Goal: Task Accomplishment & Management: Complete application form

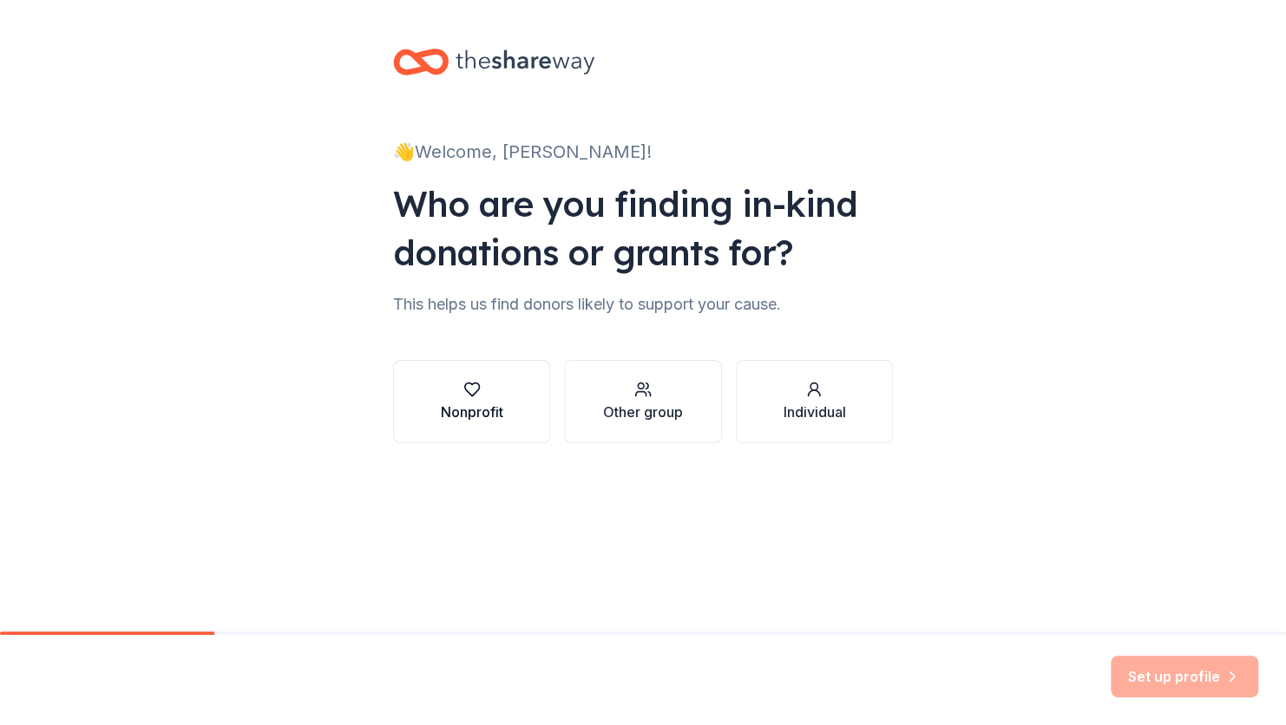
click at [480, 396] on div "button" at bounding box center [472, 389] width 62 height 17
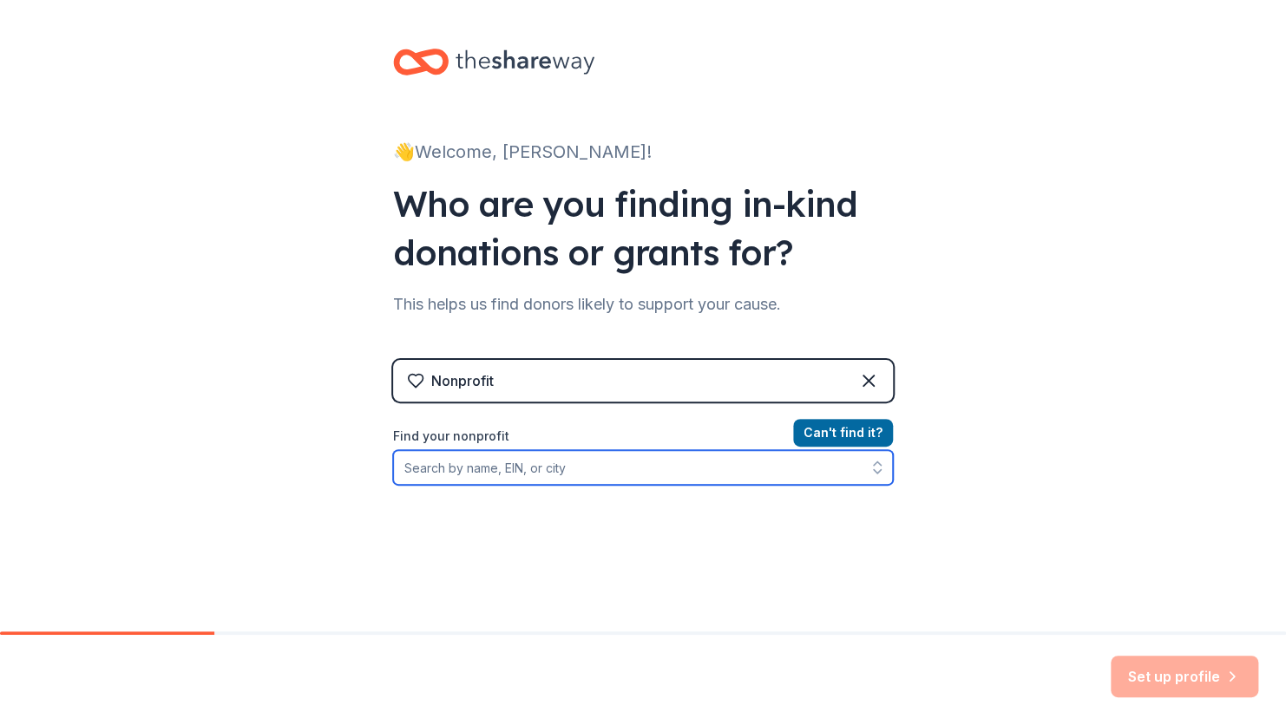
click at [546, 477] on input "Find your nonprofit" at bounding box center [643, 467] width 500 height 35
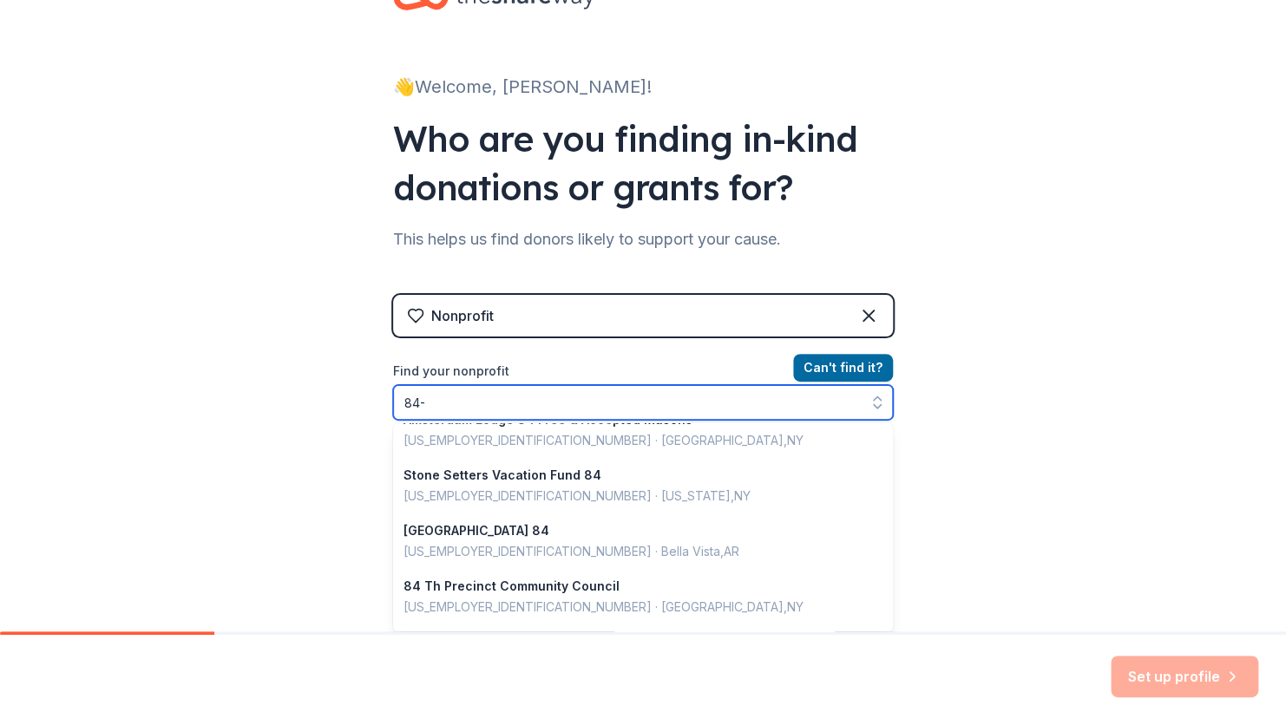
scroll to position [3, 0]
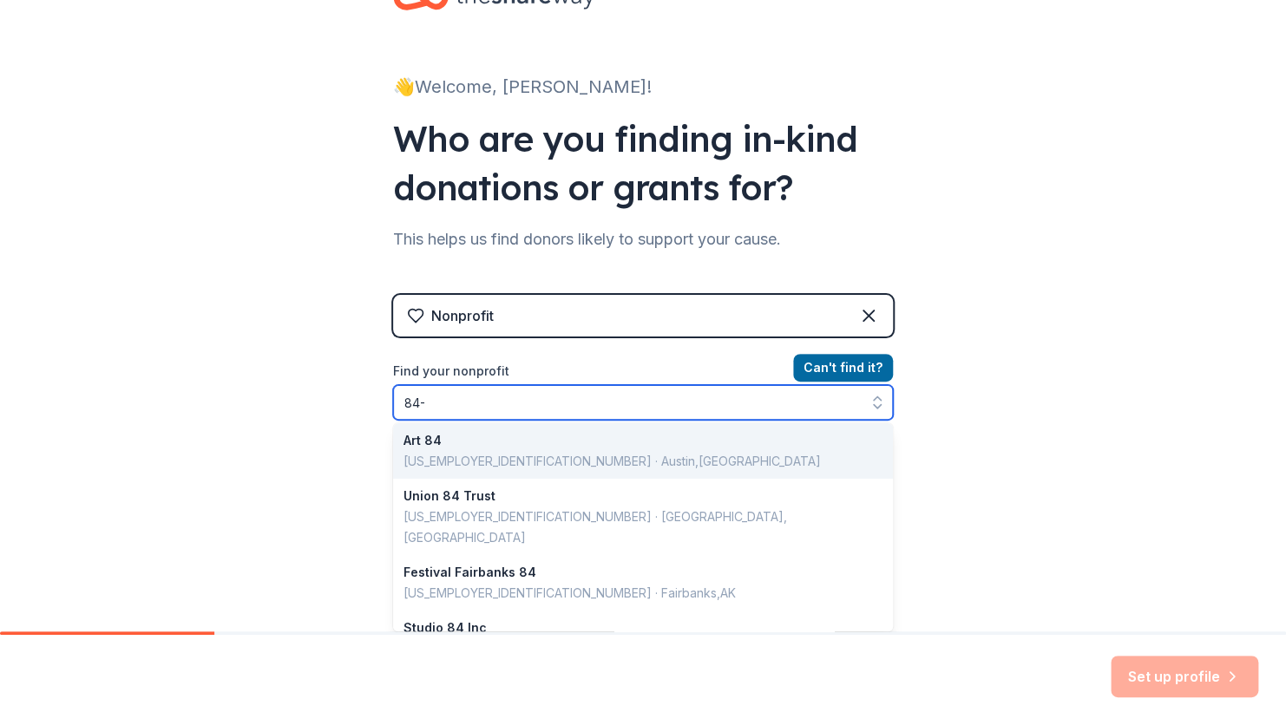
click at [472, 398] on input "84-" at bounding box center [643, 402] width 500 height 35
click at [545, 408] on input "84-" at bounding box center [643, 402] width 500 height 35
type input "8"
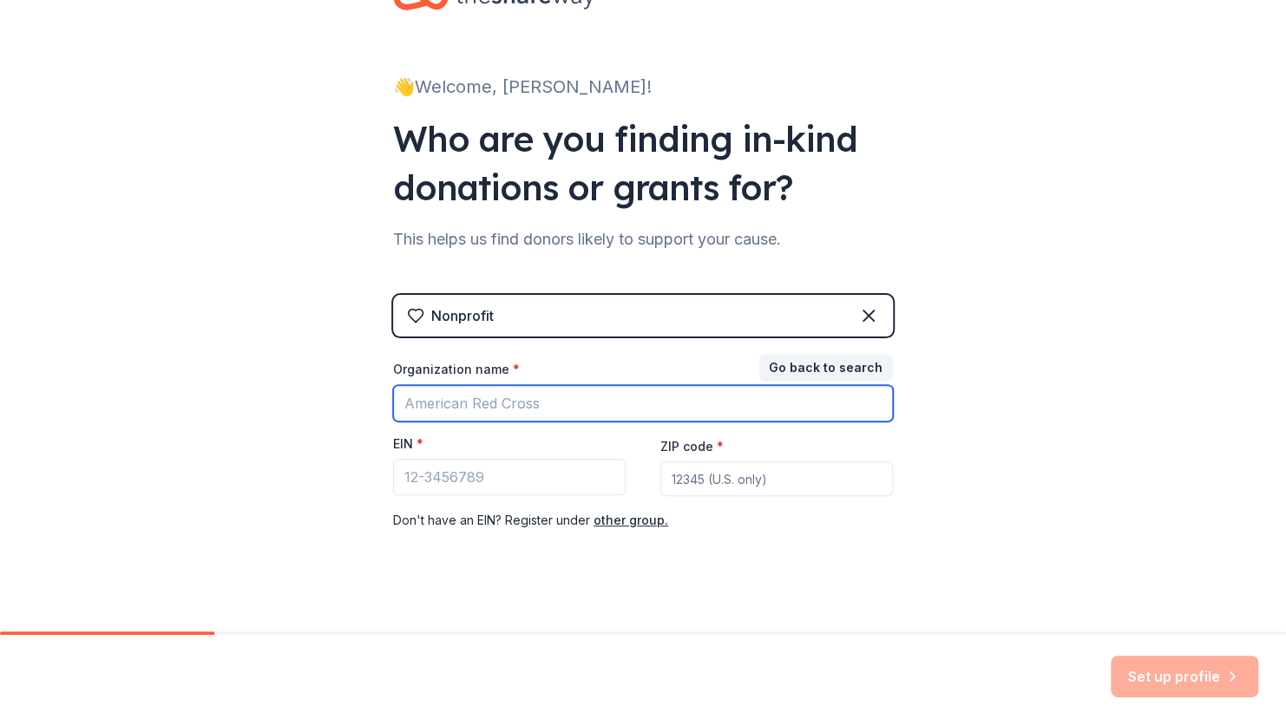
click at [533, 411] on input "Organization name *" at bounding box center [643, 403] width 500 height 36
type input "Journey Through Life Foundation"
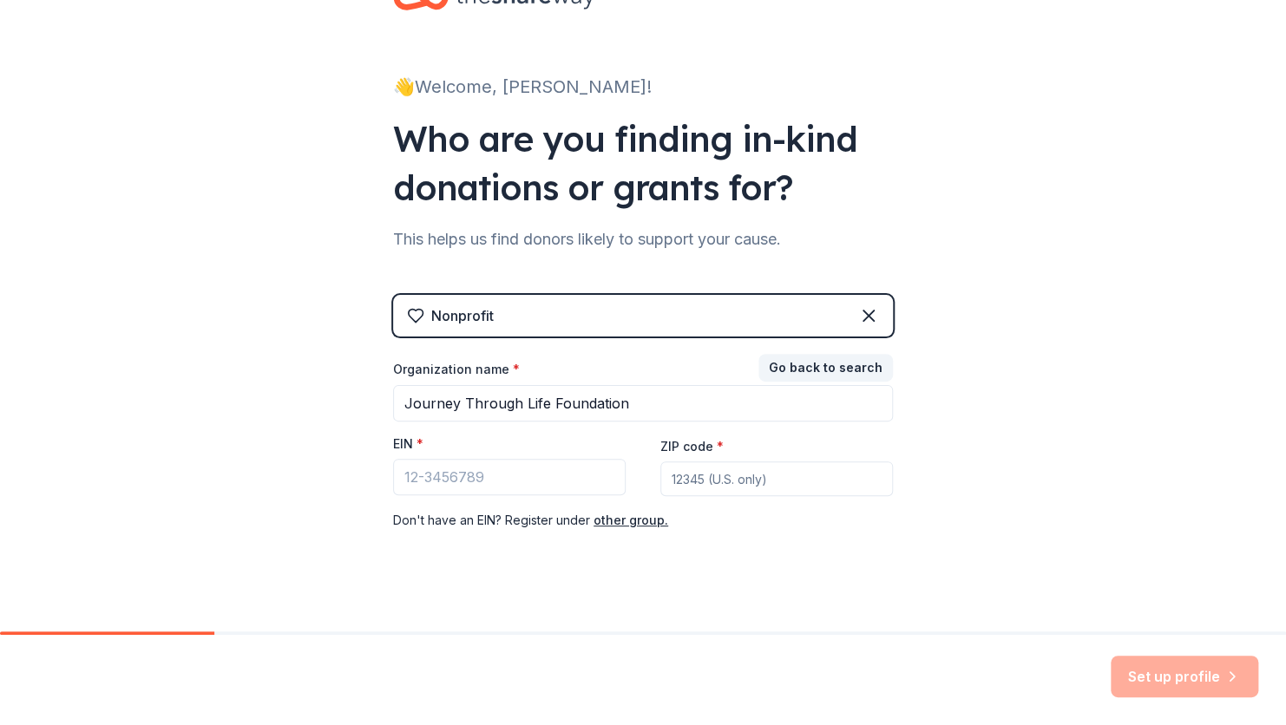
type input "77054"
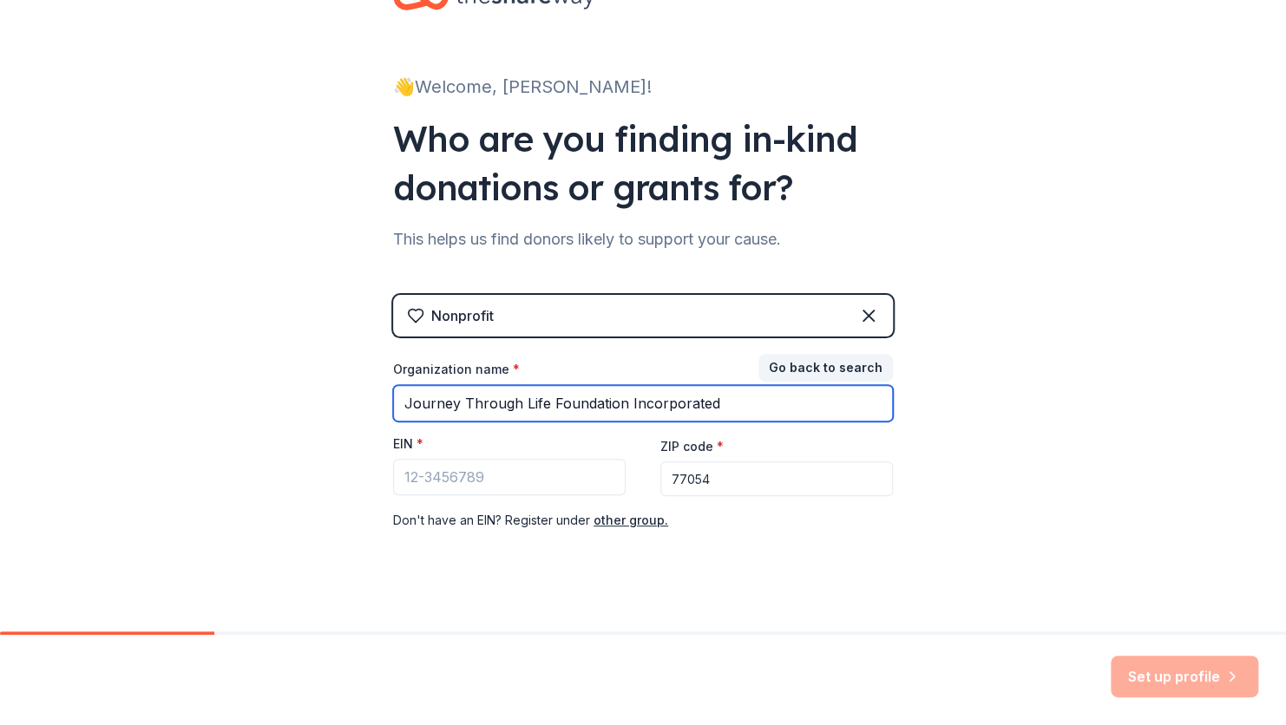
type input "Journey Through Life Foundation Incorporated"
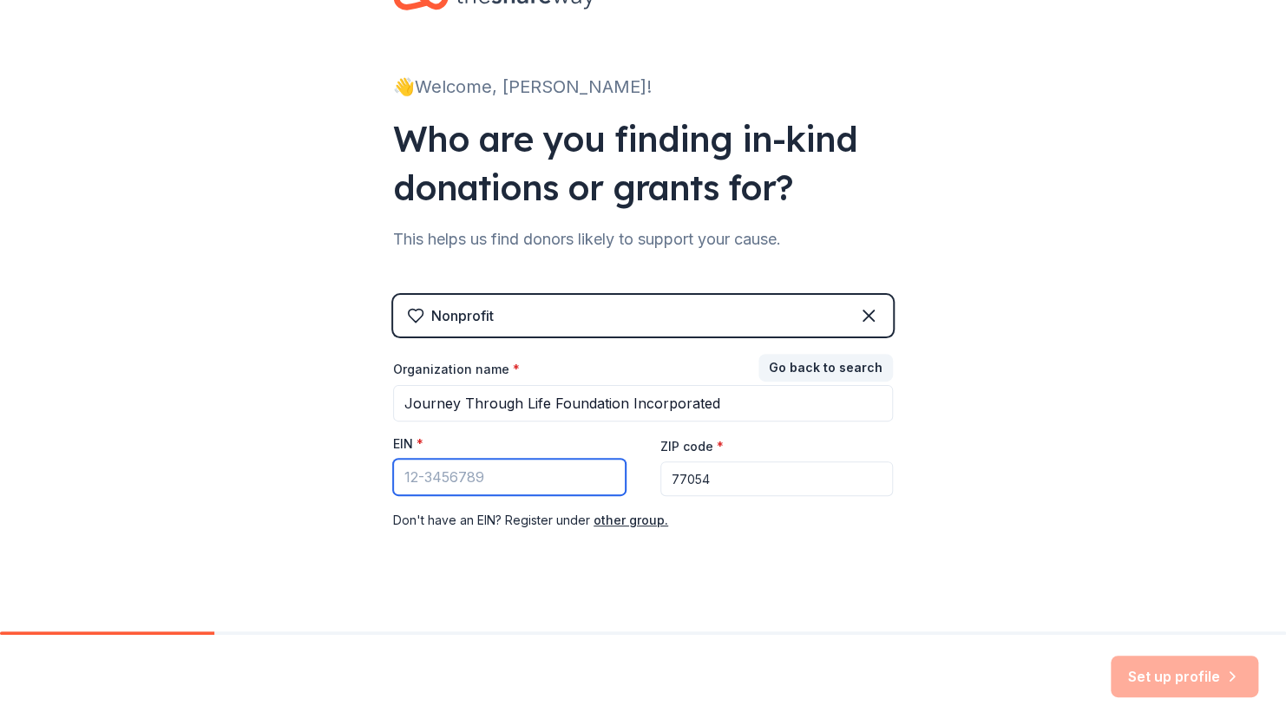
click at [514, 493] on input "EIN *" at bounding box center [509, 477] width 233 height 36
click at [496, 504] on div "Organization name * Journey Through Life Foundation Incorporated EIN * 84 ZIP c…" at bounding box center [643, 446] width 500 height 170
click at [535, 479] on input "84" at bounding box center [509, 477] width 233 height 36
type input "8"
type input "[US_EMPLOYER_IDENTIFICATION_NUMBER]"
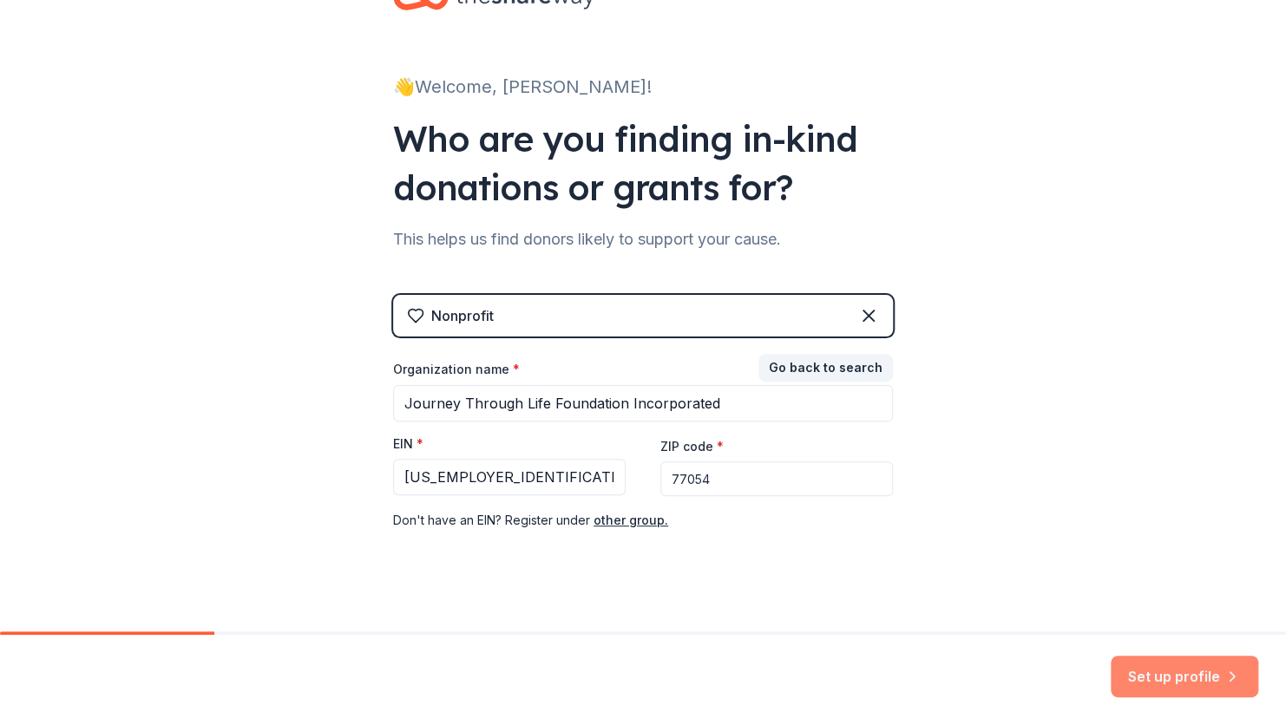
click at [1228, 659] on button "Set up profile" at bounding box center [1185, 677] width 148 height 42
click at [746, 479] on input "77054" at bounding box center [776, 479] width 233 height 35
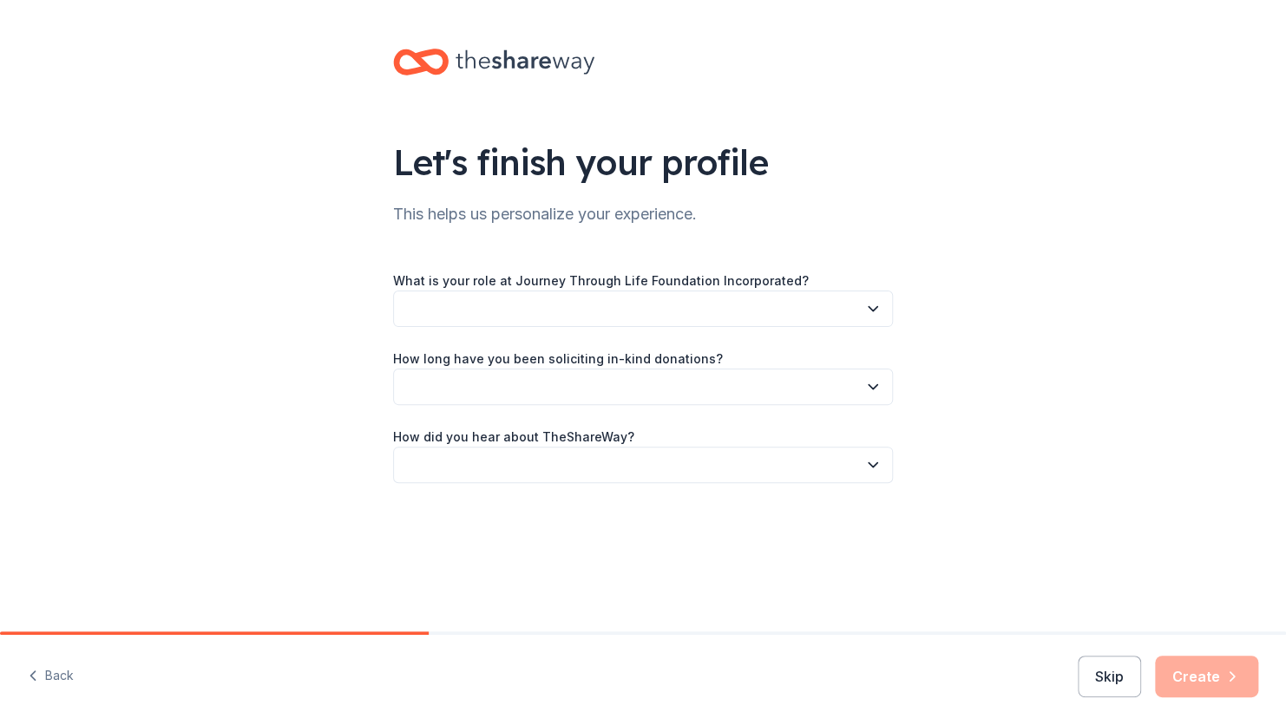
click at [515, 305] on button "button" at bounding box center [643, 309] width 500 height 36
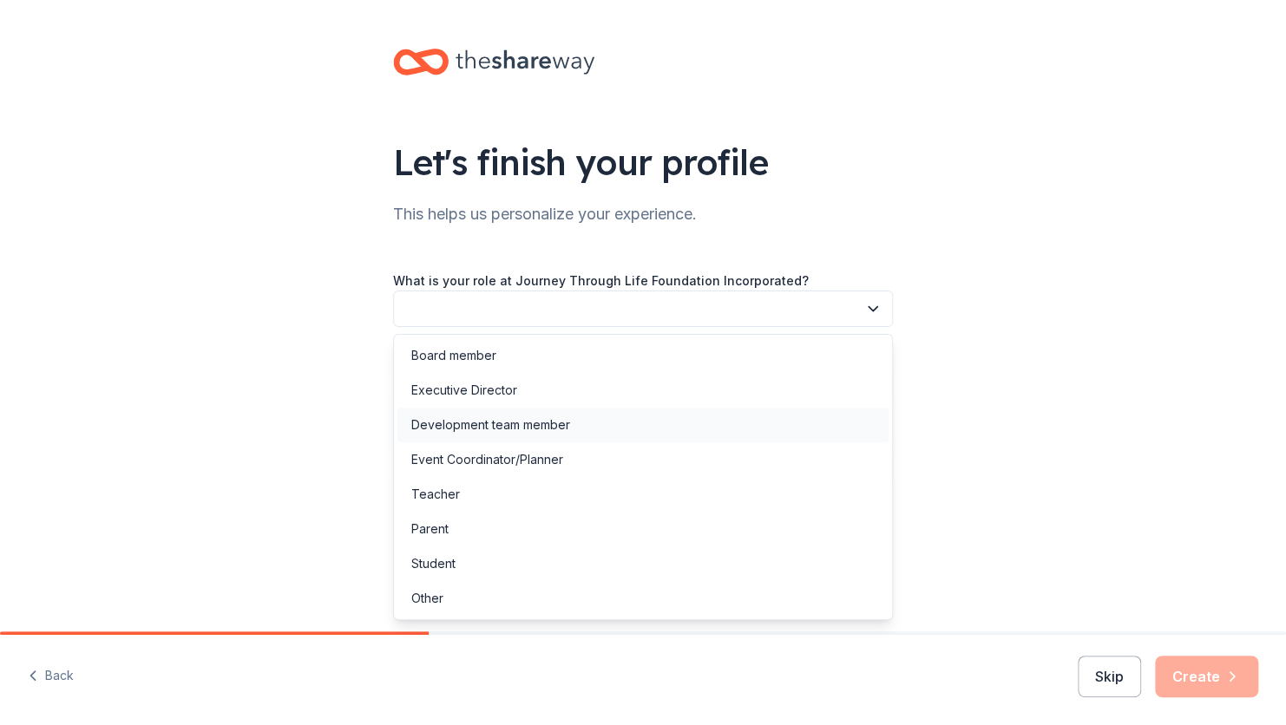
click at [515, 418] on div "Development team member" at bounding box center [490, 425] width 159 height 21
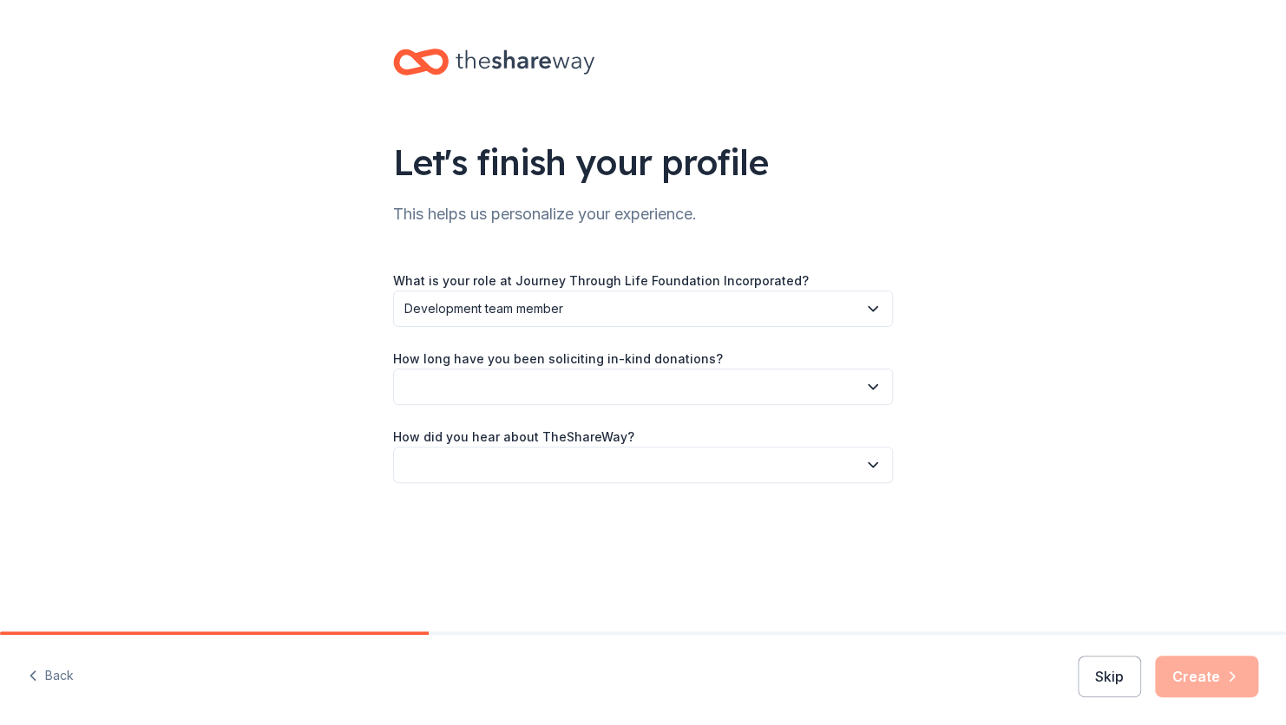
click at [595, 316] on span "Development team member" at bounding box center [630, 309] width 453 height 21
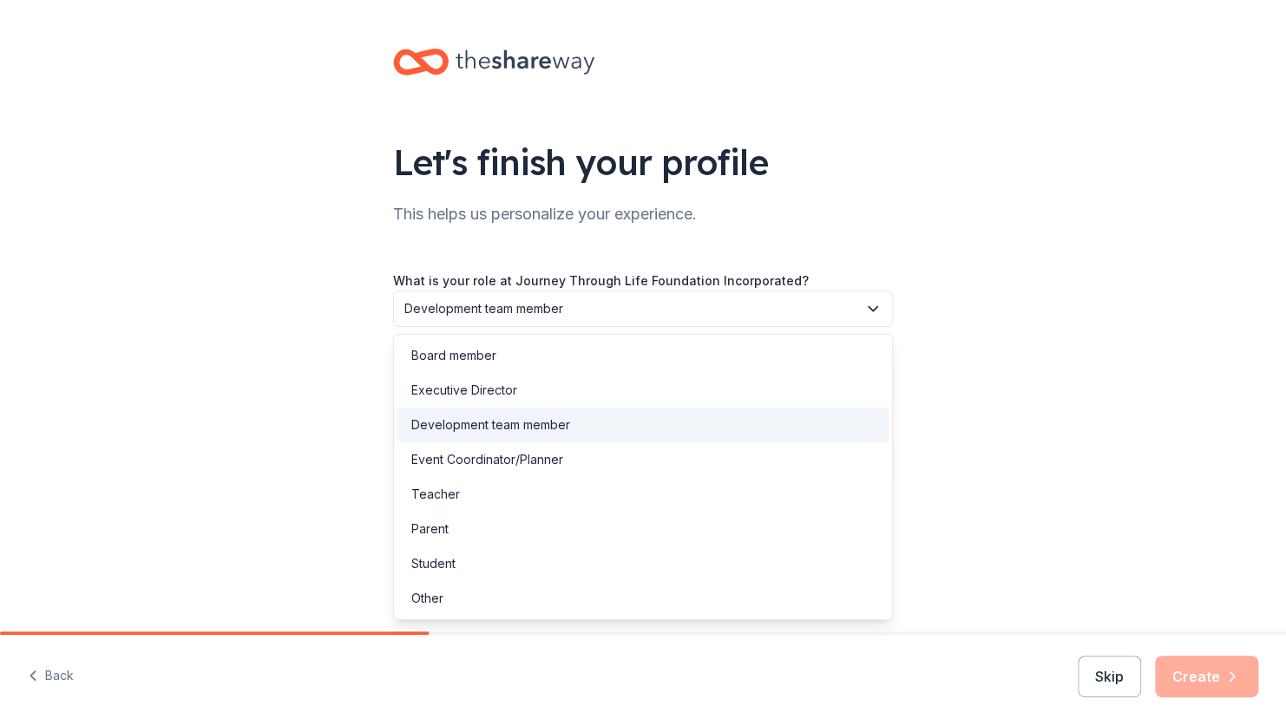
click at [596, 314] on span "Development team member" at bounding box center [630, 309] width 453 height 21
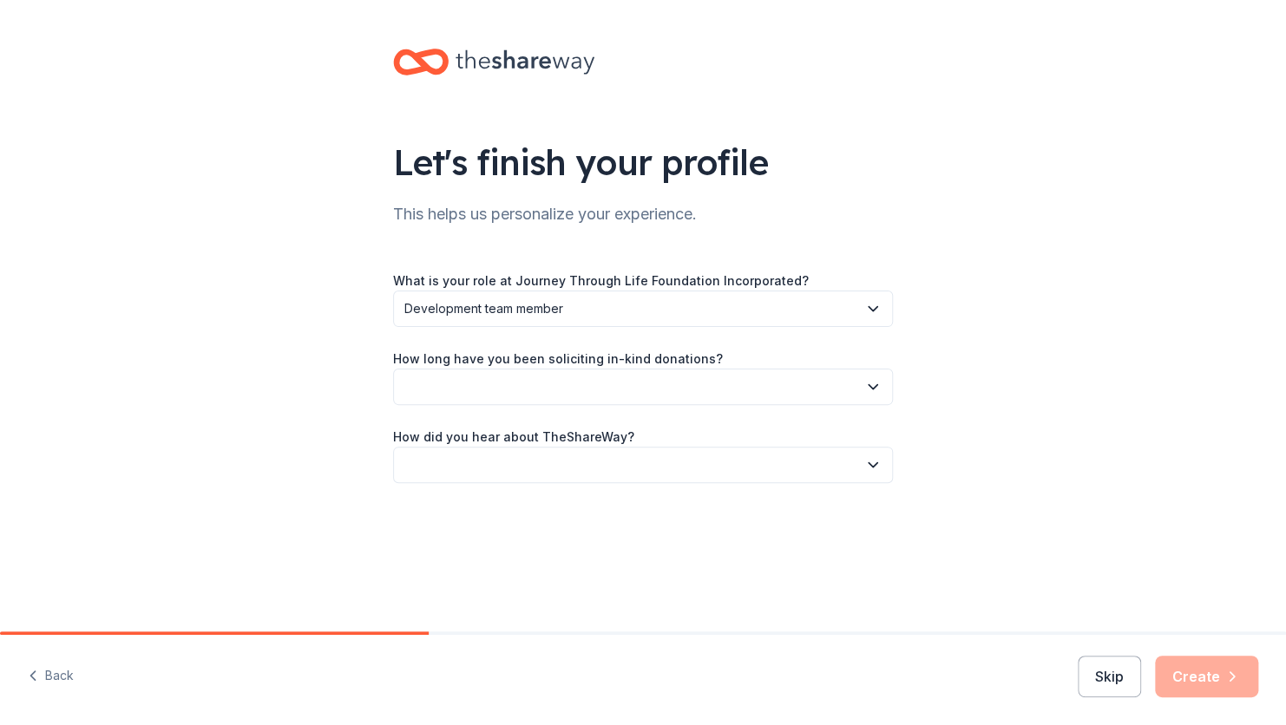
click at [587, 323] on button "Development team member" at bounding box center [643, 309] width 500 height 36
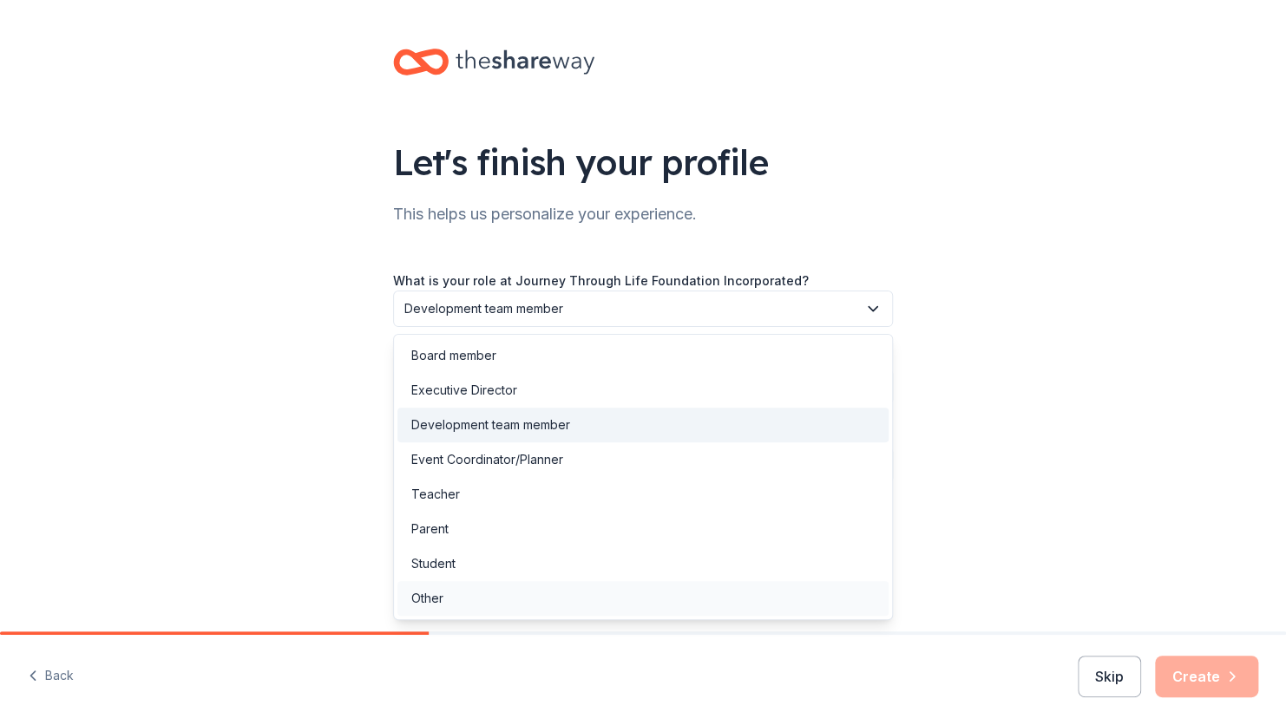
click at [456, 604] on div "Other" at bounding box center [642, 598] width 491 height 35
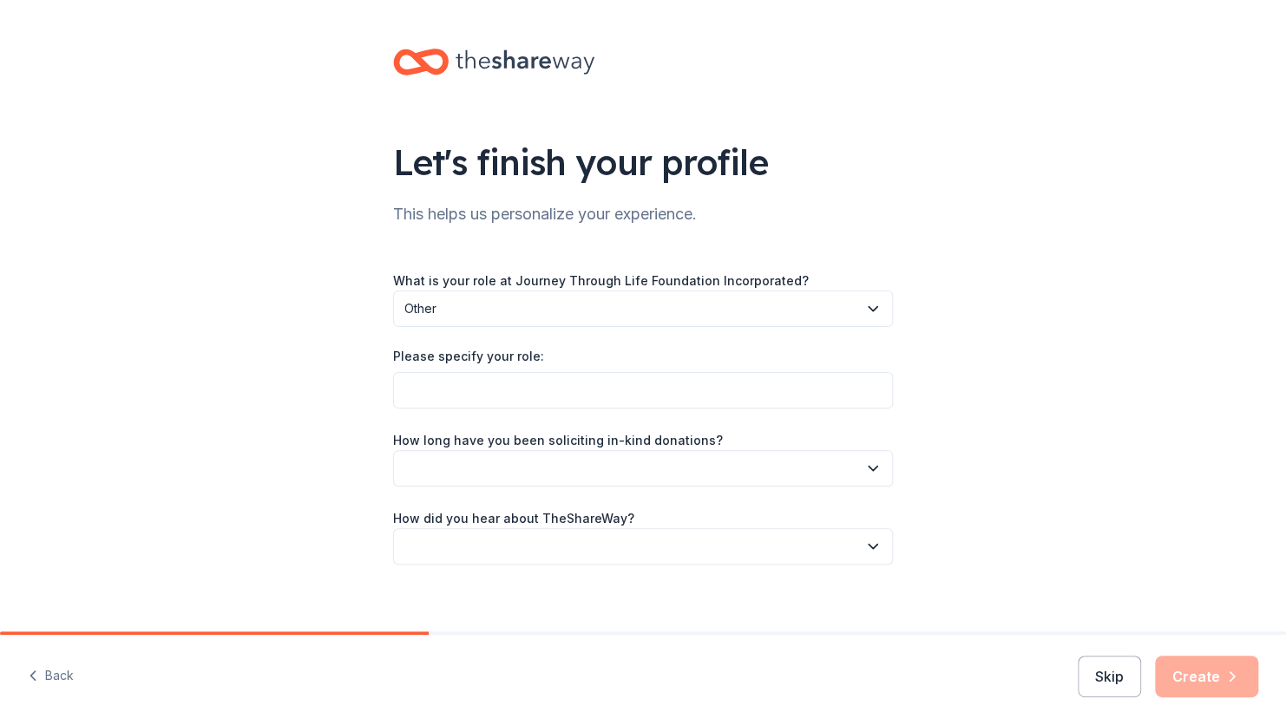
click at [515, 312] on span "Other" at bounding box center [630, 309] width 453 height 21
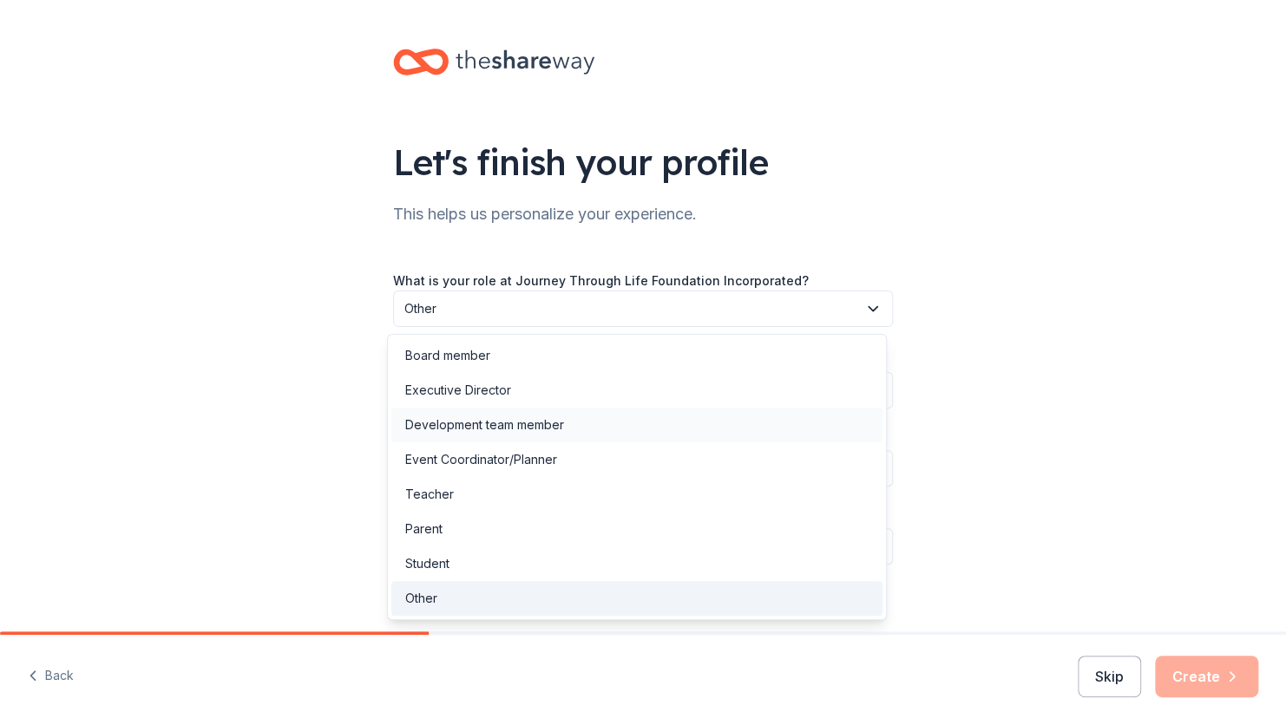
click at [549, 436] on div "Development team member" at bounding box center [636, 425] width 491 height 35
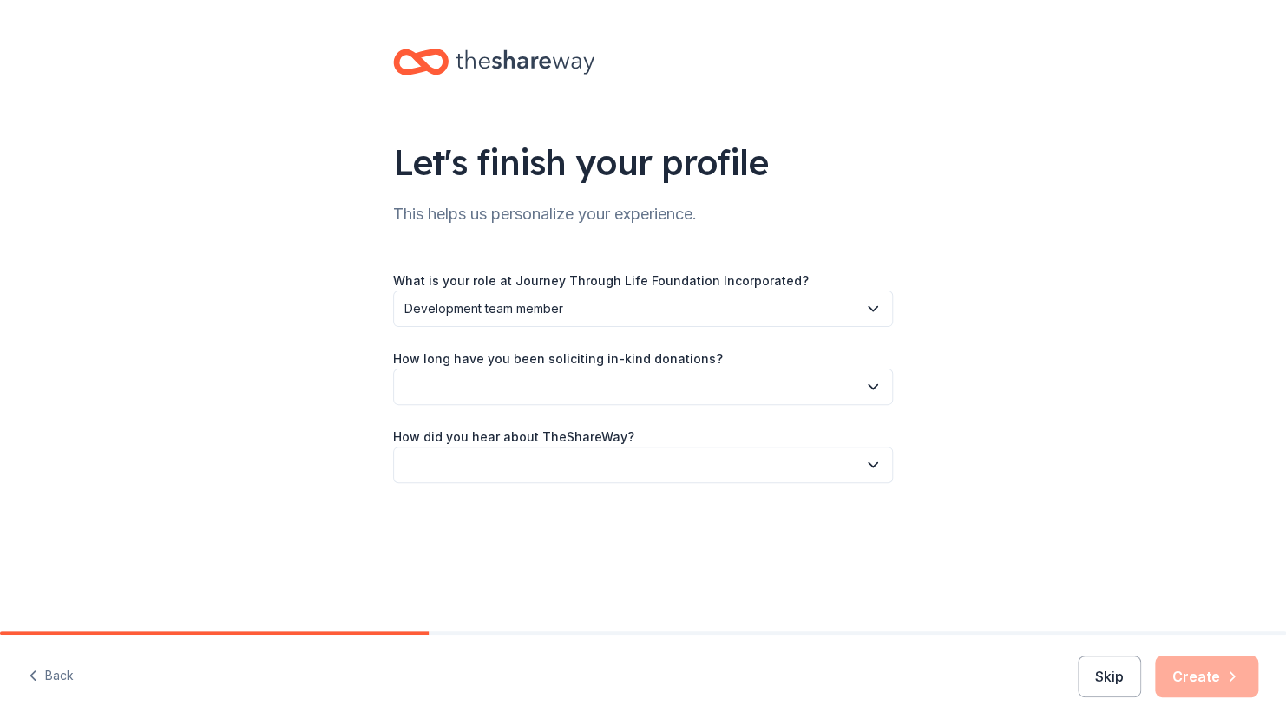
click at [542, 376] on button "button" at bounding box center [643, 387] width 500 height 36
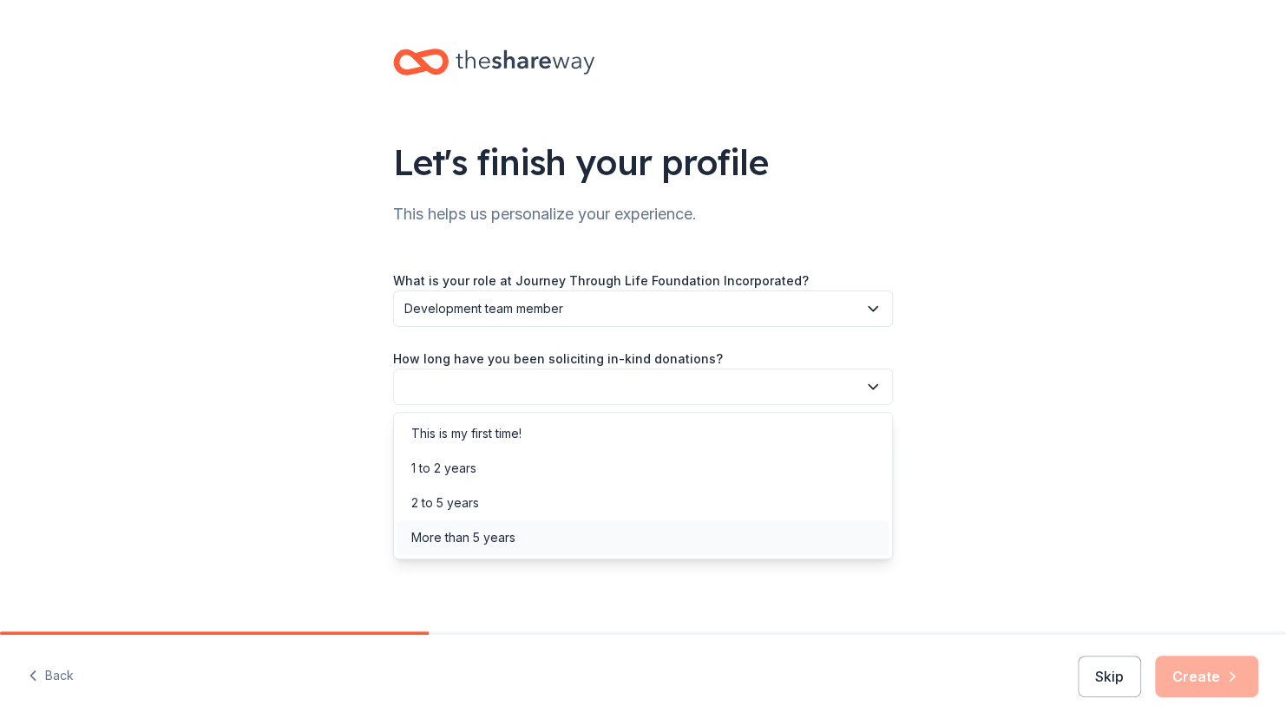
click at [530, 548] on div "More than 5 years" at bounding box center [642, 538] width 491 height 35
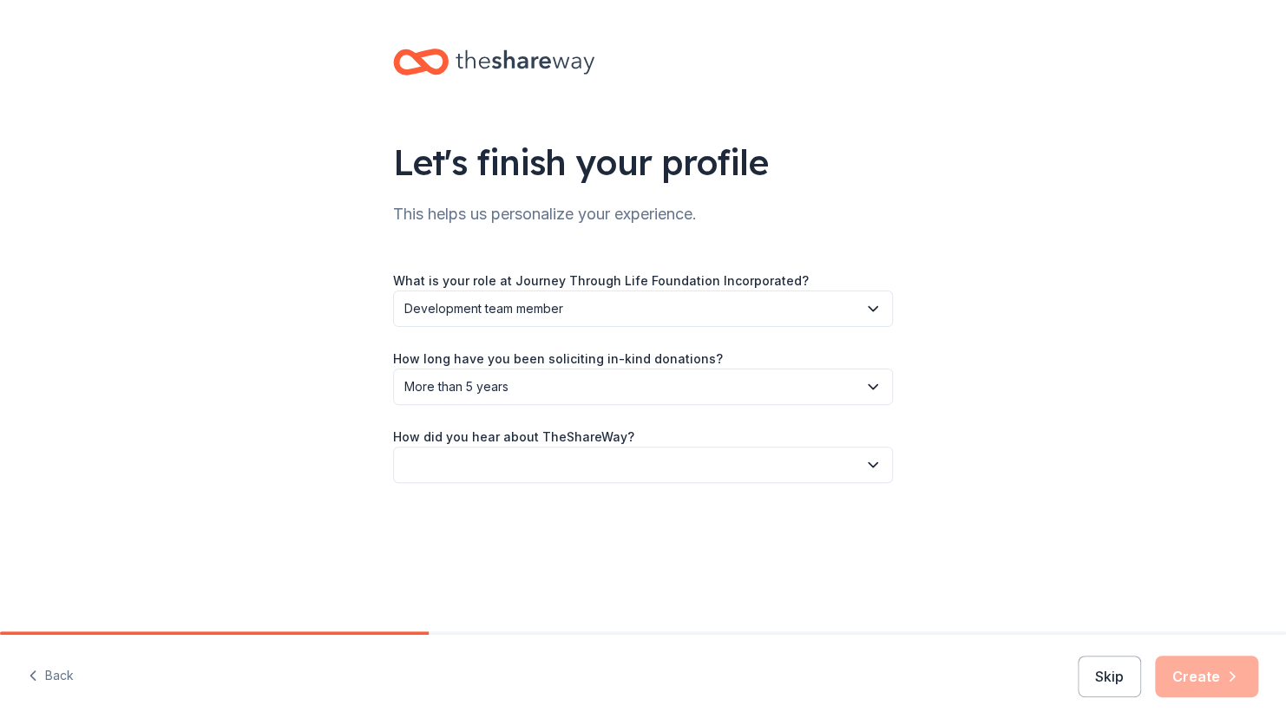
click at [527, 465] on button "button" at bounding box center [643, 465] width 500 height 36
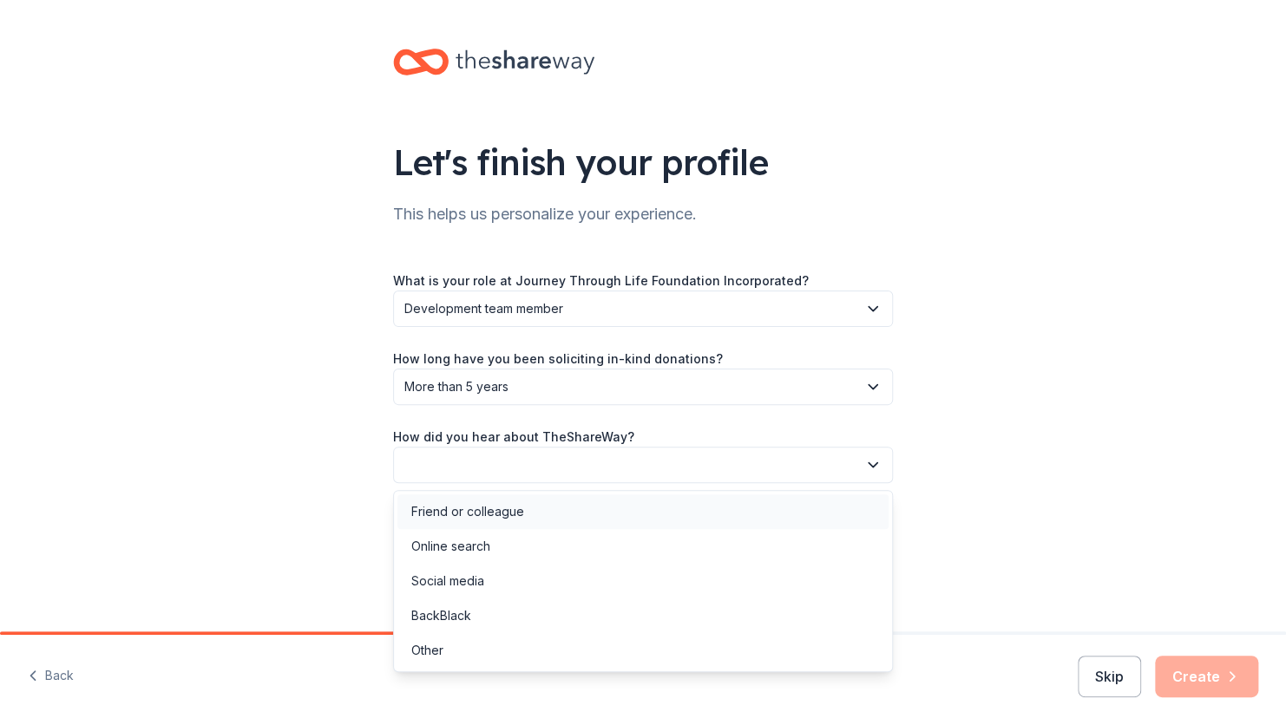
click at [469, 517] on div "Friend or colleague" at bounding box center [467, 512] width 113 height 21
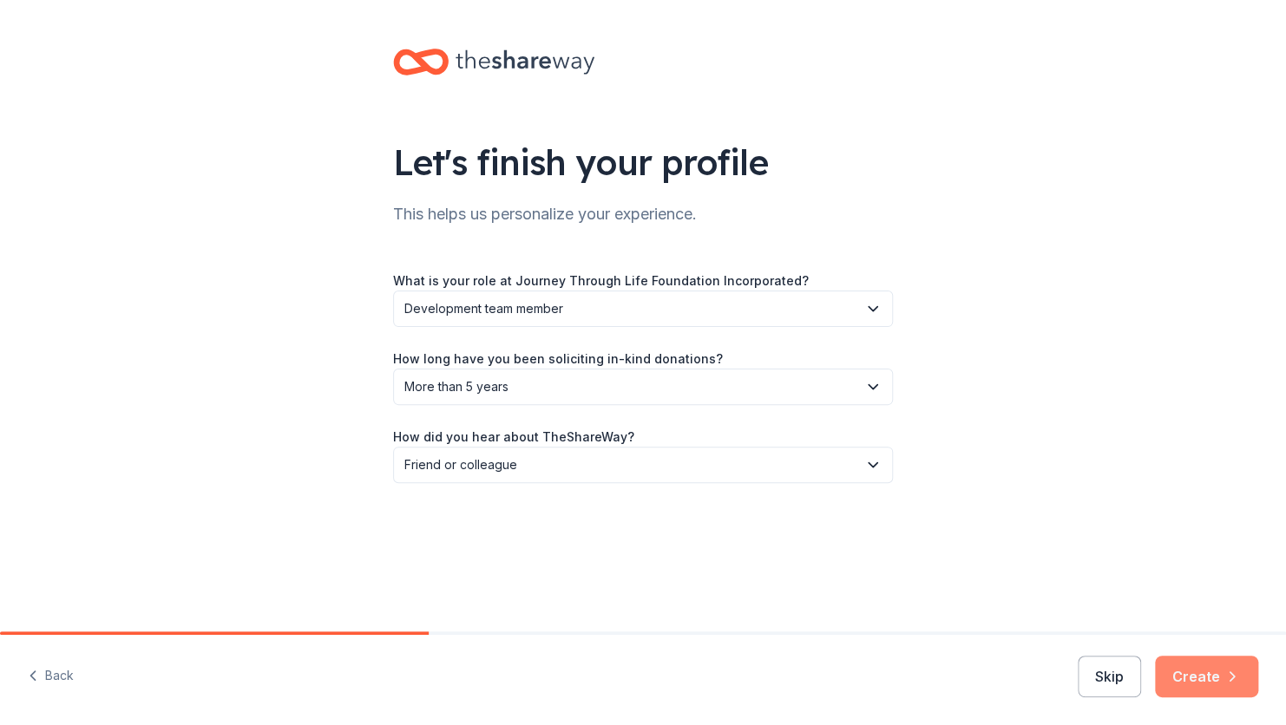
click at [1233, 695] on button "Create" at bounding box center [1206, 677] width 103 height 42
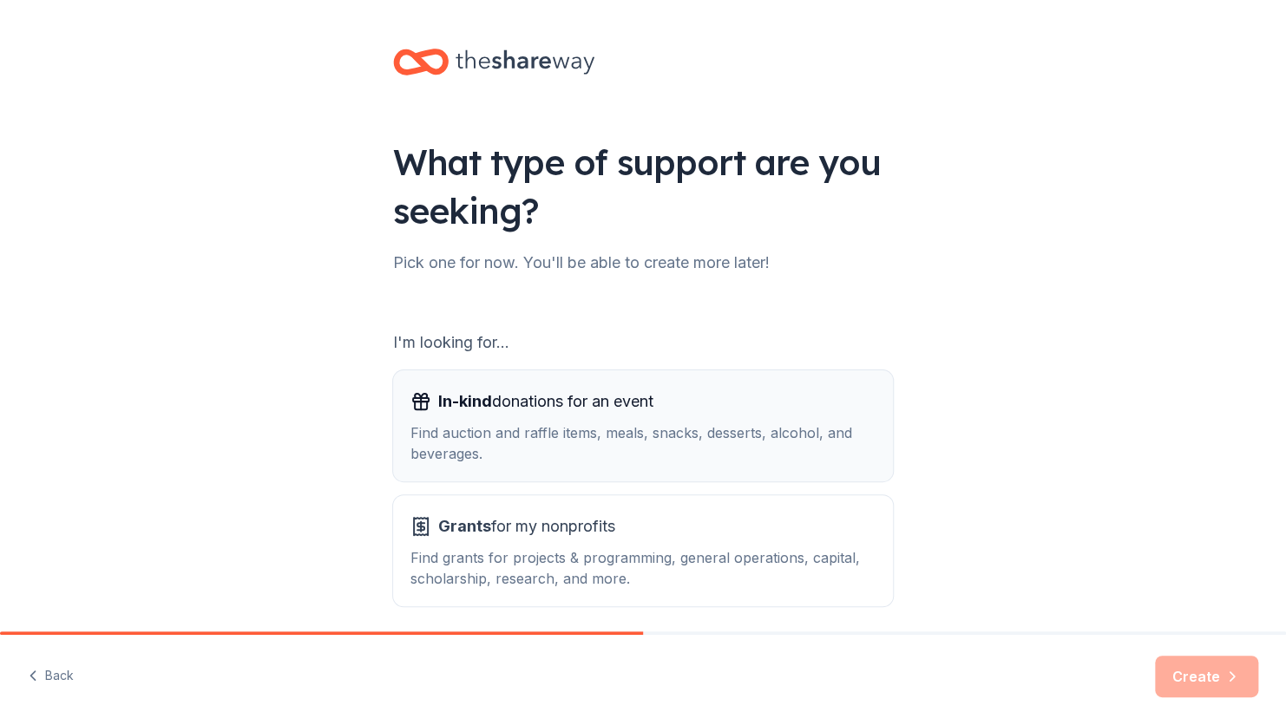
click at [455, 431] on div "Find auction and raffle items, meals, snacks, desserts, alcohol, and beverages." at bounding box center [642, 444] width 465 height 42
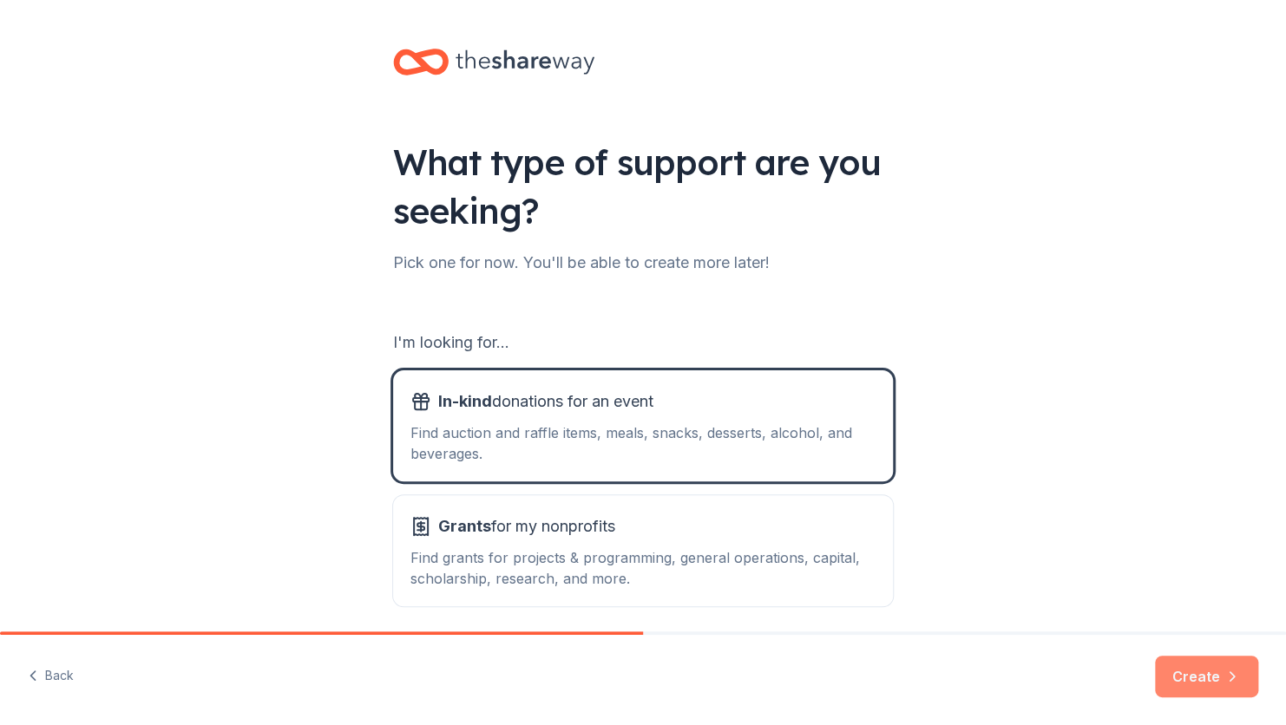
click at [1196, 686] on button "Create" at bounding box center [1206, 677] width 103 height 42
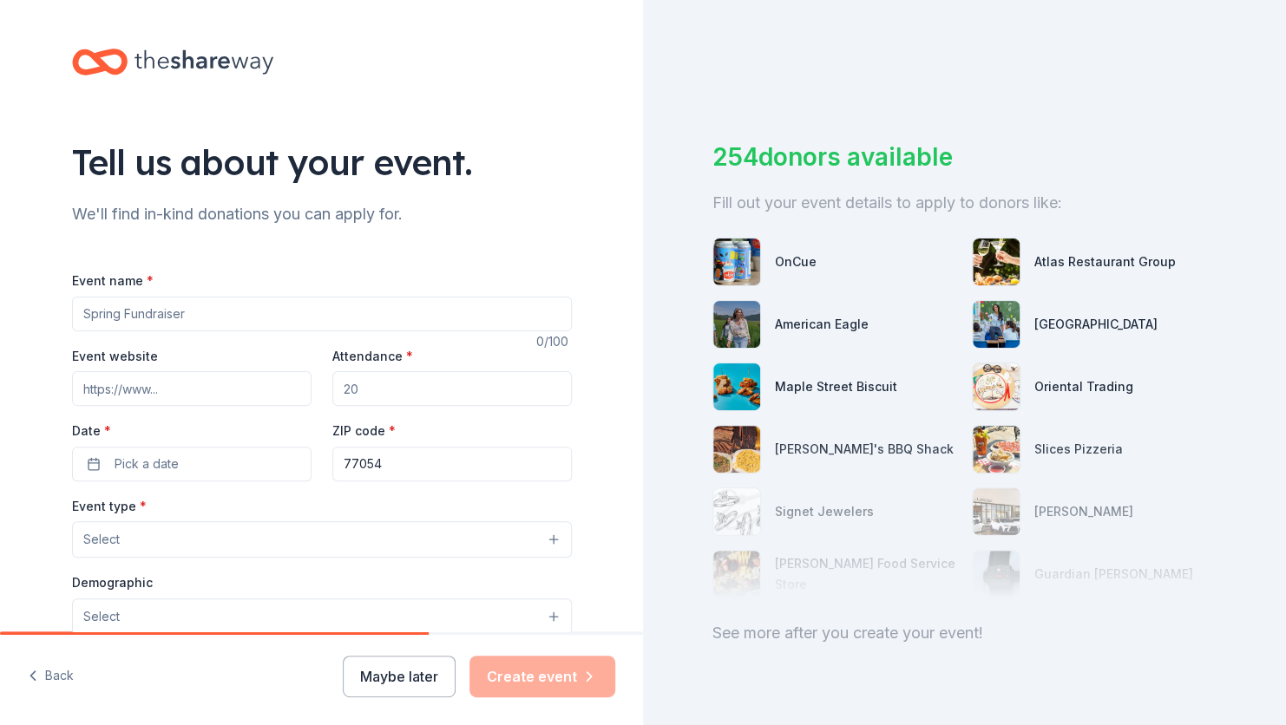
click at [207, 309] on input "Event name *" at bounding box center [322, 314] width 500 height 35
type input "Thanksgiving Drive"
click at [188, 389] on input "Event website" at bounding box center [192, 388] width 240 height 35
click at [476, 395] on input "Attendance *" at bounding box center [452, 388] width 240 height 35
type input "300"
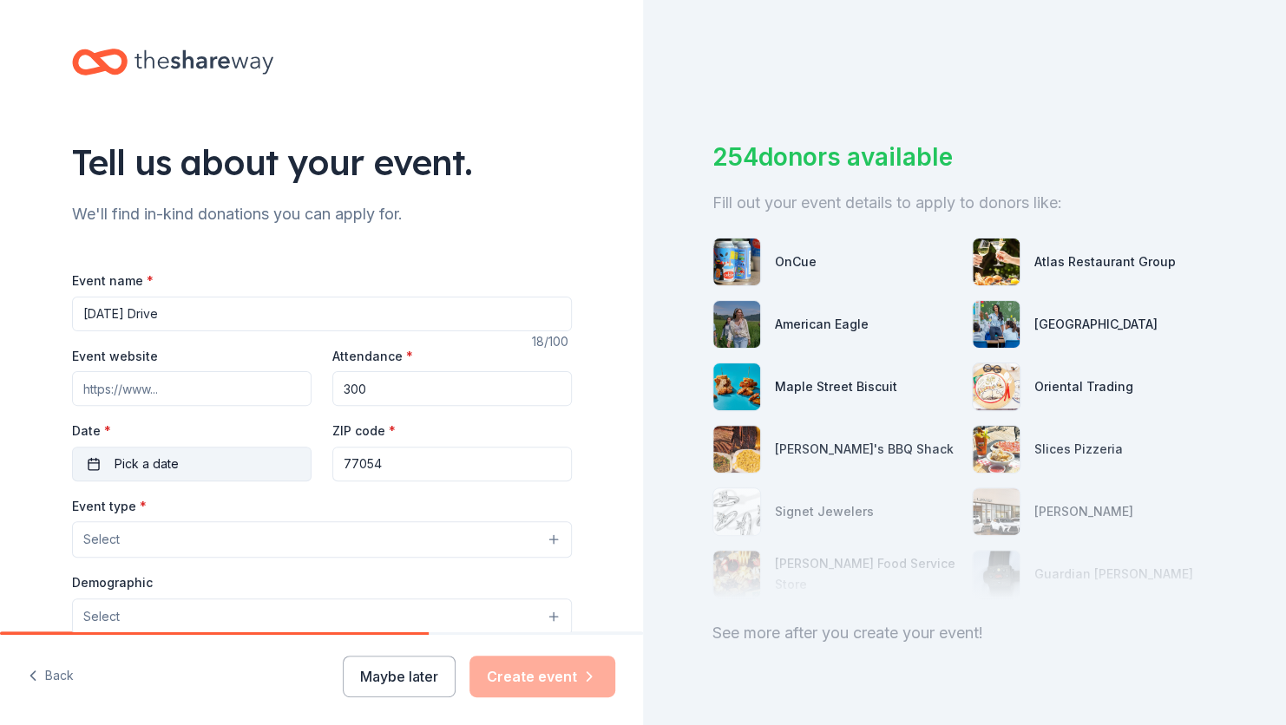
click at [191, 463] on button "Pick a date" at bounding box center [192, 464] width 240 height 35
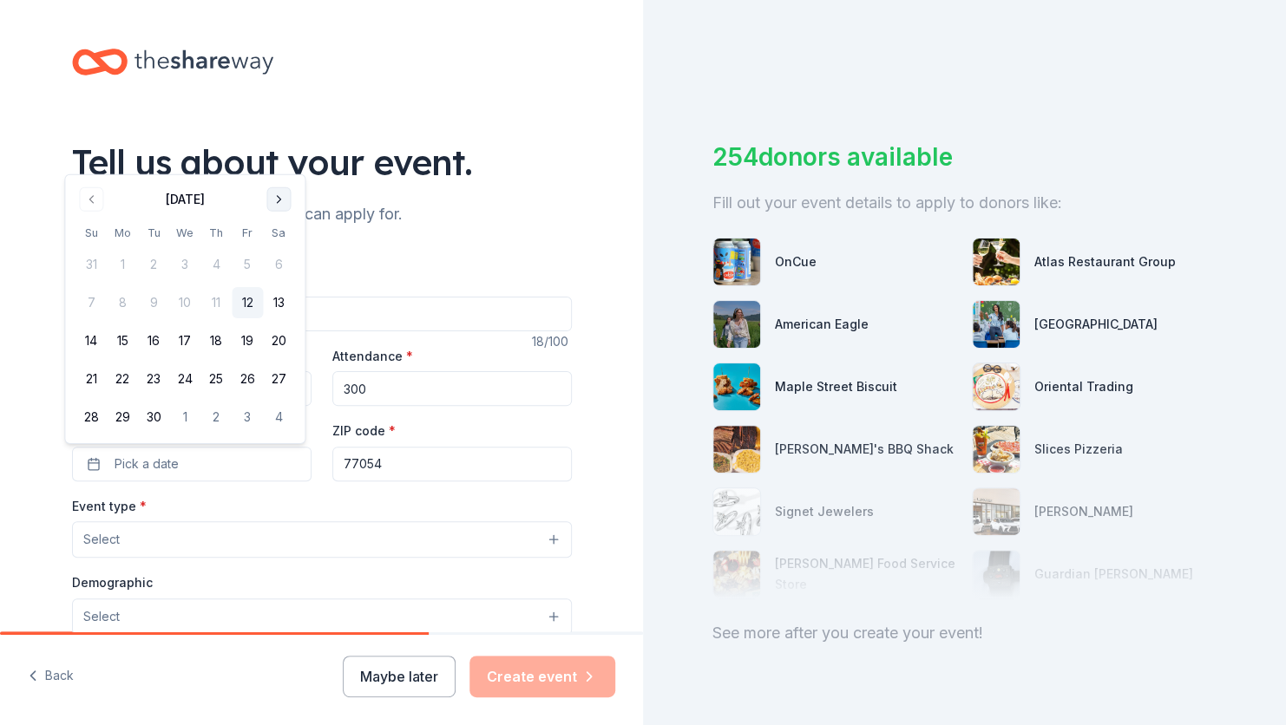
click at [272, 206] on button "Go to next month" at bounding box center [278, 199] width 24 height 24
click at [282, 199] on button "Go to next month" at bounding box center [278, 199] width 24 height 24
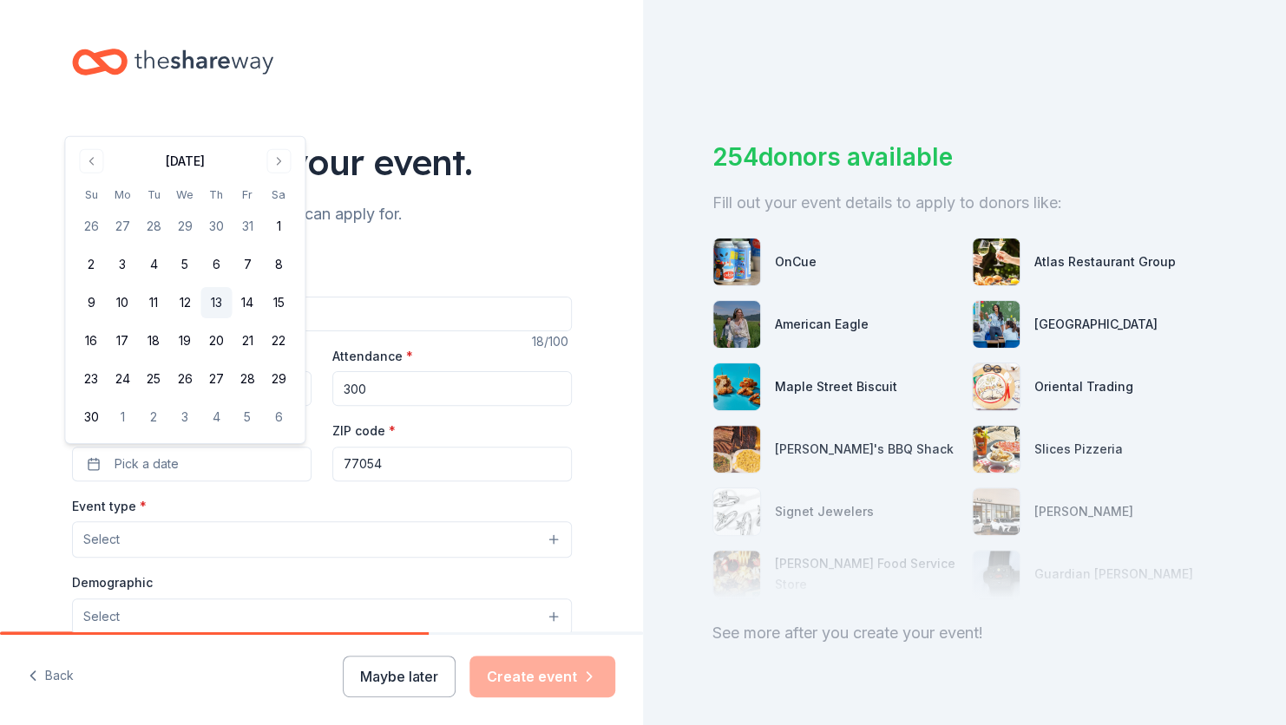
click at [213, 301] on button "13" at bounding box center [215, 302] width 31 height 31
click at [182, 549] on button "Select" at bounding box center [322, 540] width 500 height 36
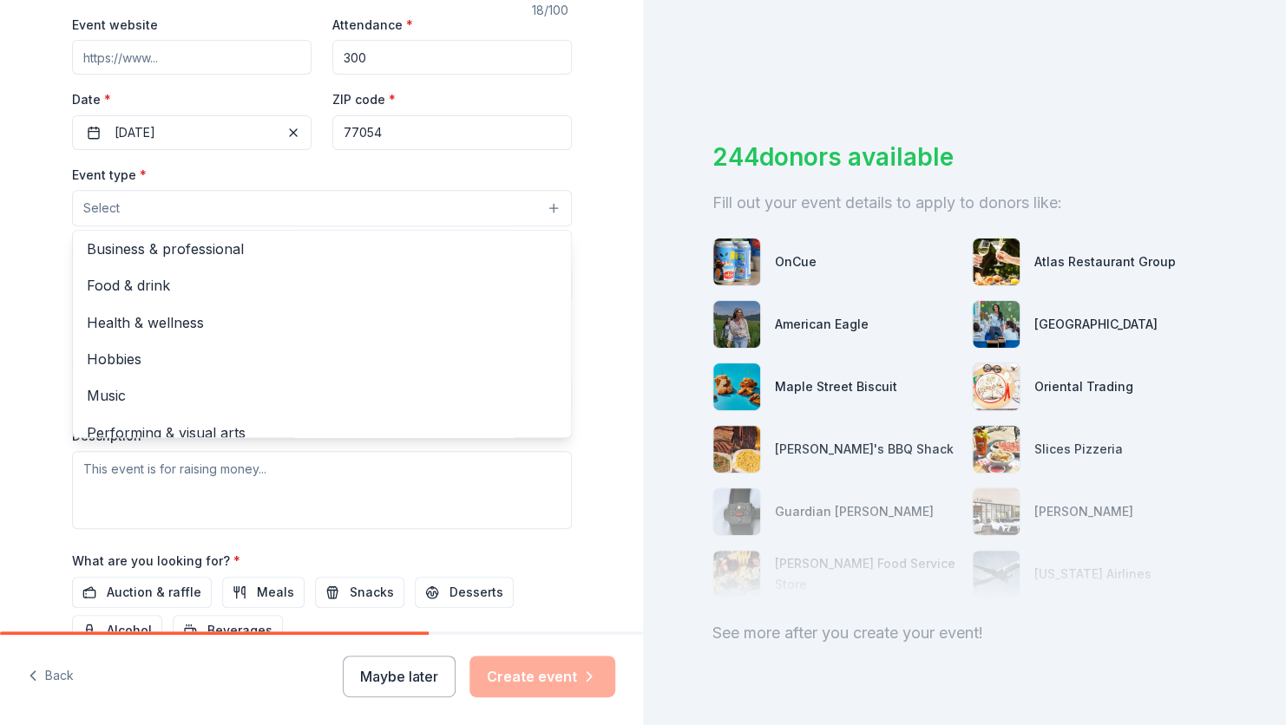
scroll to position [57, 0]
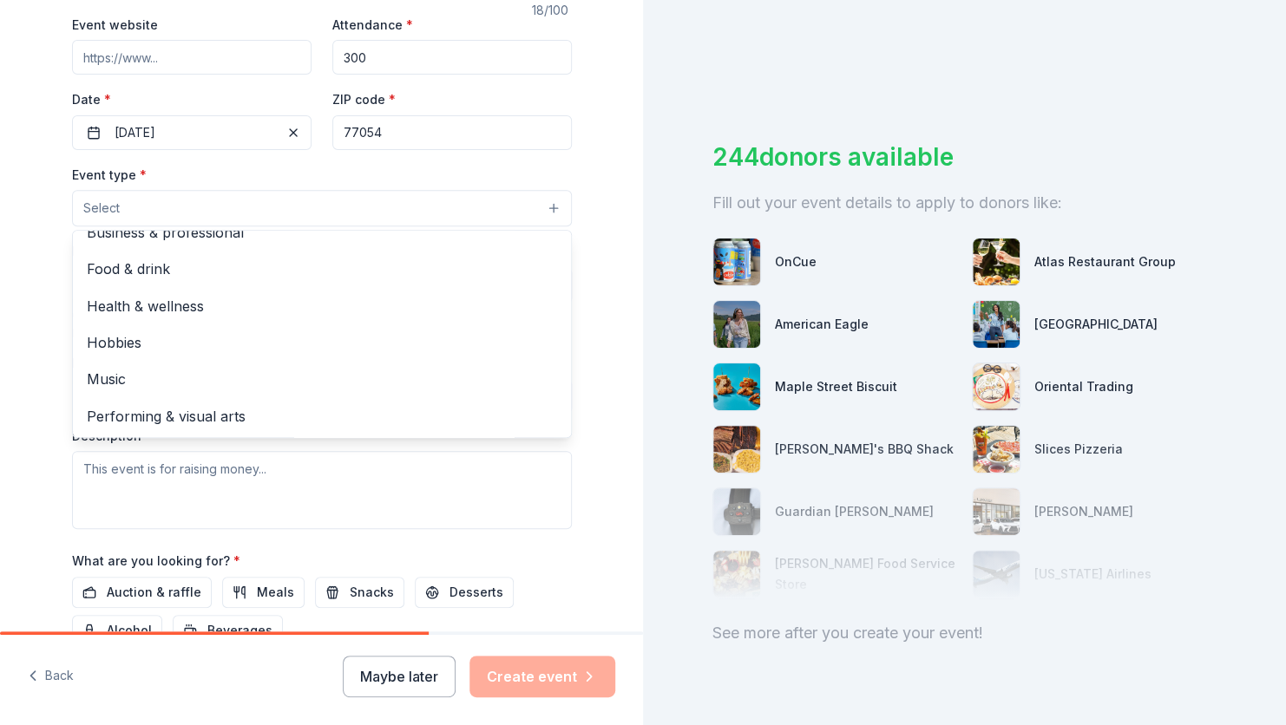
click at [226, 275] on span "Food & drink" at bounding box center [322, 269] width 470 height 23
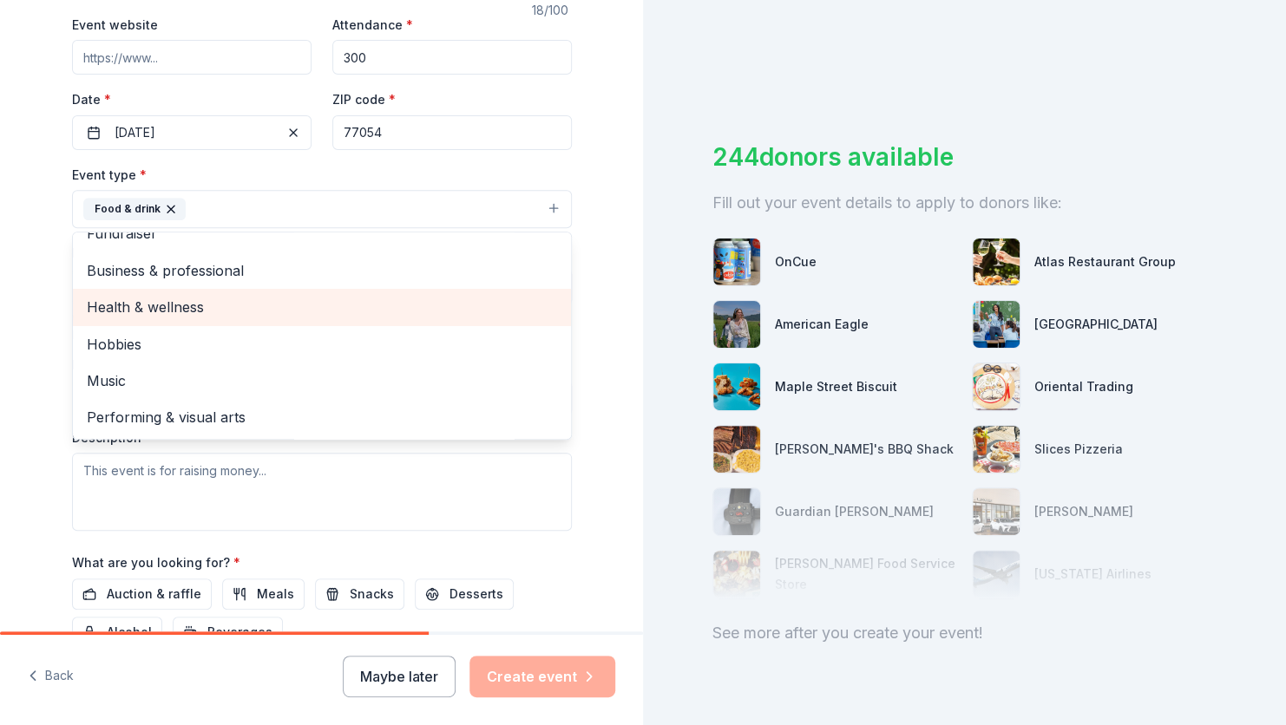
scroll to position [21, 0]
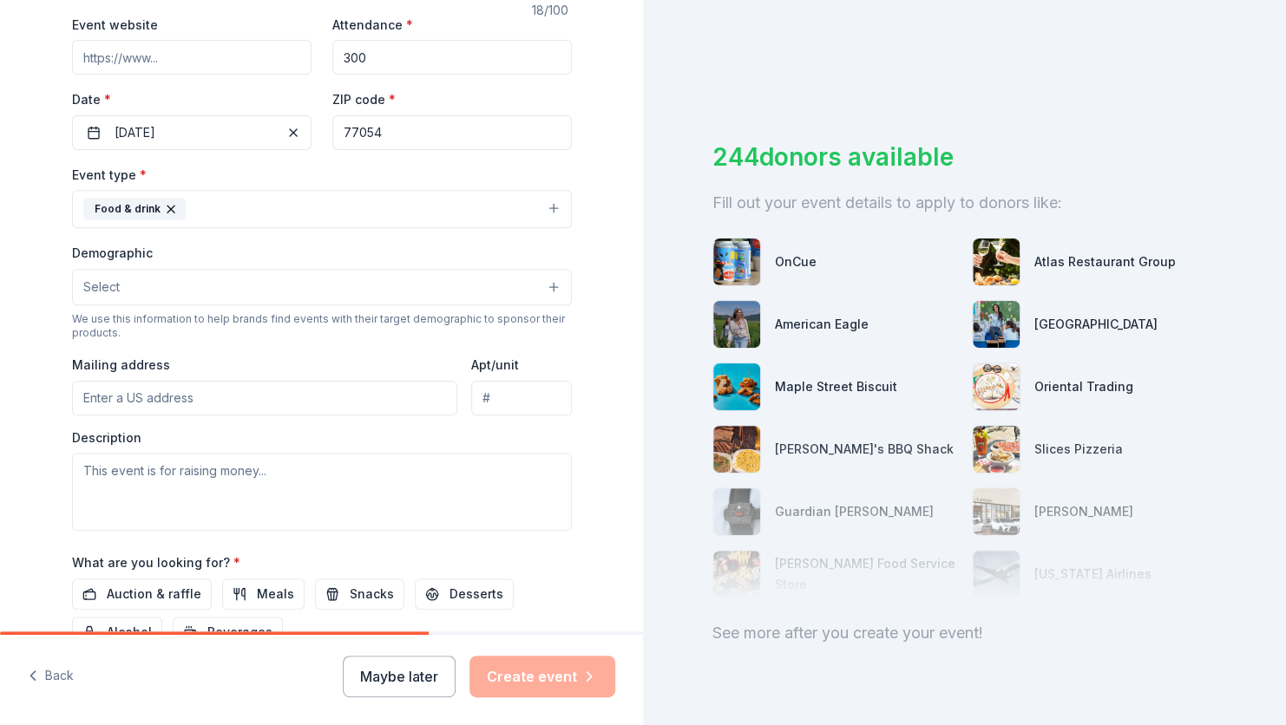
click at [332, 285] on button "Select" at bounding box center [322, 287] width 500 height 36
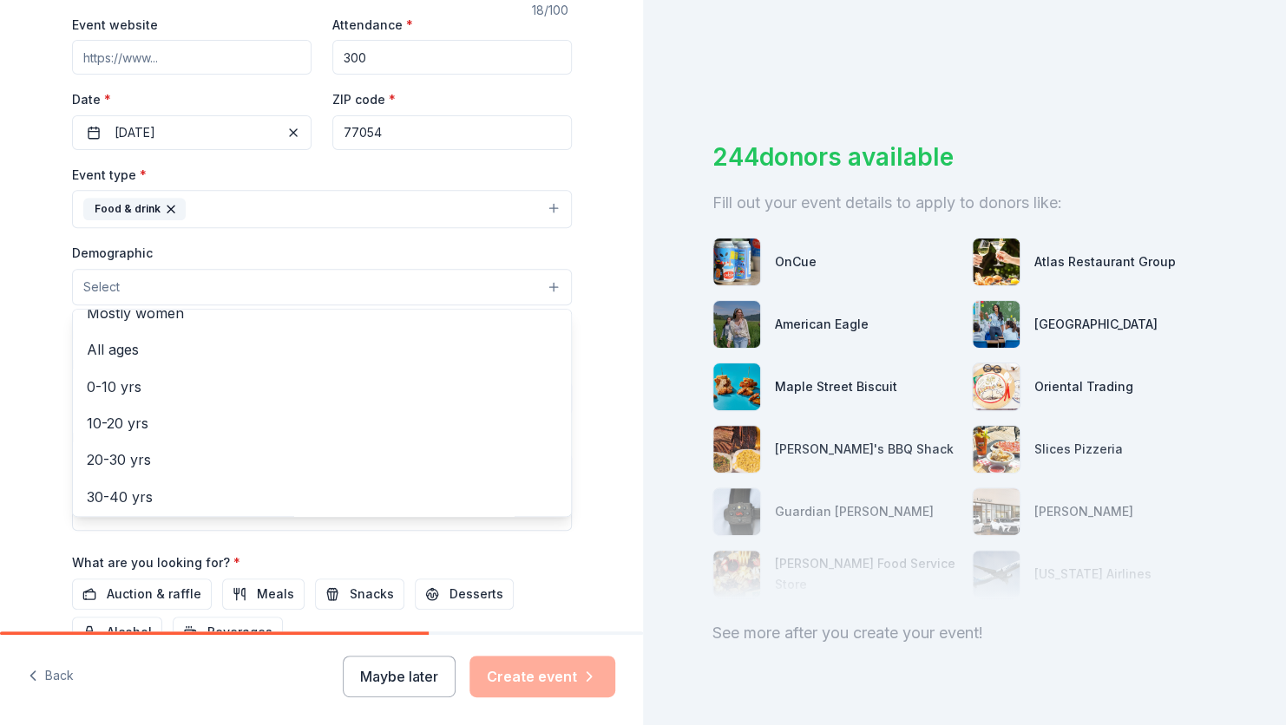
scroll to position [82, 0]
click at [166, 368] on span "All ages" at bounding box center [322, 359] width 470 height 23
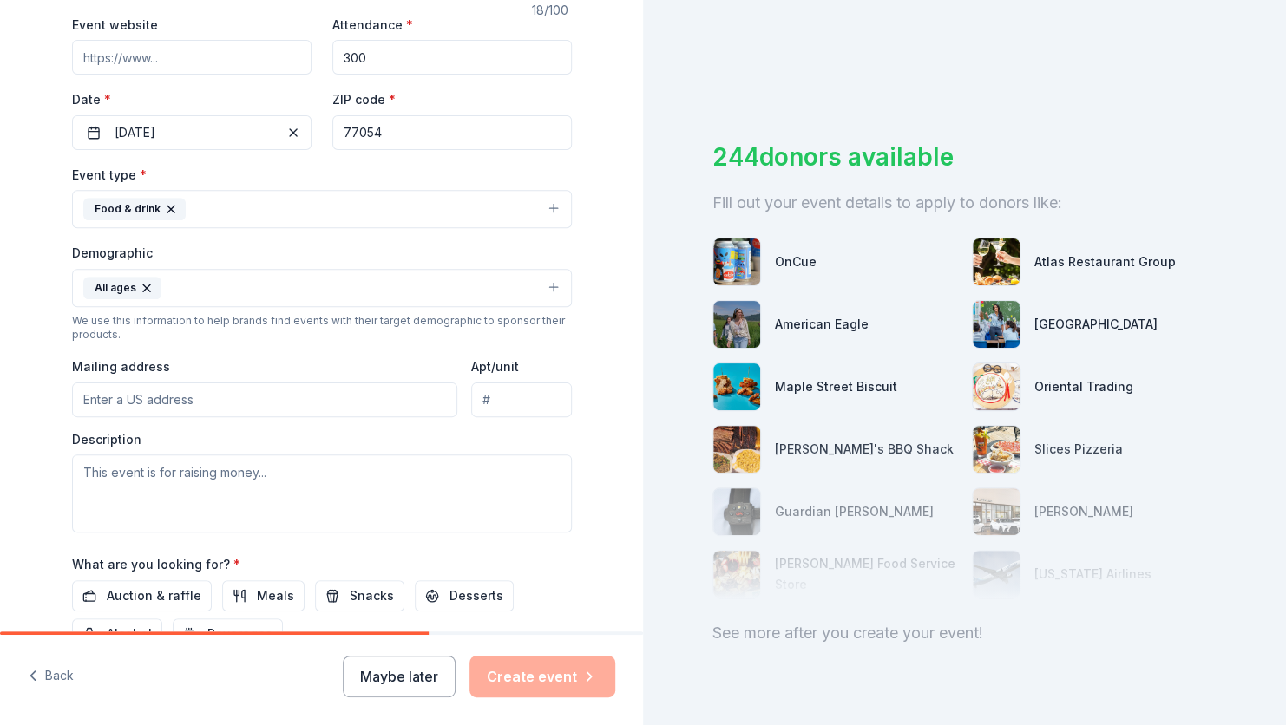
click at [204, 404] on input "Mailing address" at bounding box center [265, 400] width 386 height 35
type input "[STREET_ADDRESS]"
click at [513, 401] on input "Apt/unit" at bounding box center [521, 400] width 100 height 35
type input "430"
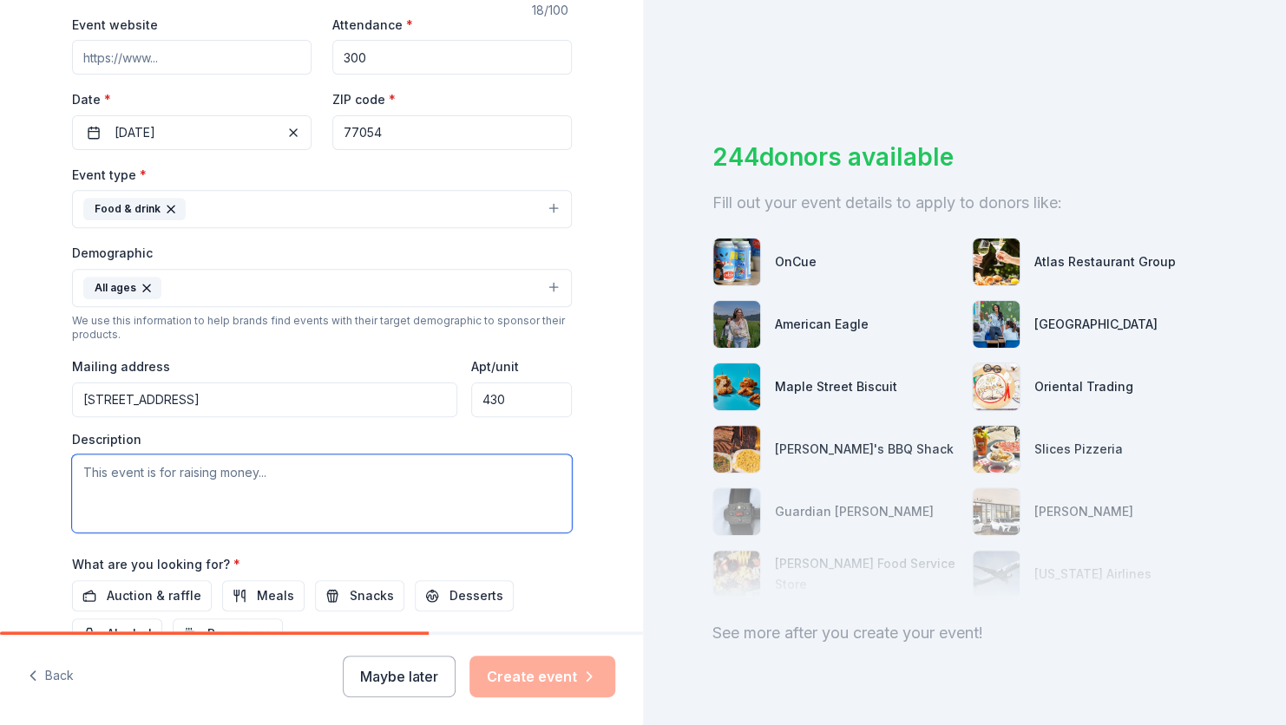
click at [262, 477] on textarea at bounding box center [322, 494] width 500 height 78
click at [152, 479] on textarea at bounding box center [322, 494] width 500 height 78
click at [168, 469] on textarea at bounding box center [322, 494] width 500 height 78
click at [152, 469] on textarea at bounding box center [322, 494] width 500 height 78
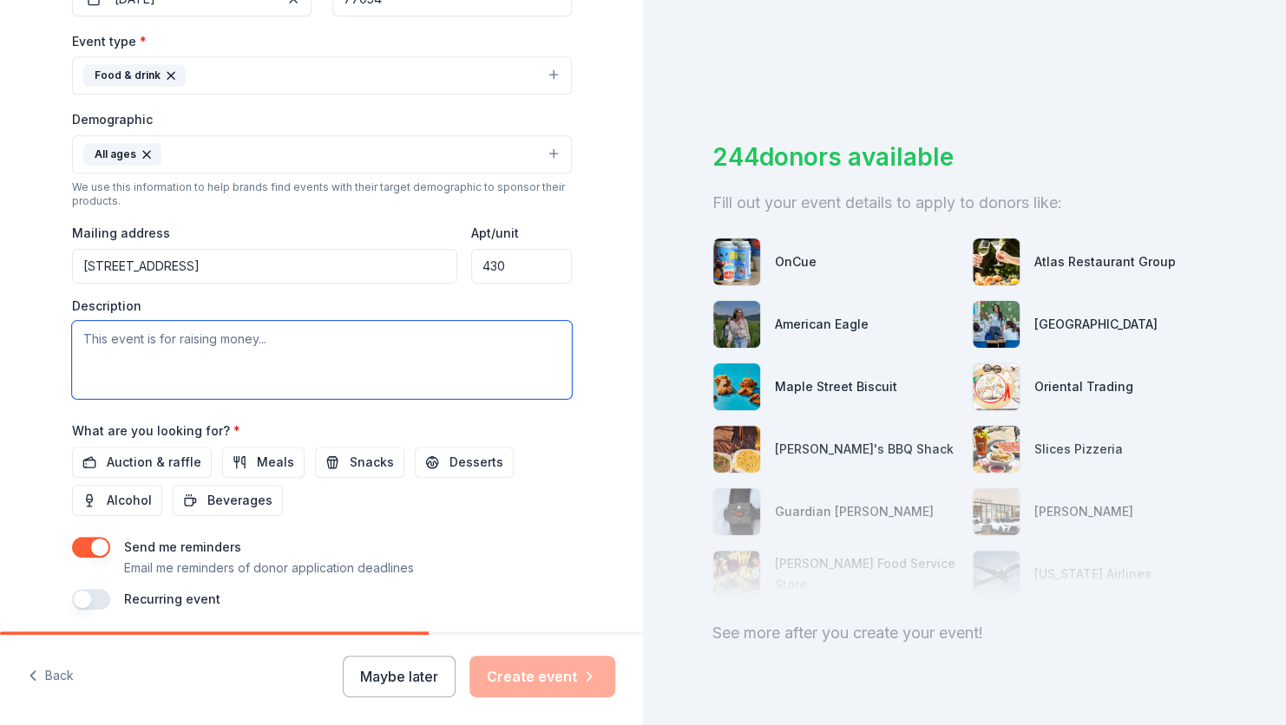
scroll to position [526, 0]
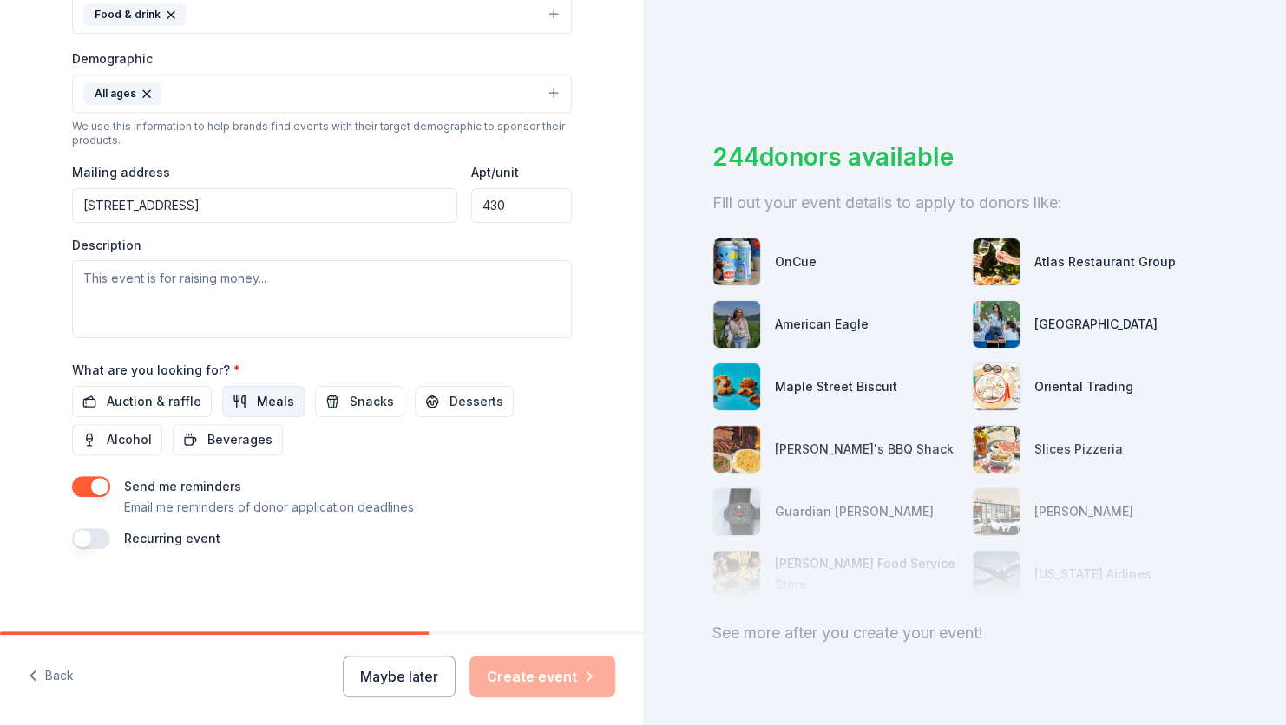
click at [232, 394] on button "Meals" at bounding box center [263, 401] width 82 height 31
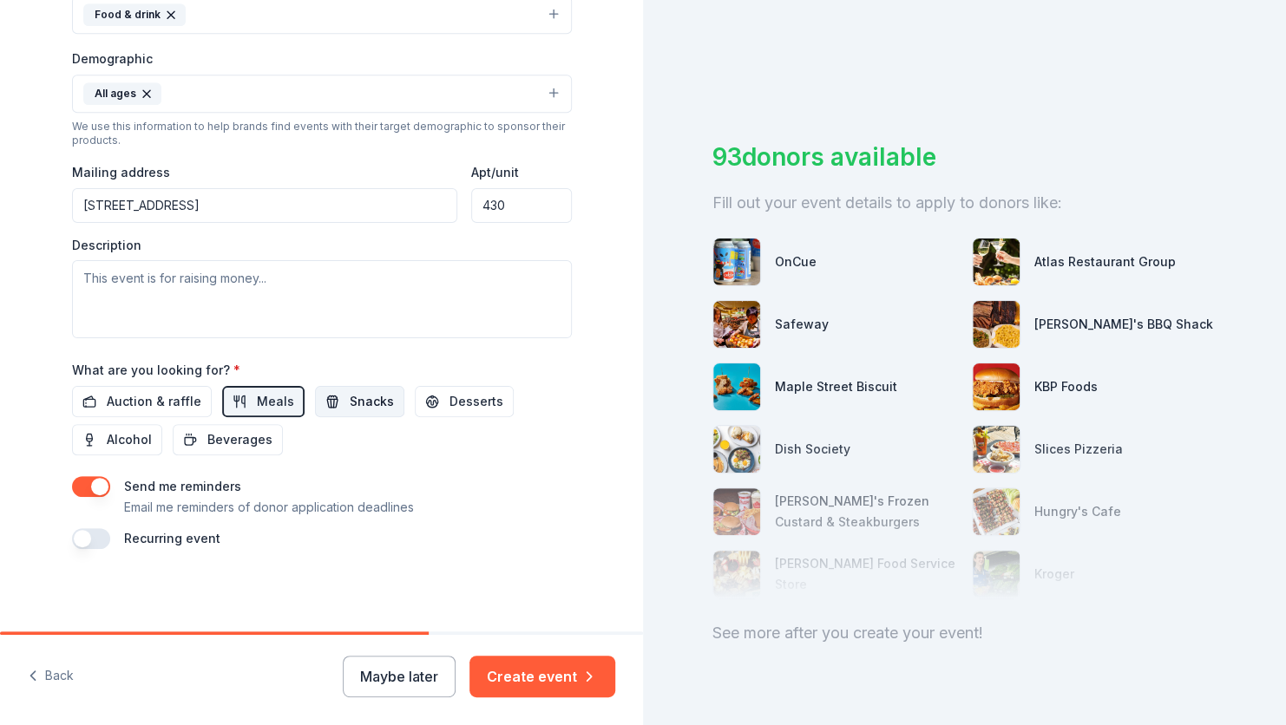
click at [350, 399] on span "Snacks" at bounding box center [372, 401] width 44 height 21
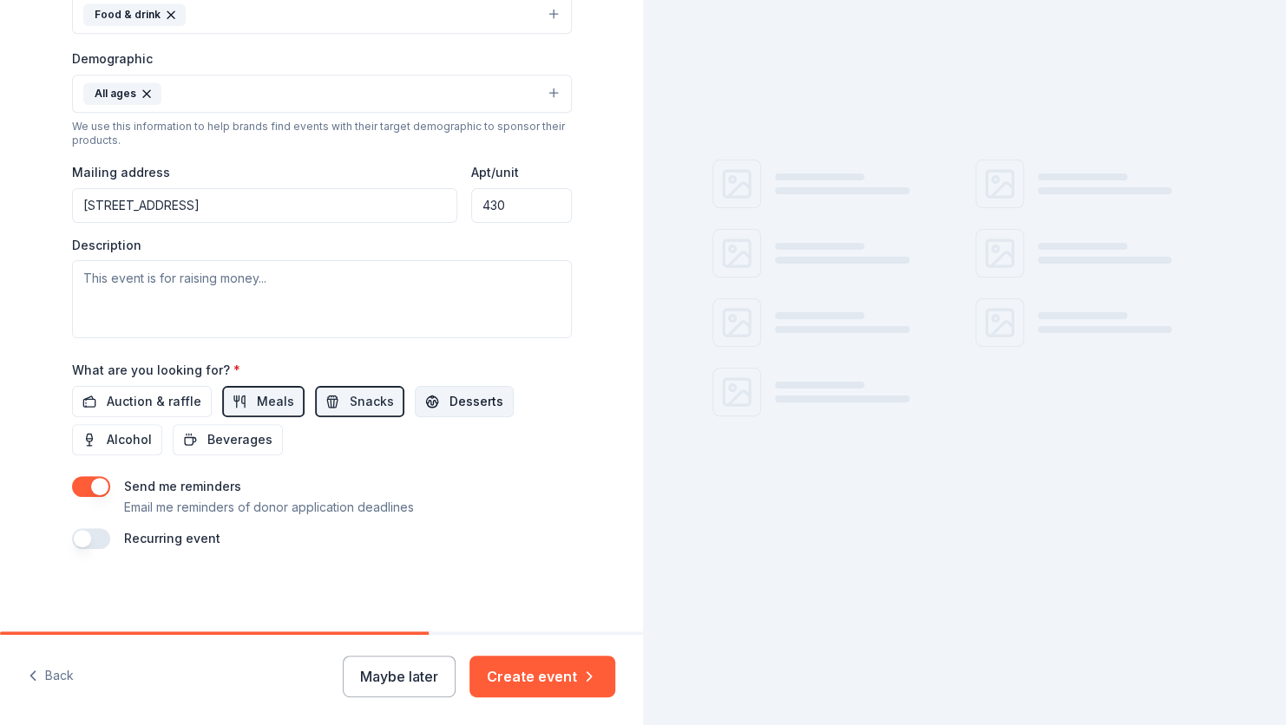
click at [469, 398] on span "Desserts" at bounding box center [477, 401] width 54 height 21
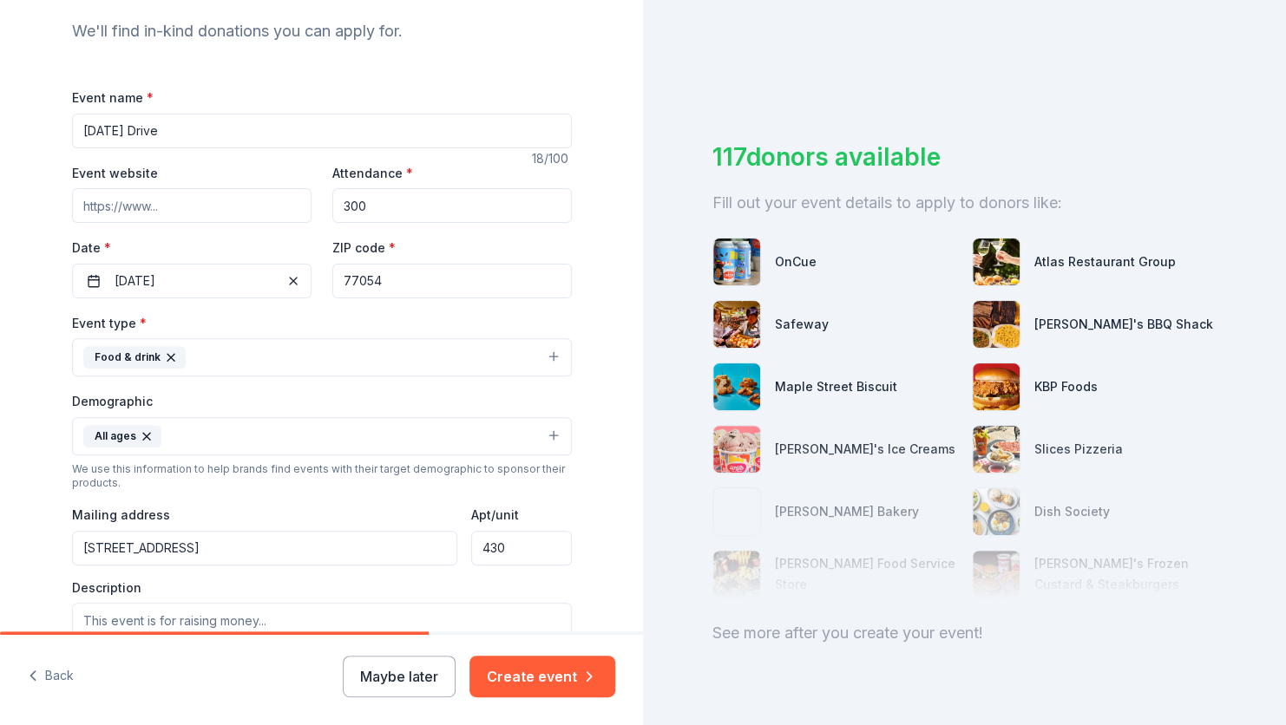
scroll to position [174, 0]
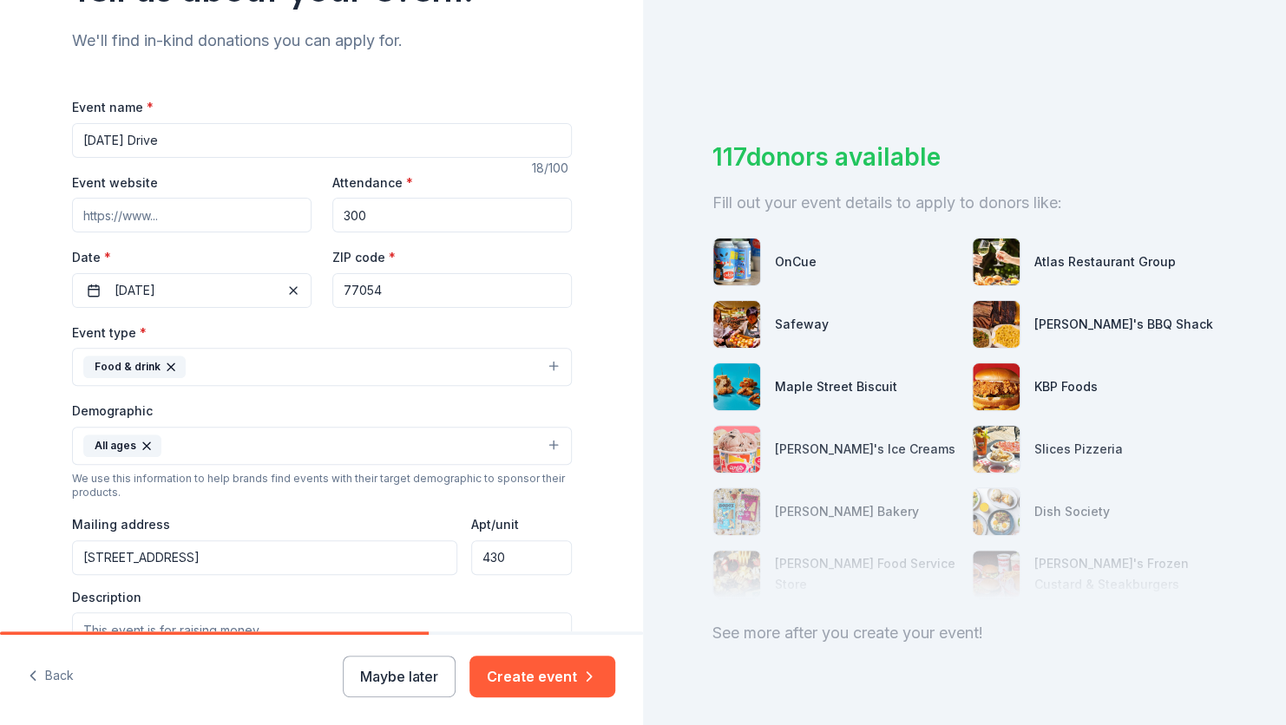
click at [188, 218] on input "Event website" at bounding box center [192, 215] width 240 height 35
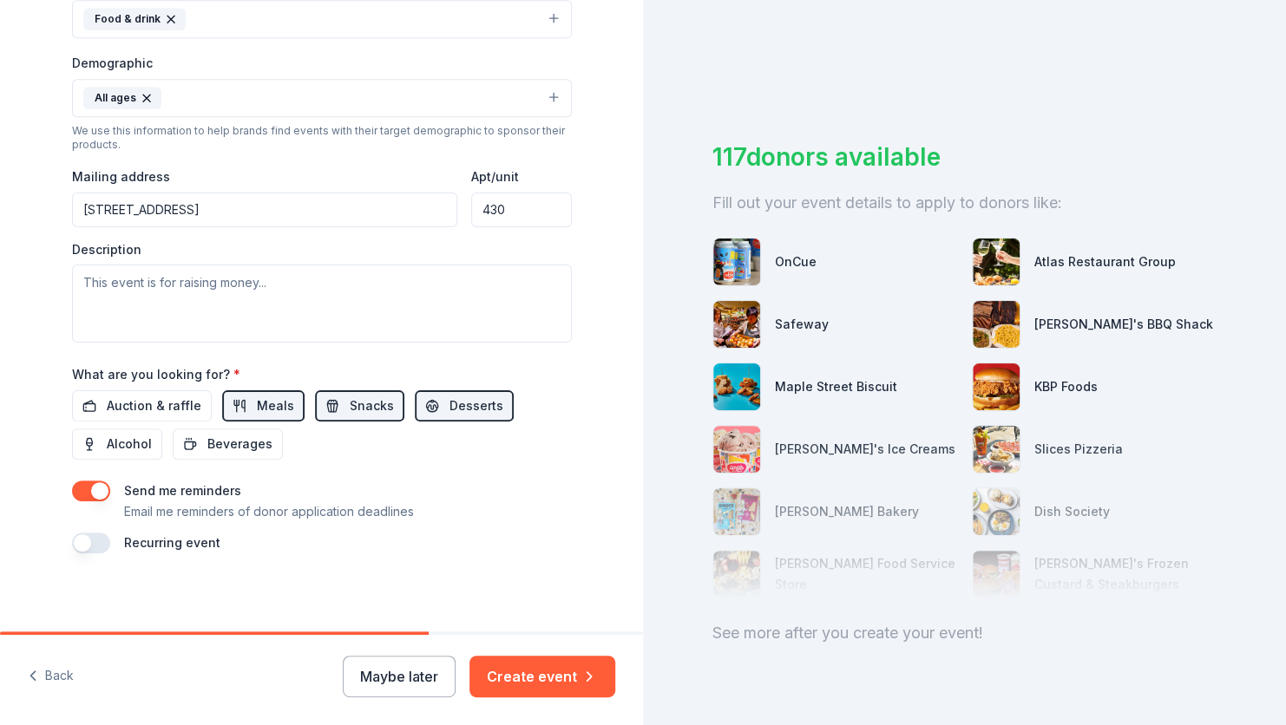
scroll to position [526, 0]
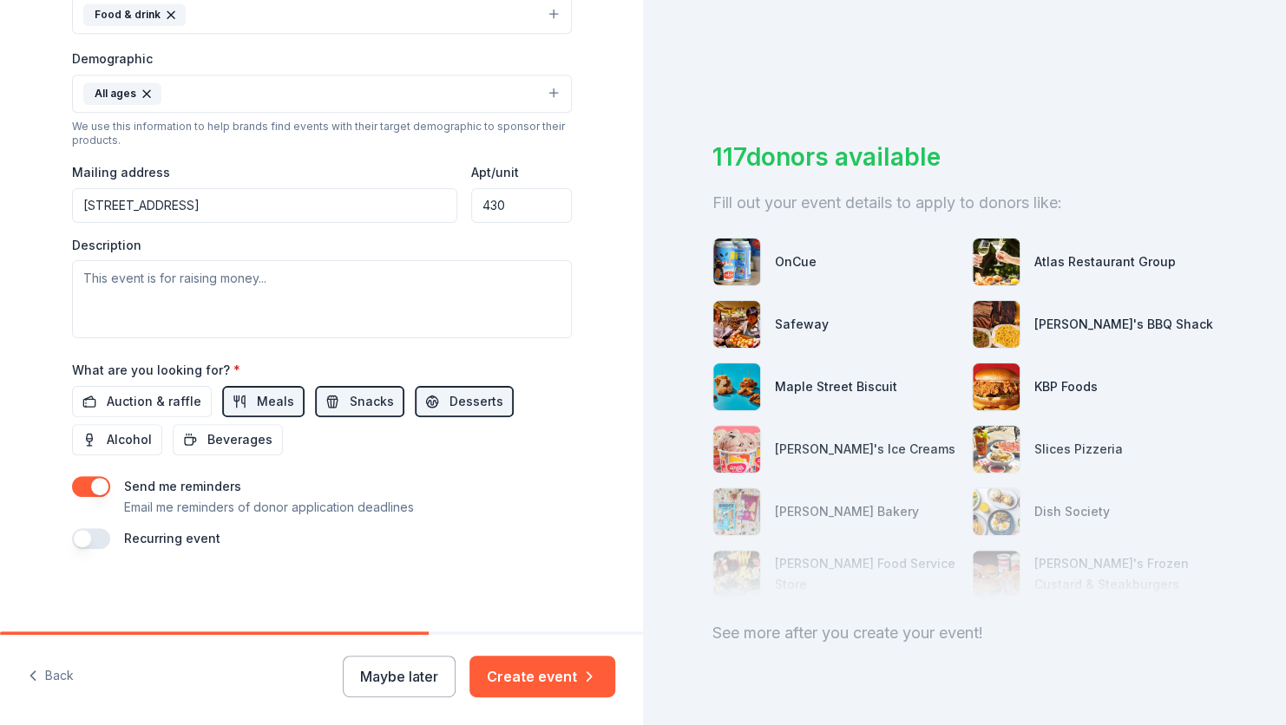
click at [79, 535] on button "button" at bounding box center [91, 538] width 38 height 21
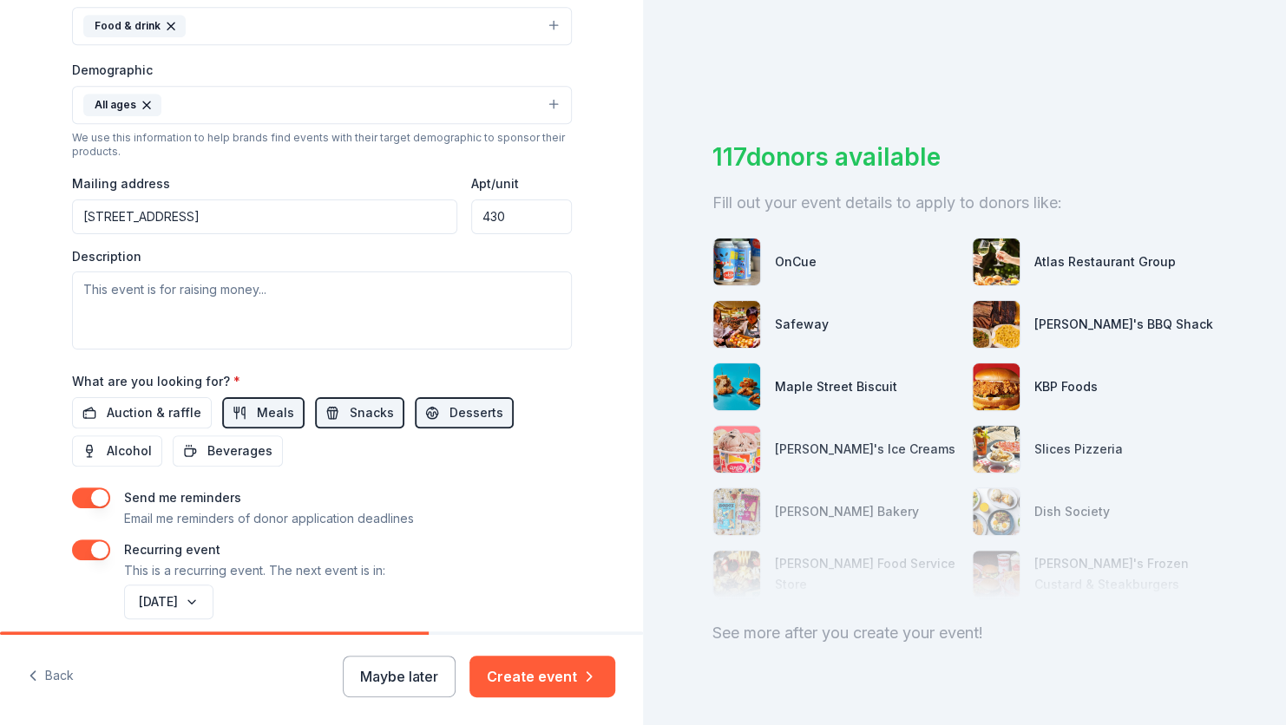
scroll to position [415, 0]
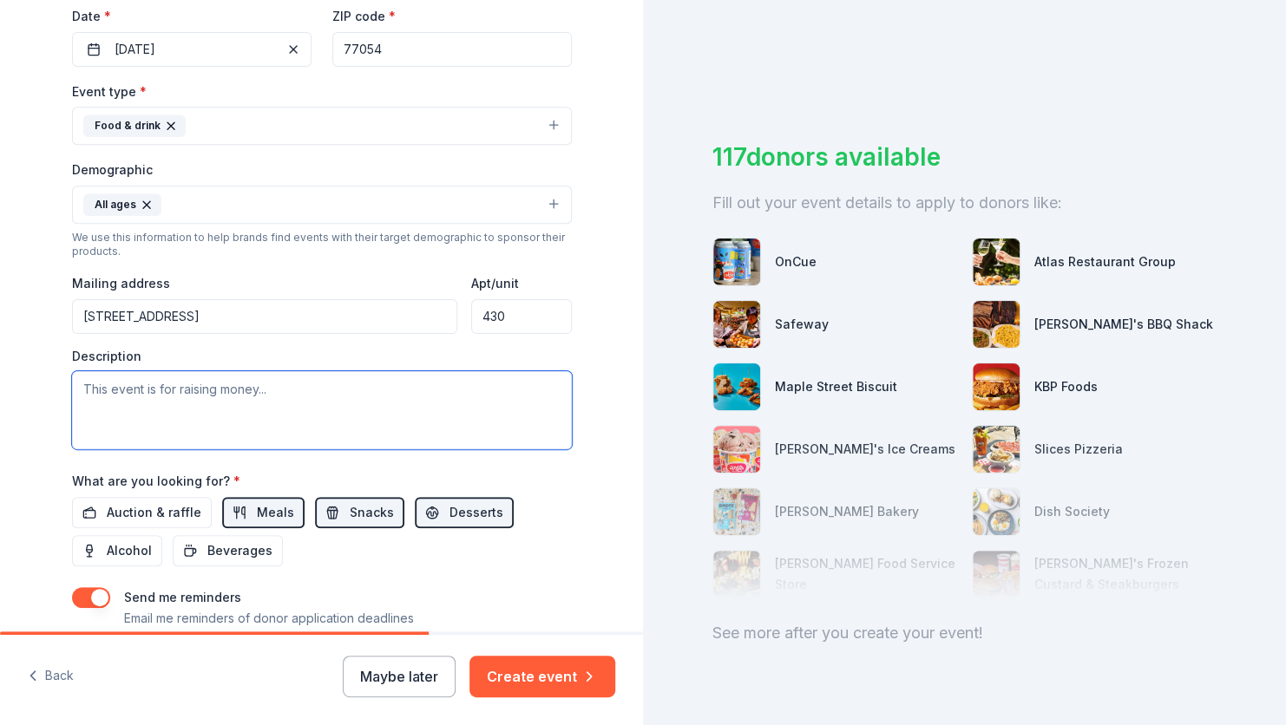
click at [261, 409] on textarea at bounding box center [322, 410] width 500 height 78
paste textarea "This year, our goal is to serve 300 families for [DATE] ([DATE]) and 750 famili…"
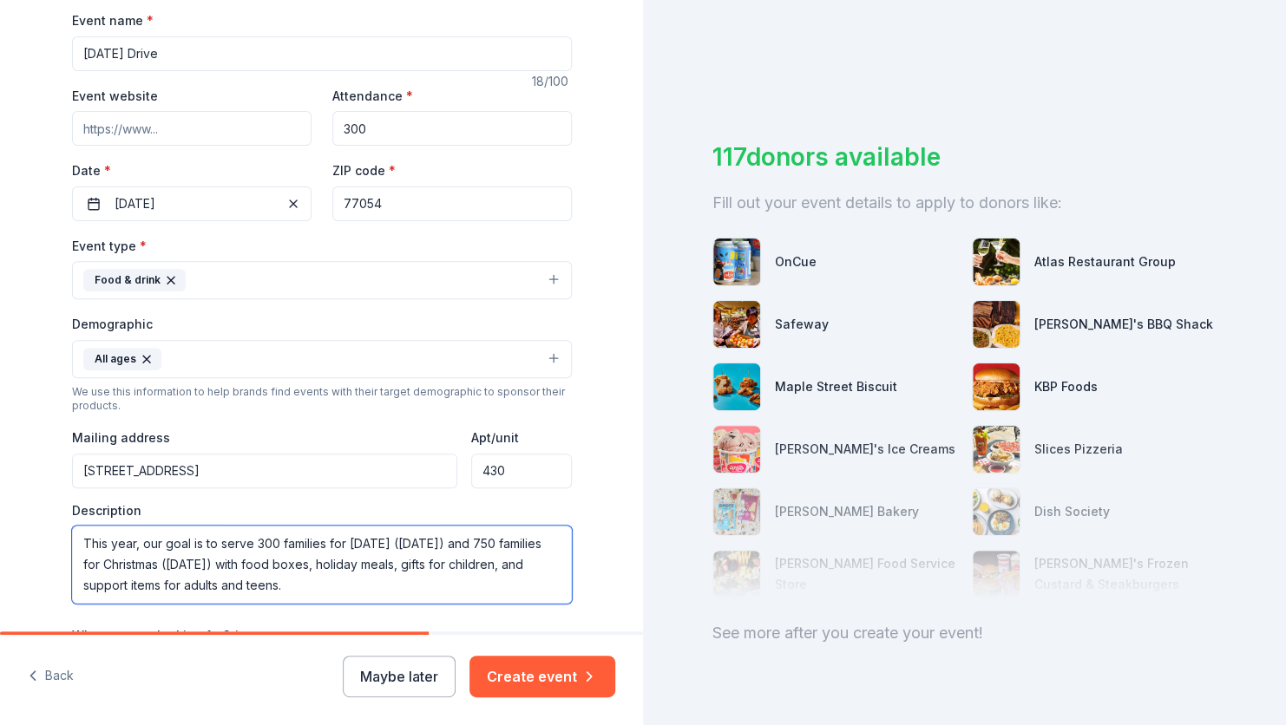
scroll to position [154, 0]
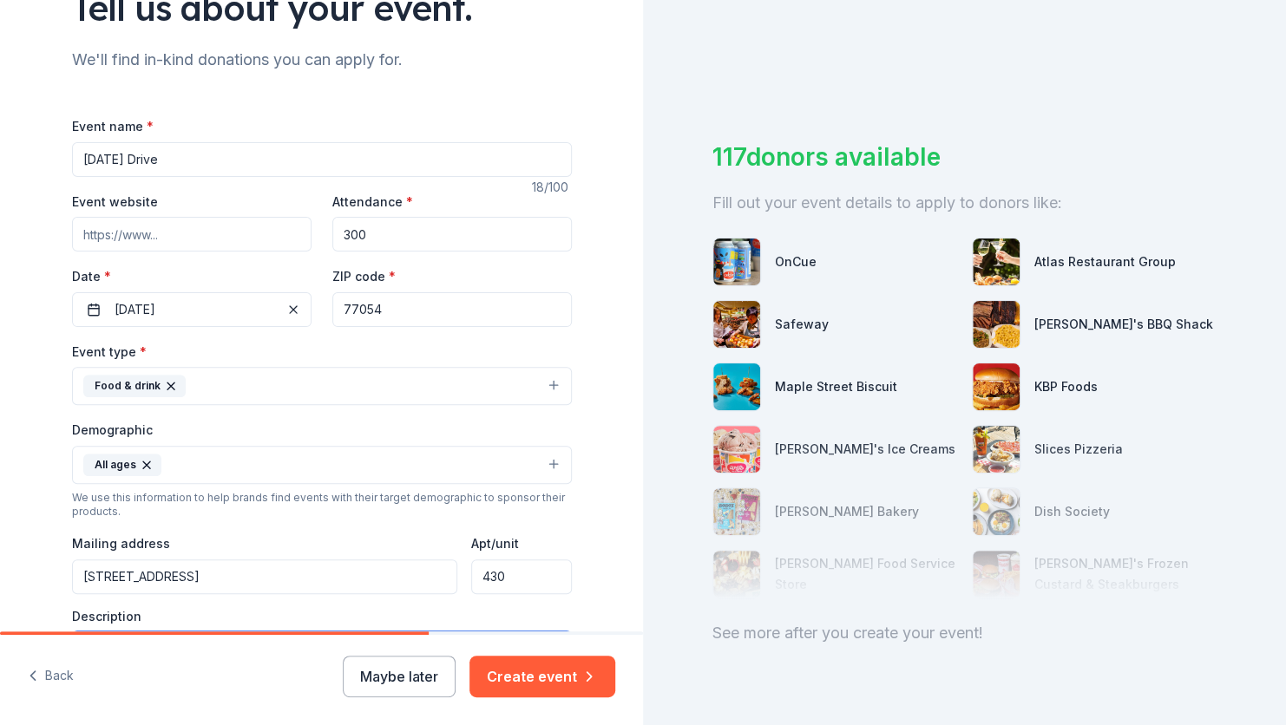
type textarea "This year, our goal is to serve 300 families for [DATE] ([DATE]) and 750 famili…"
click at [369, 241] on input "300" at bounding box center [452, 234] width 240 height 35
type input "3"
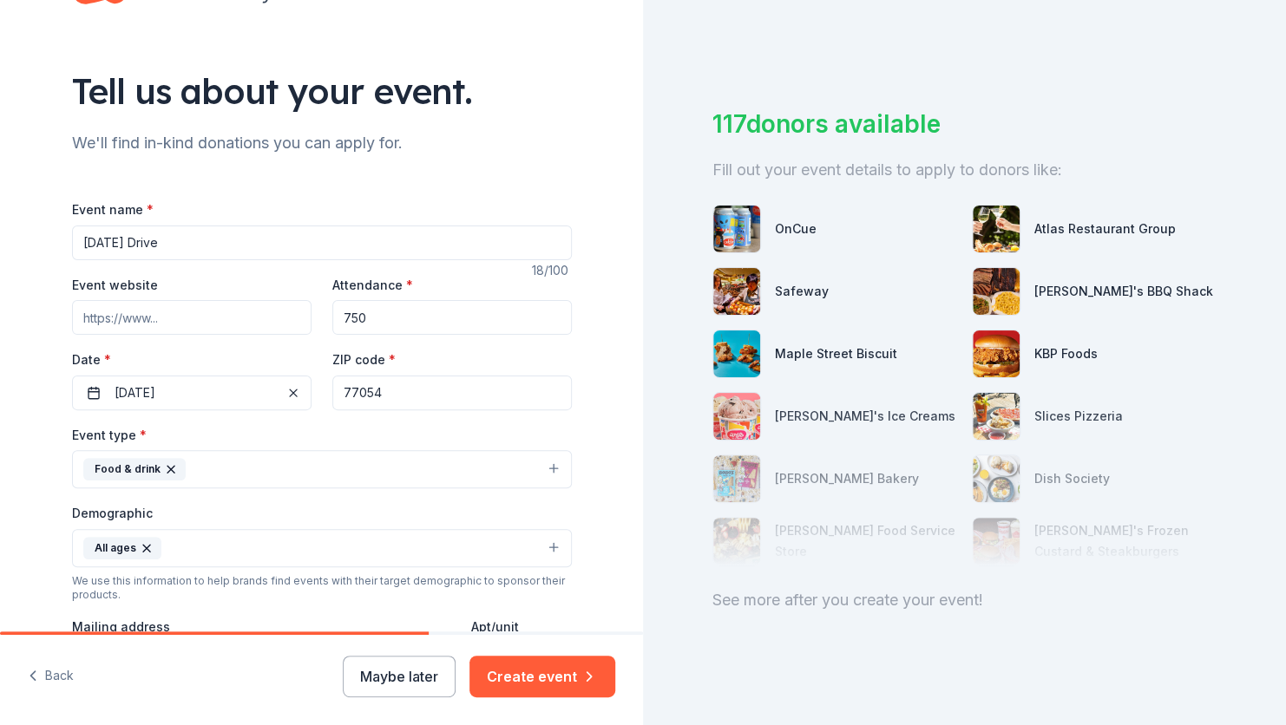
scroll to position [68, 0]
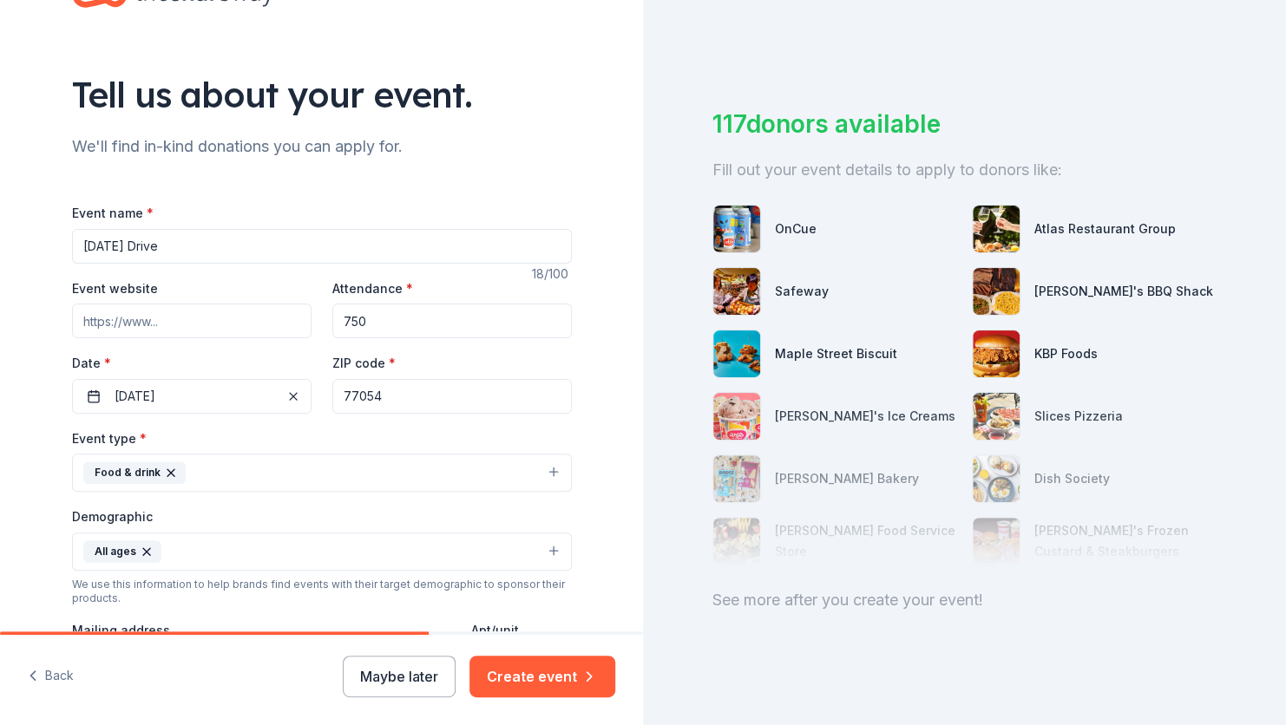
type input "750"
click at [214, 241] on input "Thanksgiving Drive" at bounding box center [322, 246] width 500 height 35
type input "T"
type input "H"
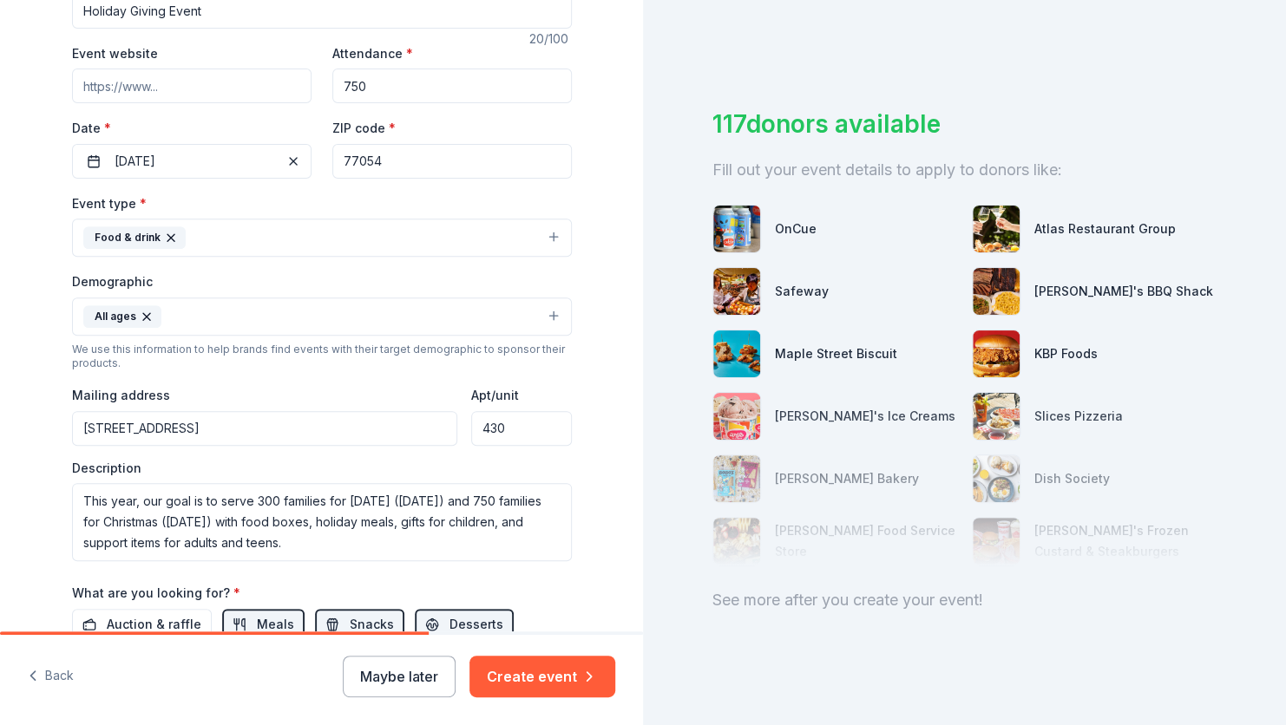
scroll to position [328, 0]
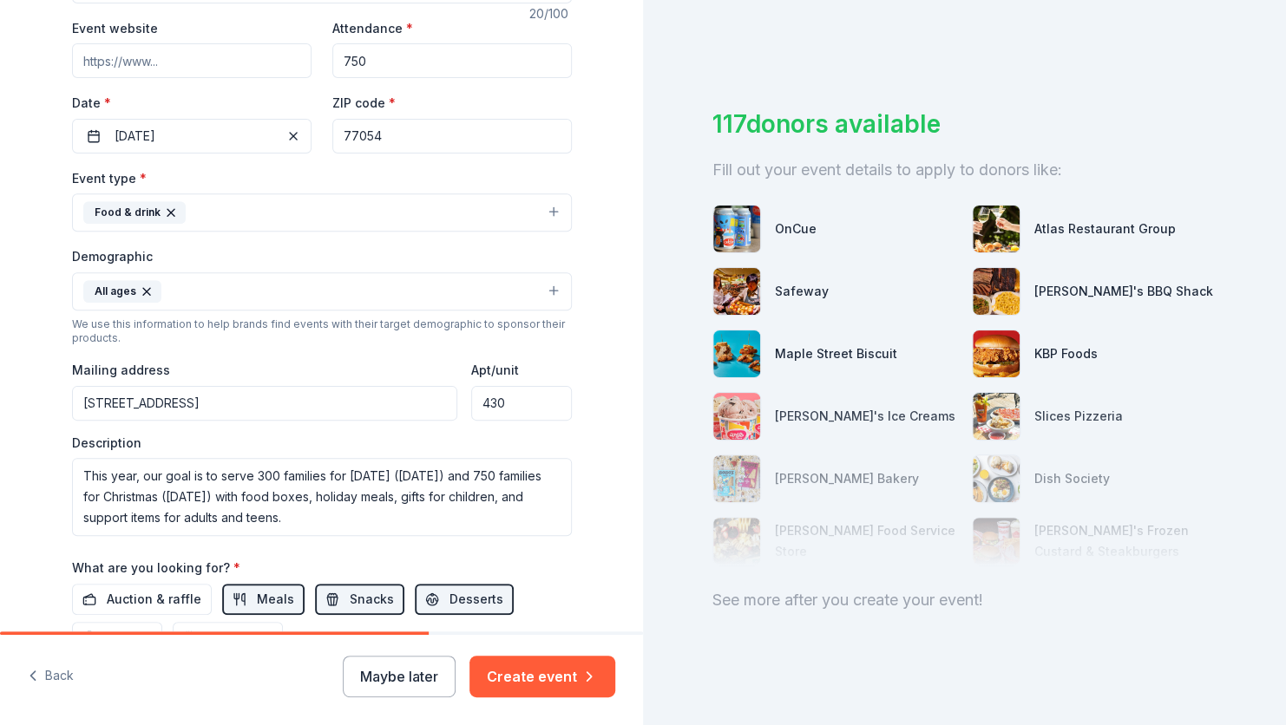
type input "Holiday Giving Event"
click at [552, 207] on button "Food & drink" at bounding box center [322, 213] width 500 height 38
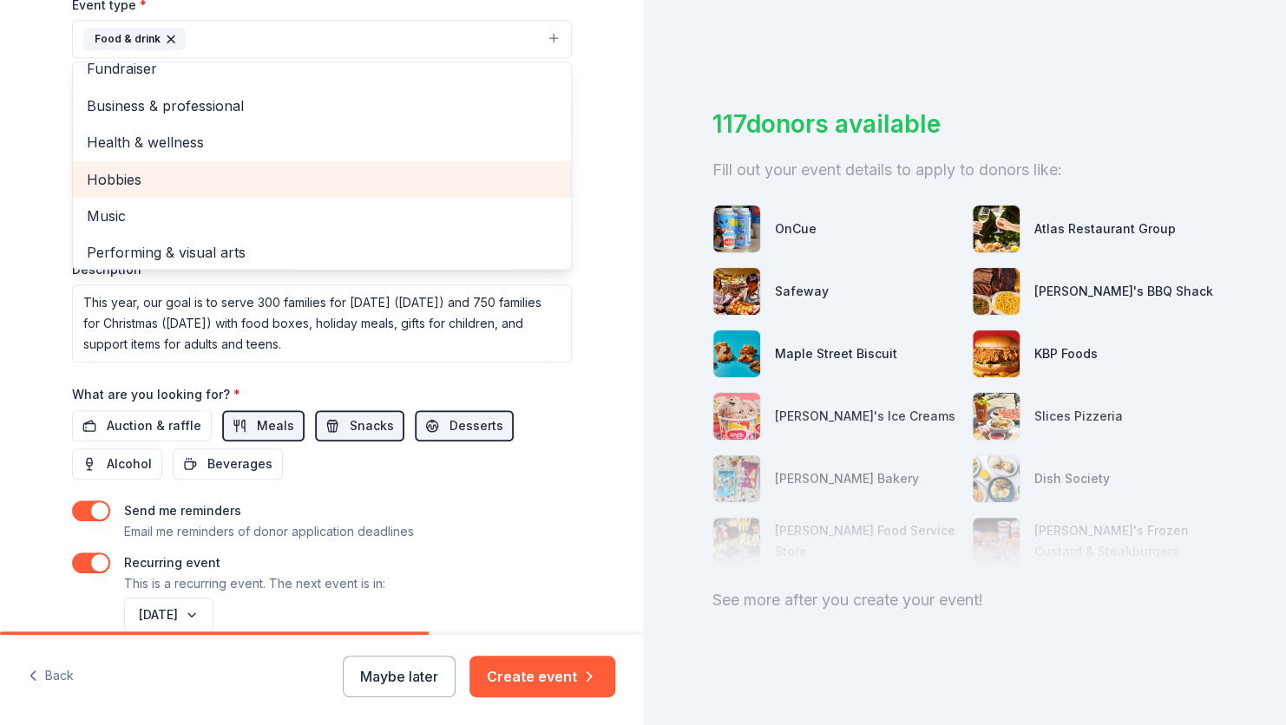
scroll to position [21, 0]
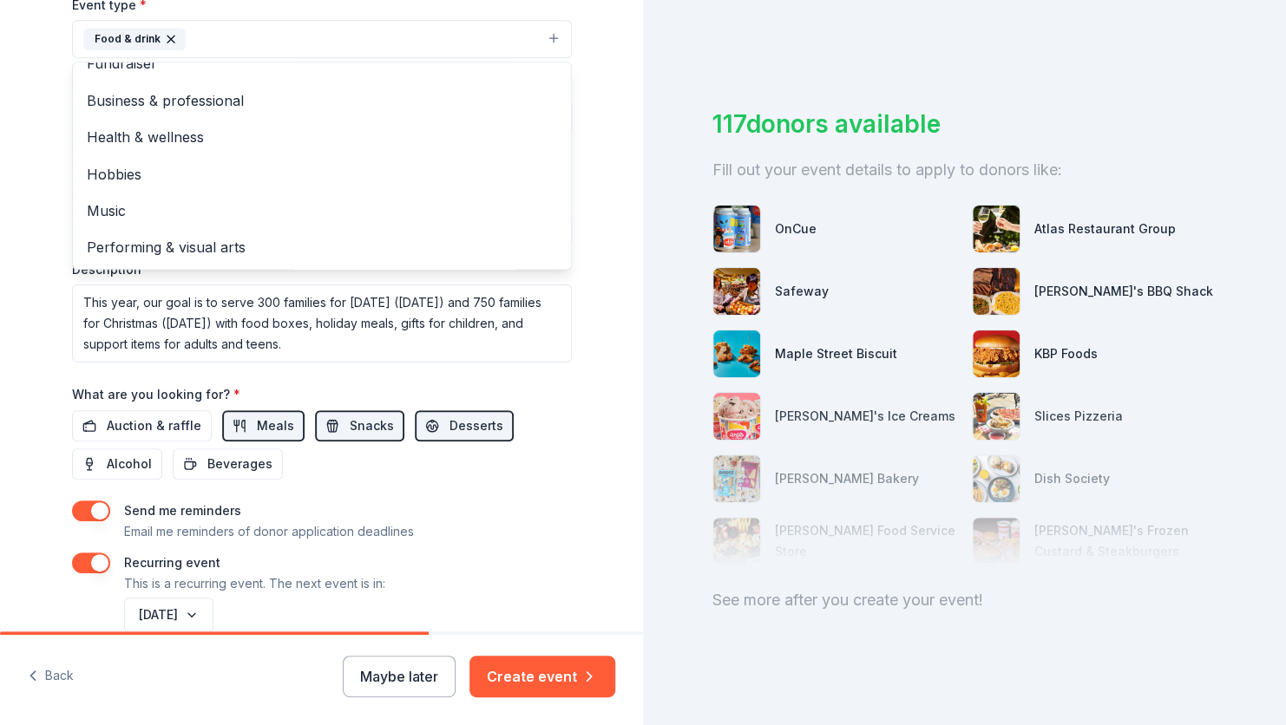
click at [583, 378] on div "Tell us about your event. We'll find in-kind donations you can apply for. Event…" at bounding box center [321, 108] width 555 height 1221
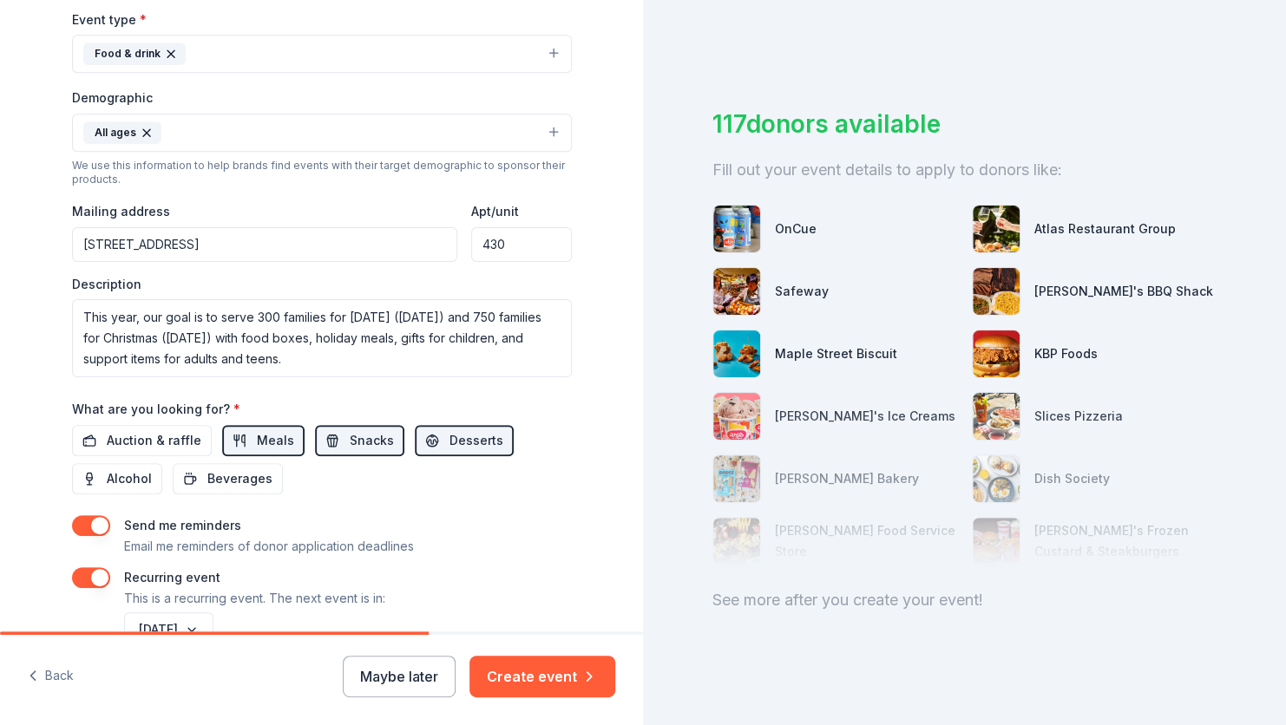
scroll to position [588, 0]
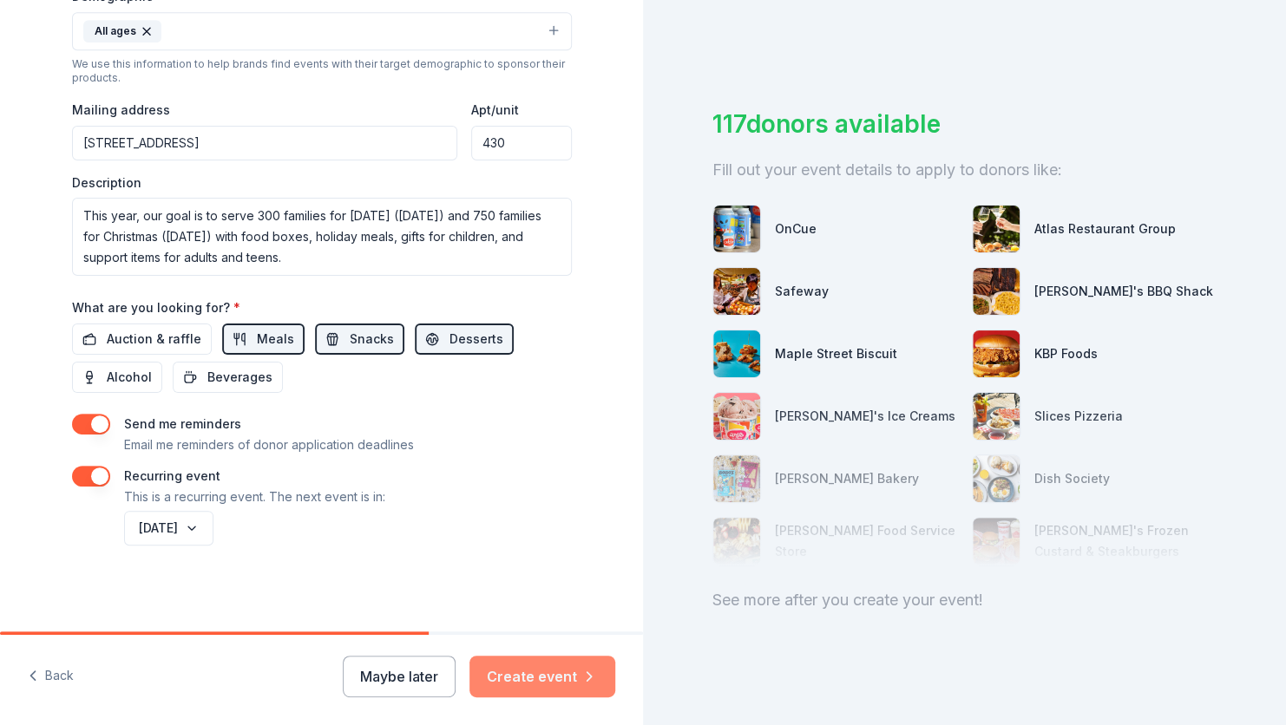
click at [538, 672] on button "Create event" at bounding box center [542, 677] width 146 height 42
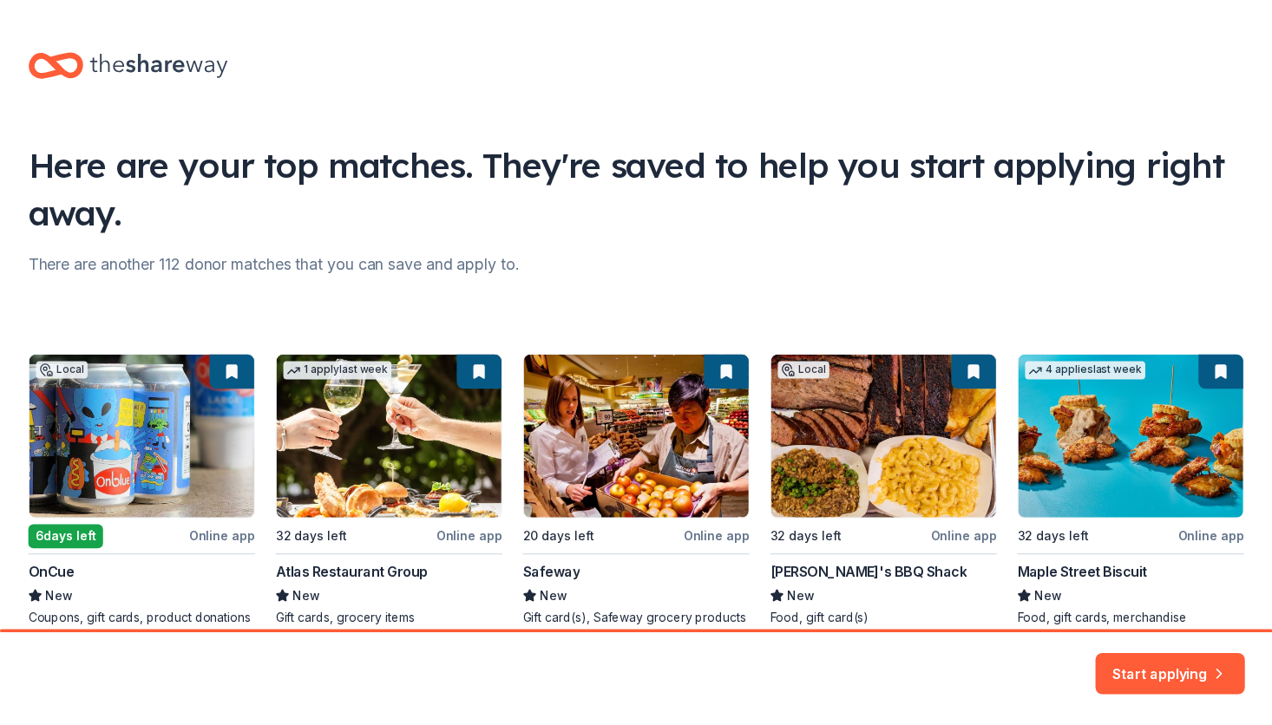
scroll to position [80, 0]
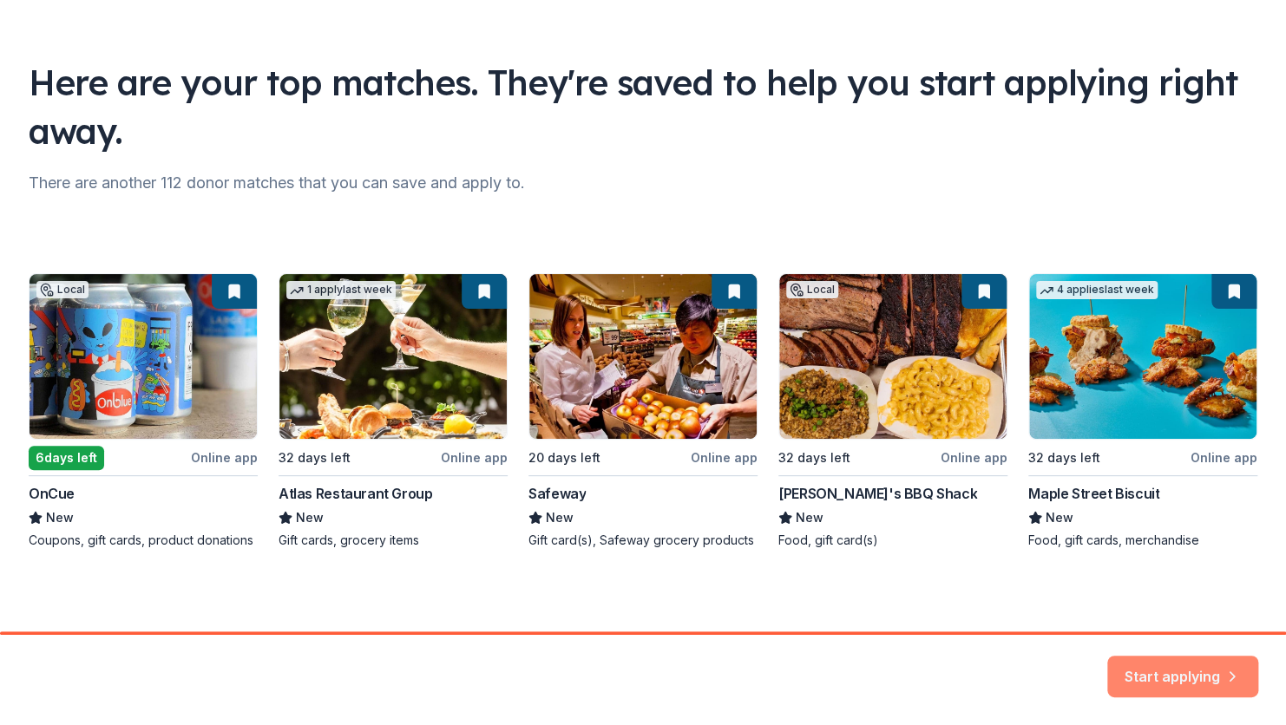
click at [1208, 669] on button "Start applying" at bounding box center [1182, 667] width 151 height 42
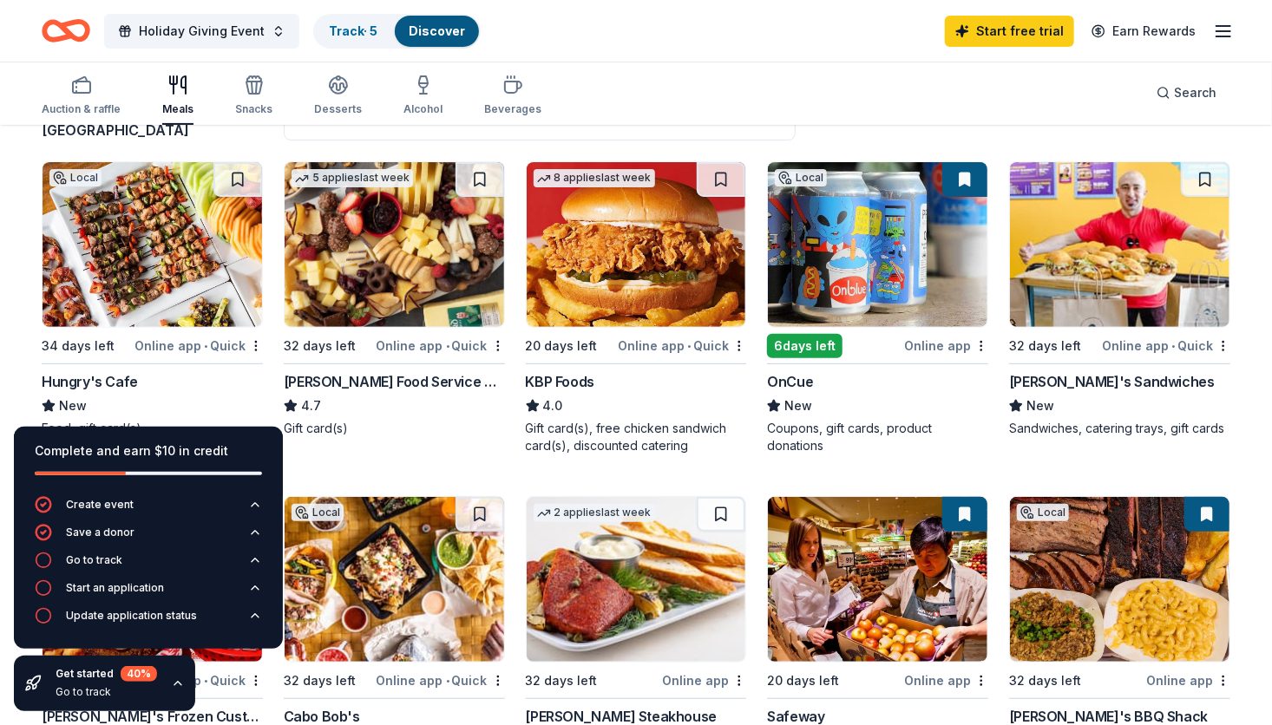
scroll to position [174, 0]
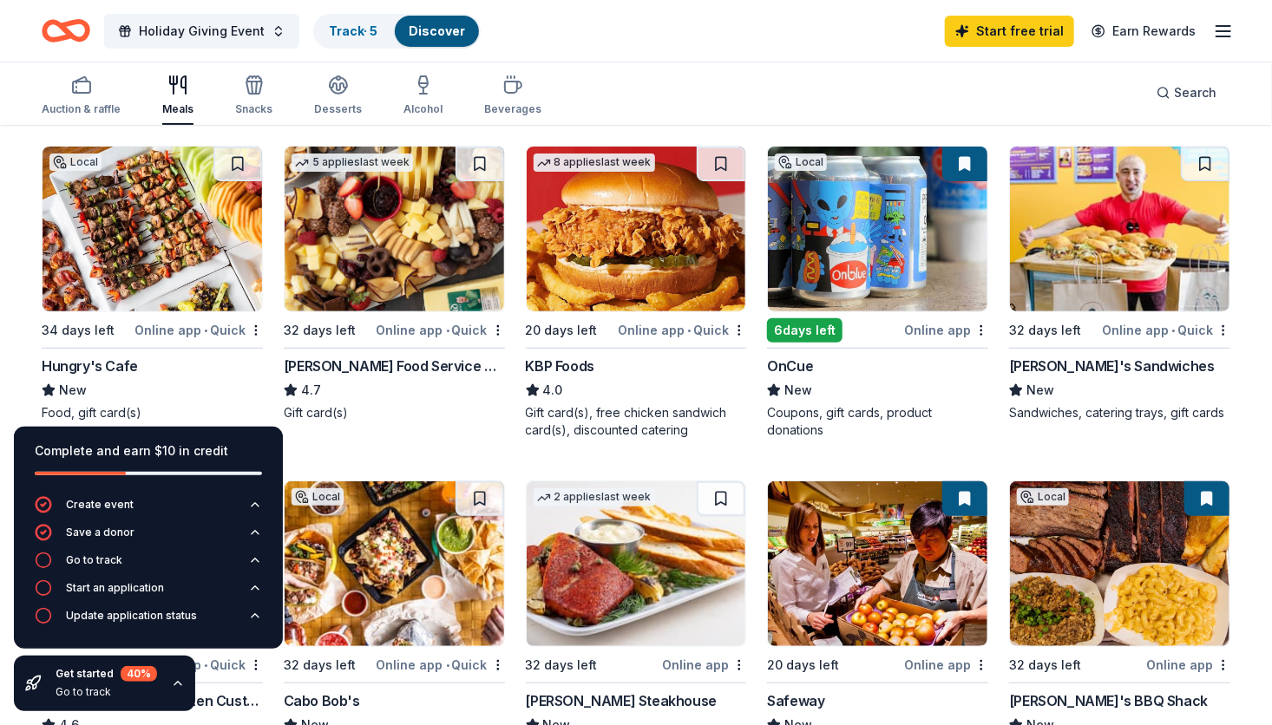
click at [927, 324] on div "Online app" at bounding box center [946, 330] width 84 height 22
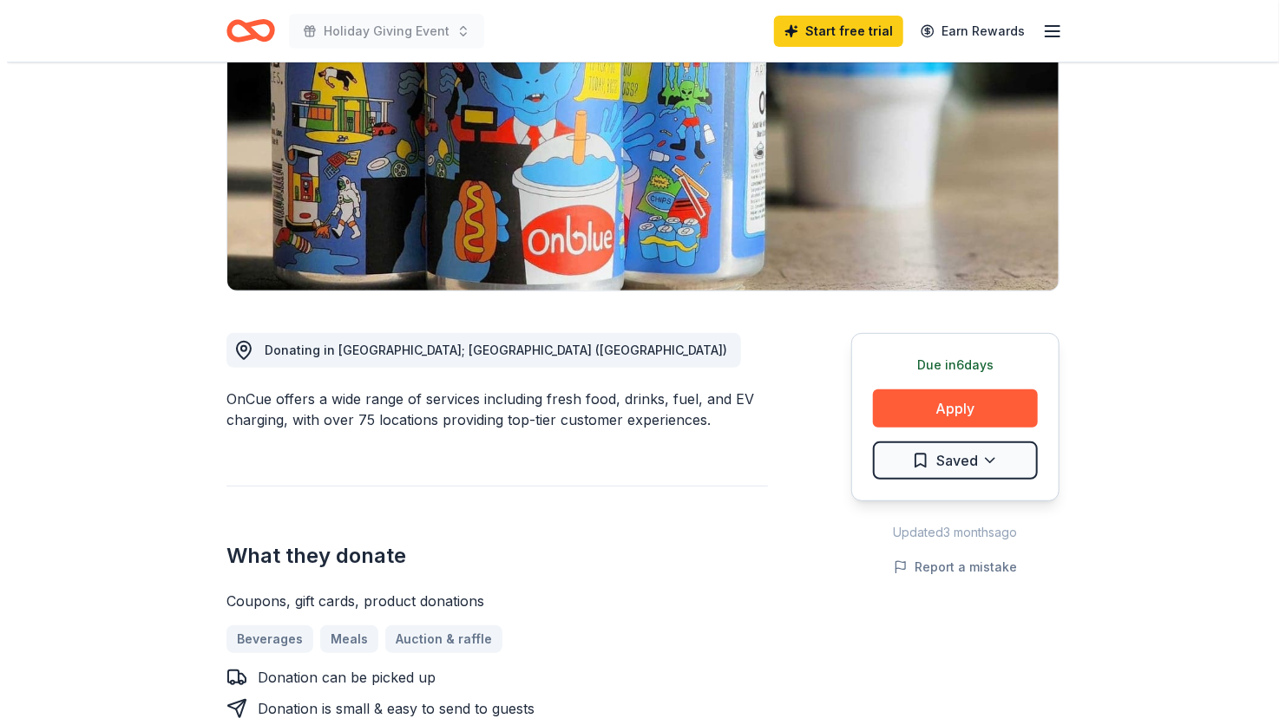
scroll to position [347, 0]
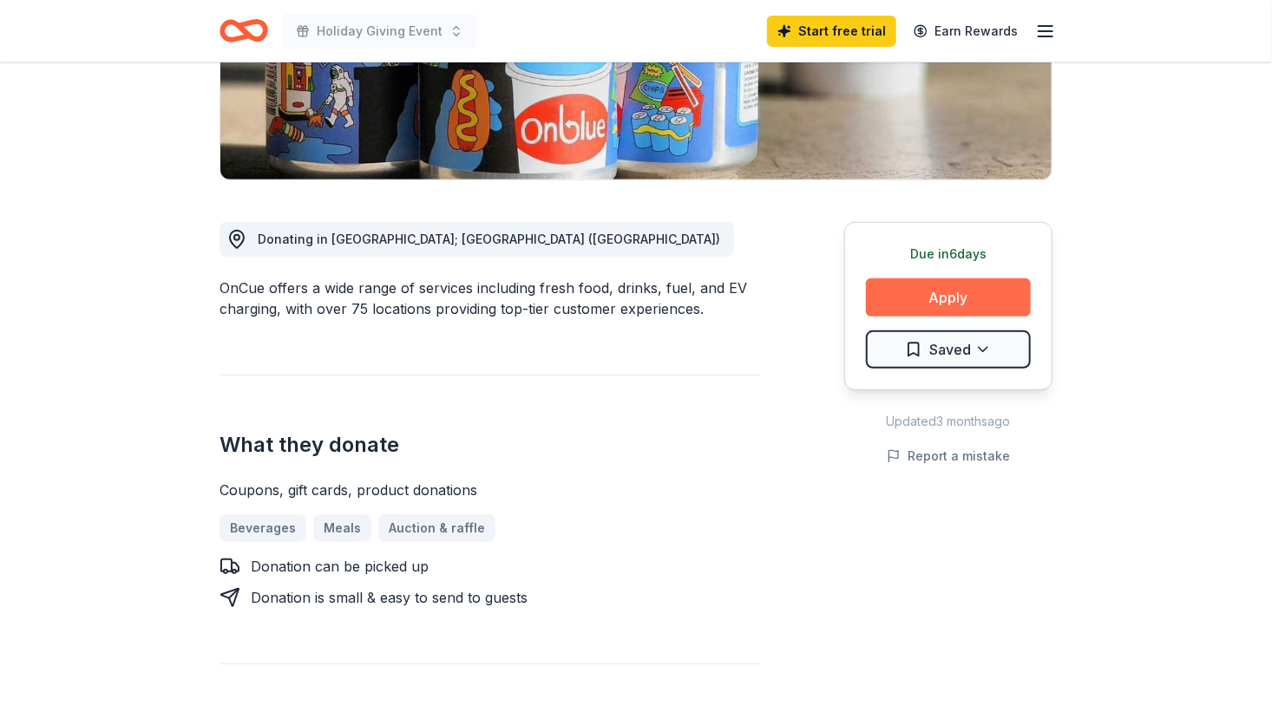
click at [942, 305] on button "Apply" at bounding box center [948, 298] width 165 height 38
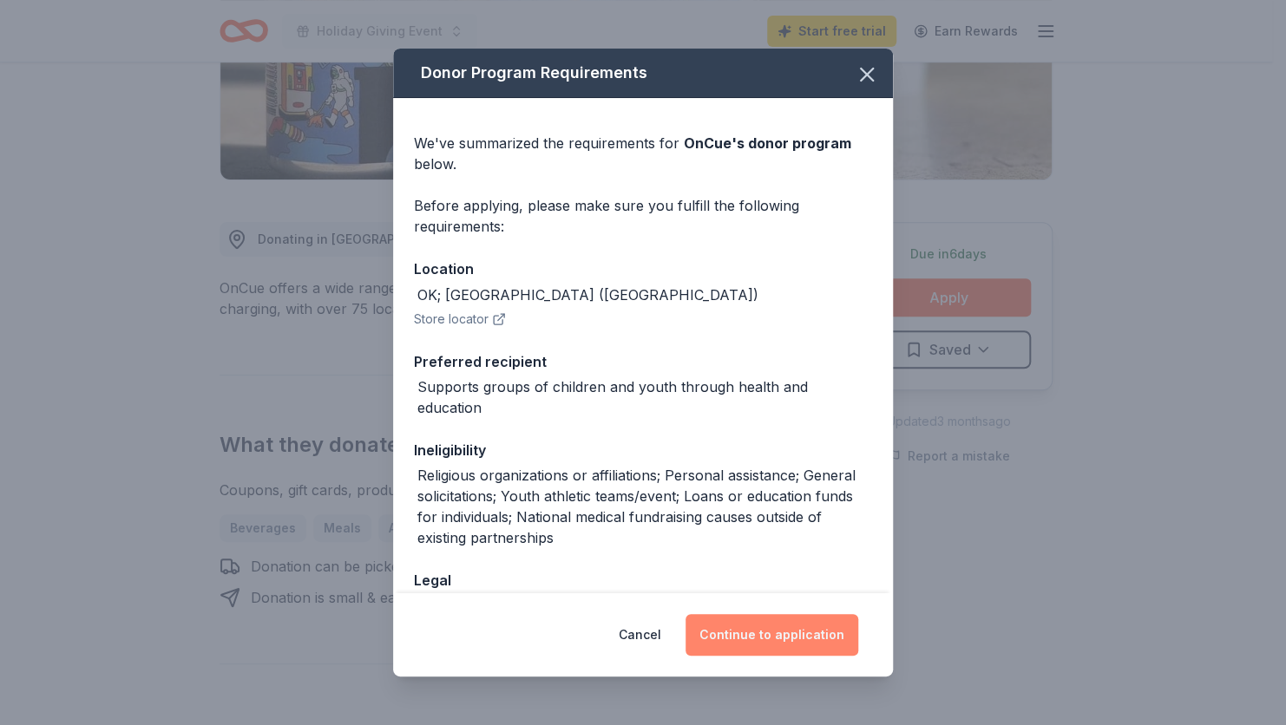
click at [761, 638] on button "Continue to application" at bounding box center [772, 635] width 173 height 42
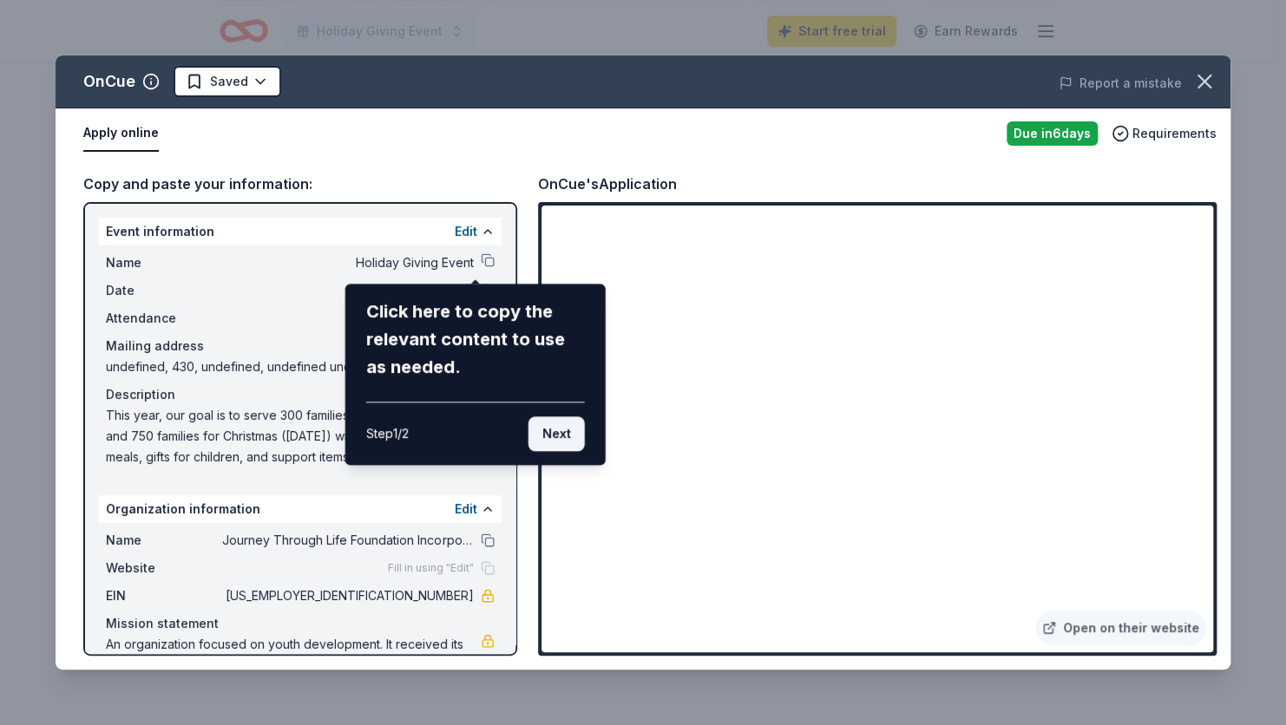
click at [551, 428] on button "Next" at bounding box center [556, 434] width 56 height 35
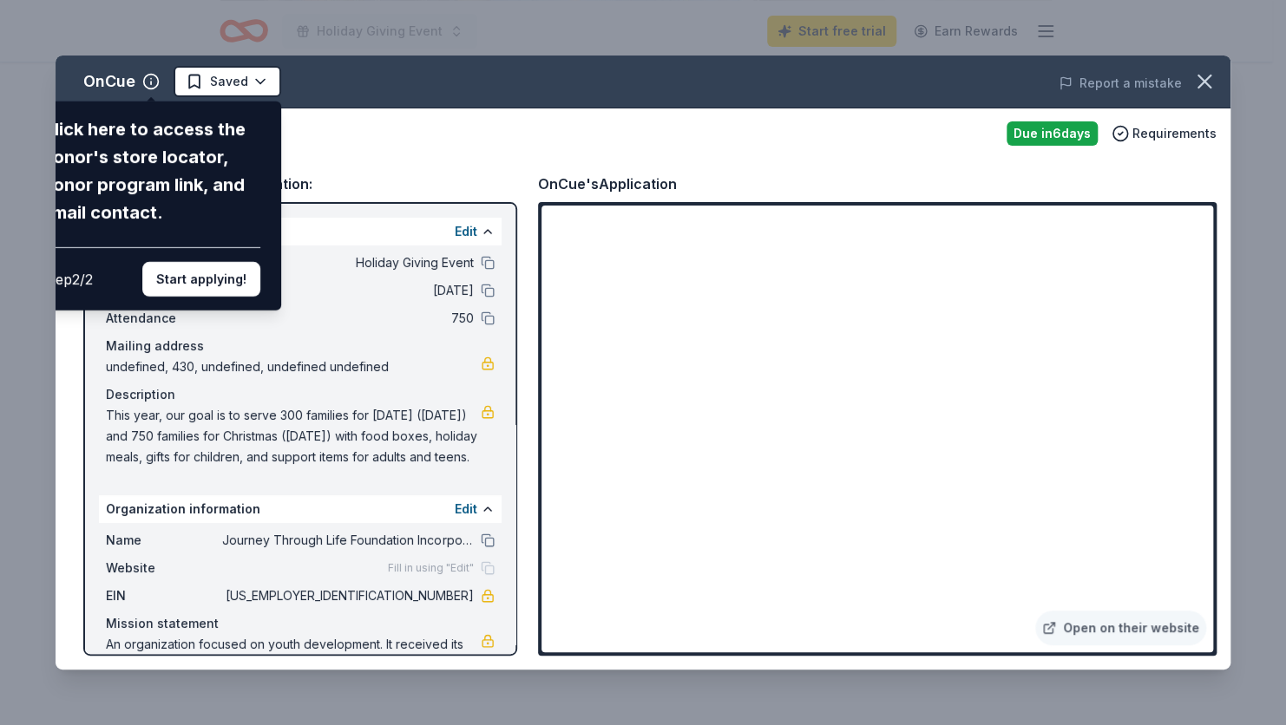
drag, startPoint x: 511, startPoint y: 430, endPoint x: 508, endPoint y: 448, distance: 18.6
click at [510, 445] on div "OnCue Click here to access the donor's store locator, donor program link, and e…" at bounding box center [643, 363] width 1175 height 614
drag, startPoint x: 506, startPoint y: 444, endPoint x: 506, endPoint y: 464, distance: 20.0
click at [506, 464] on div "OnCue Click here to access the donor's store locator, donor program link, and e…" at bounding box center [643, 363] width 1175 height 614
click at [220, 286] on button "Start applying!" at bounding box center [201, 279] width 118 height 35
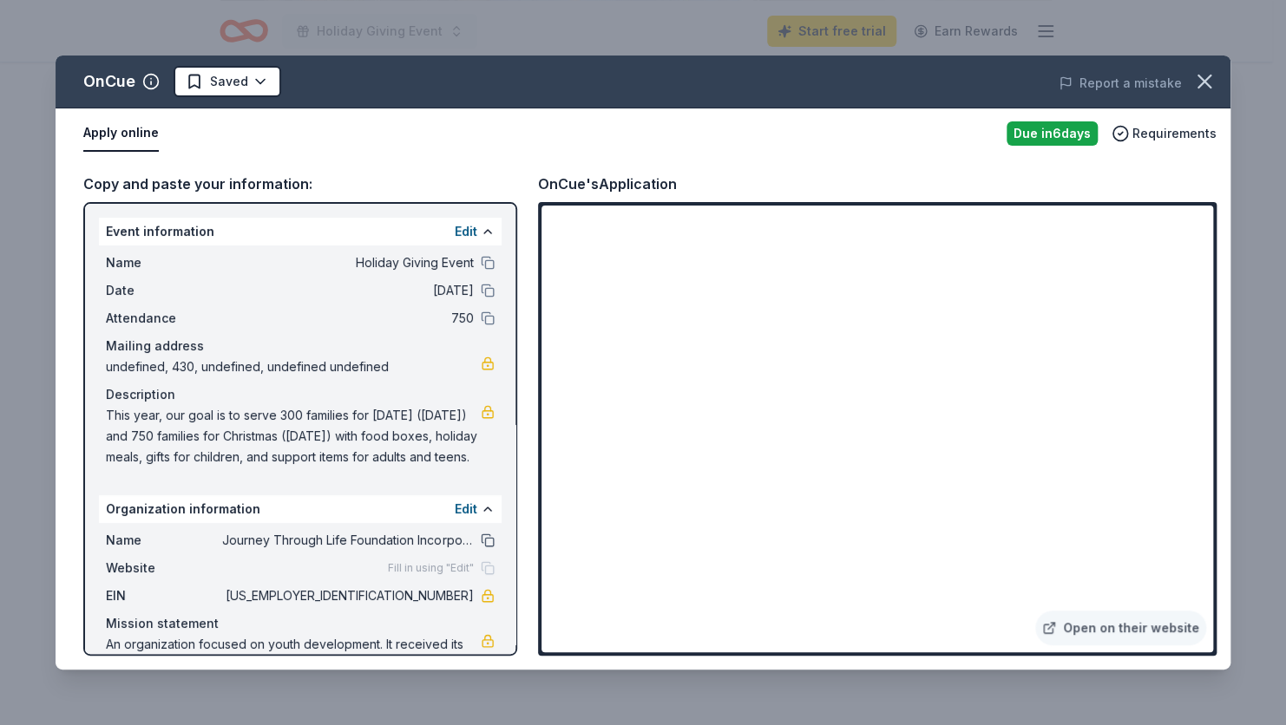
click at [481, 539] on button at bounding box center [488, 541] width 14 height 14
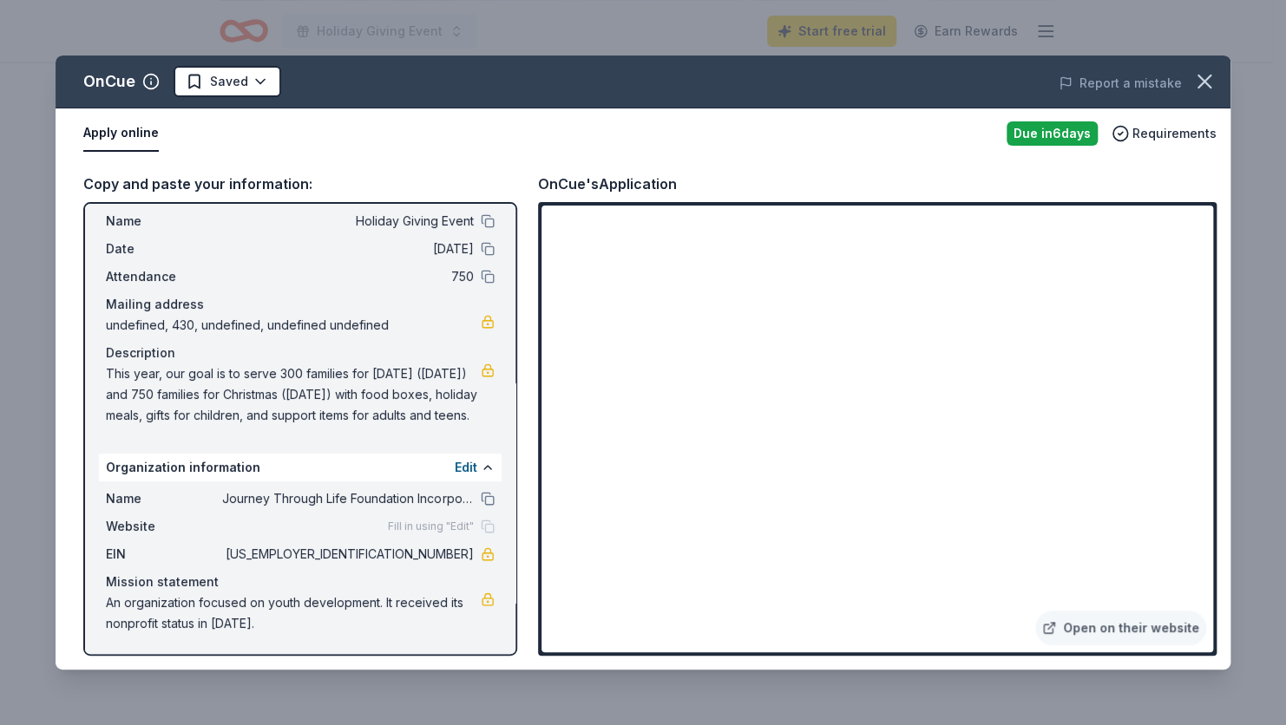
scroll to position [0, 0]
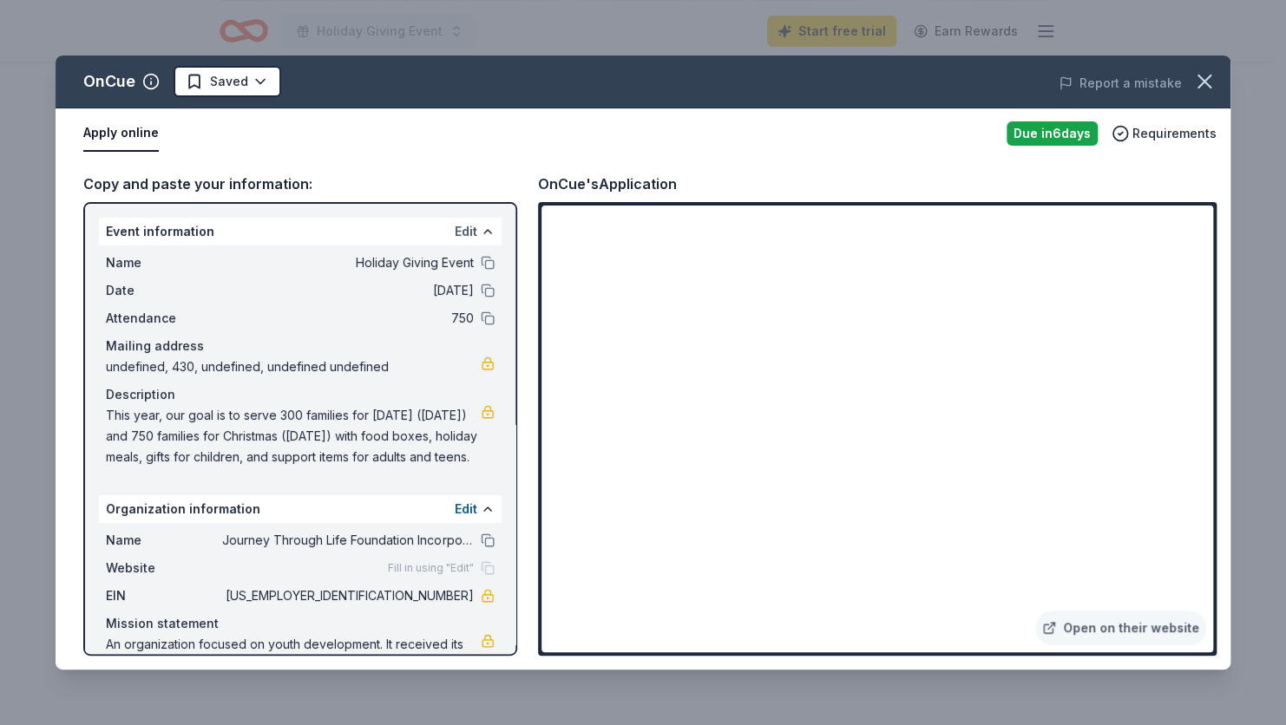
click at [455, 226] on button "Edit" at bounding box center [466, 231] width 23 height 21
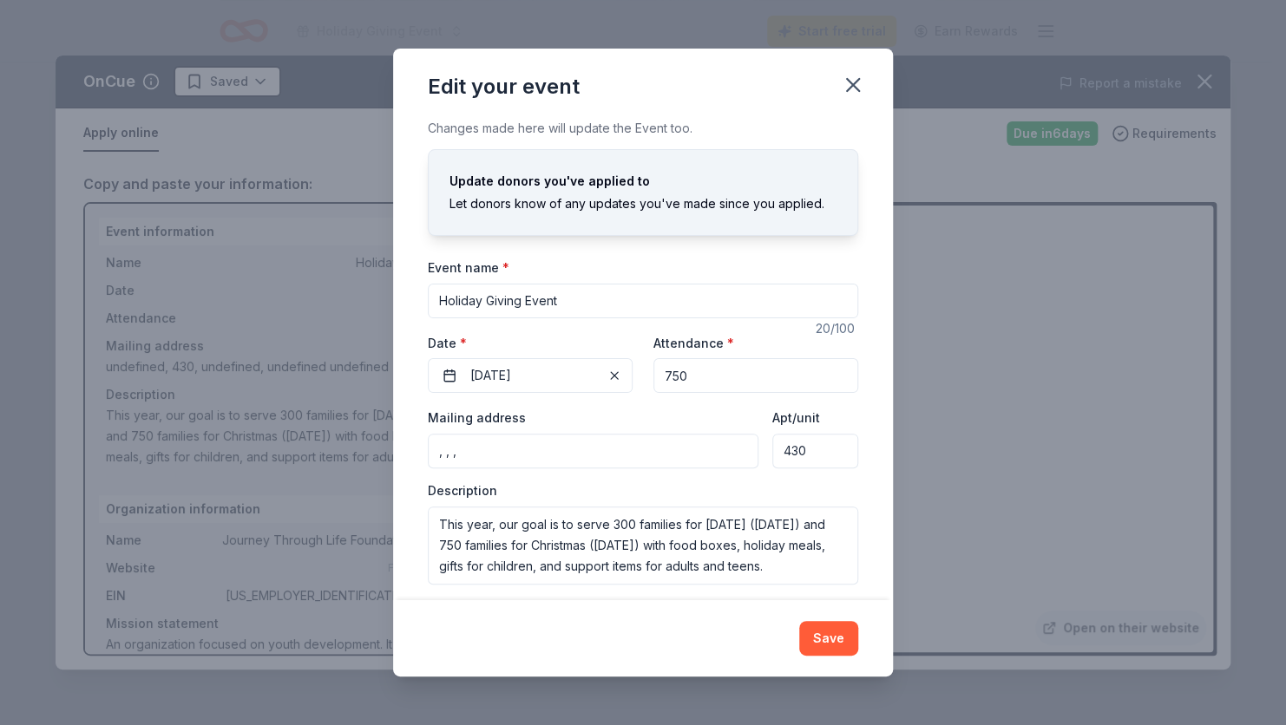
click at [547, 456] on input ", , ," at bounding box center [593, 451] width 331 height 35
click at [480, 454] on input "[STREET_ADDRESS]" at bounding box center [593, 451] width 331 height 35
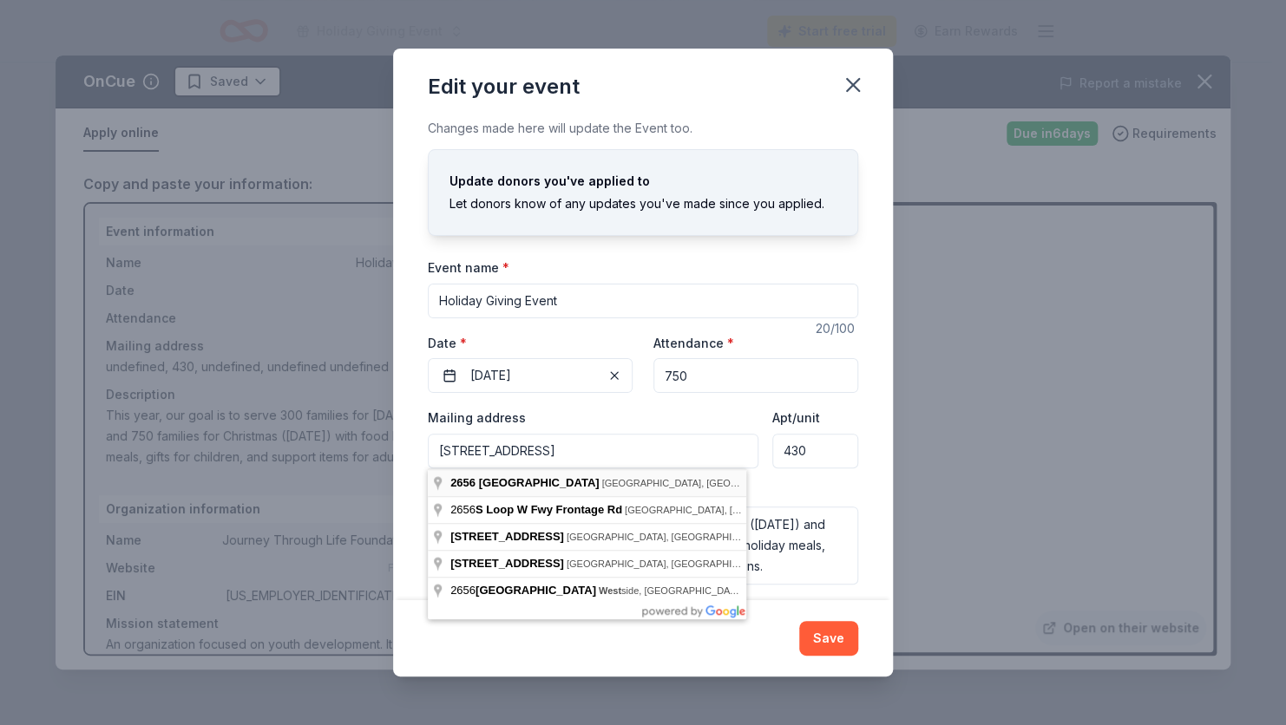
type input "[STREET_ADDRESS]"
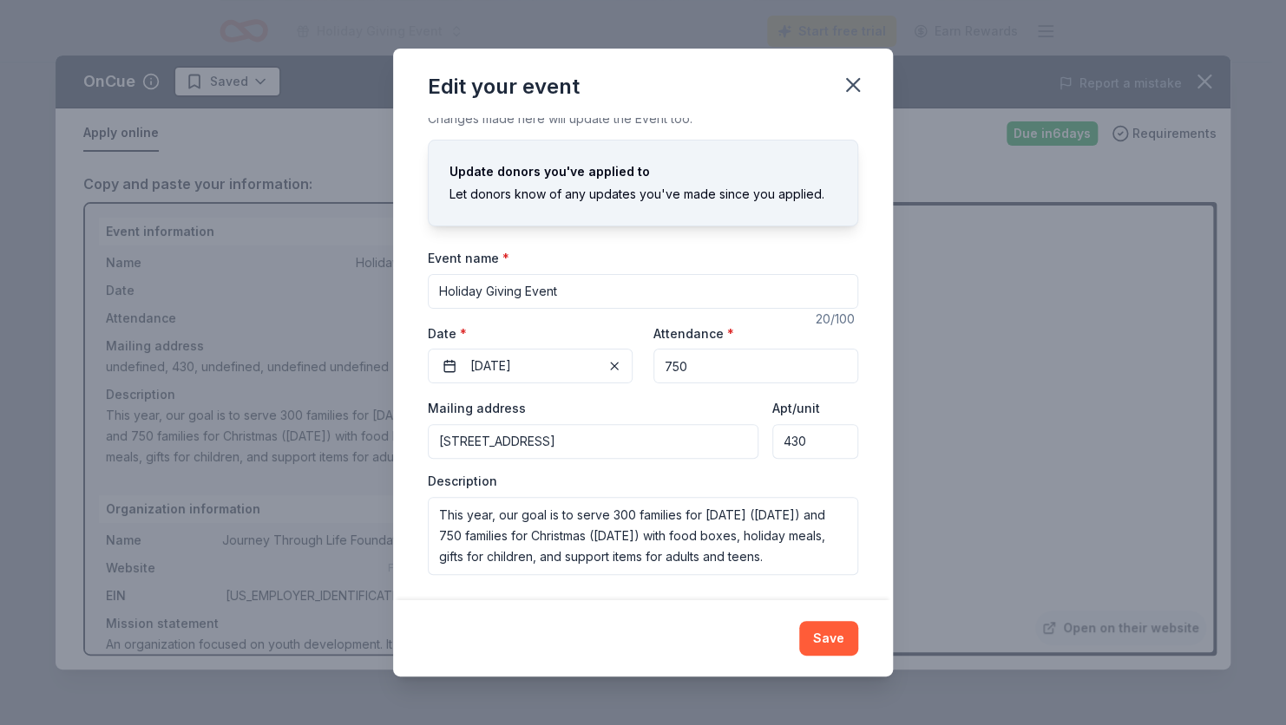
scroll to position [11, 0]
click at [820, 633] on button "Save" at bounding box center [828, 638] width 59 height 35
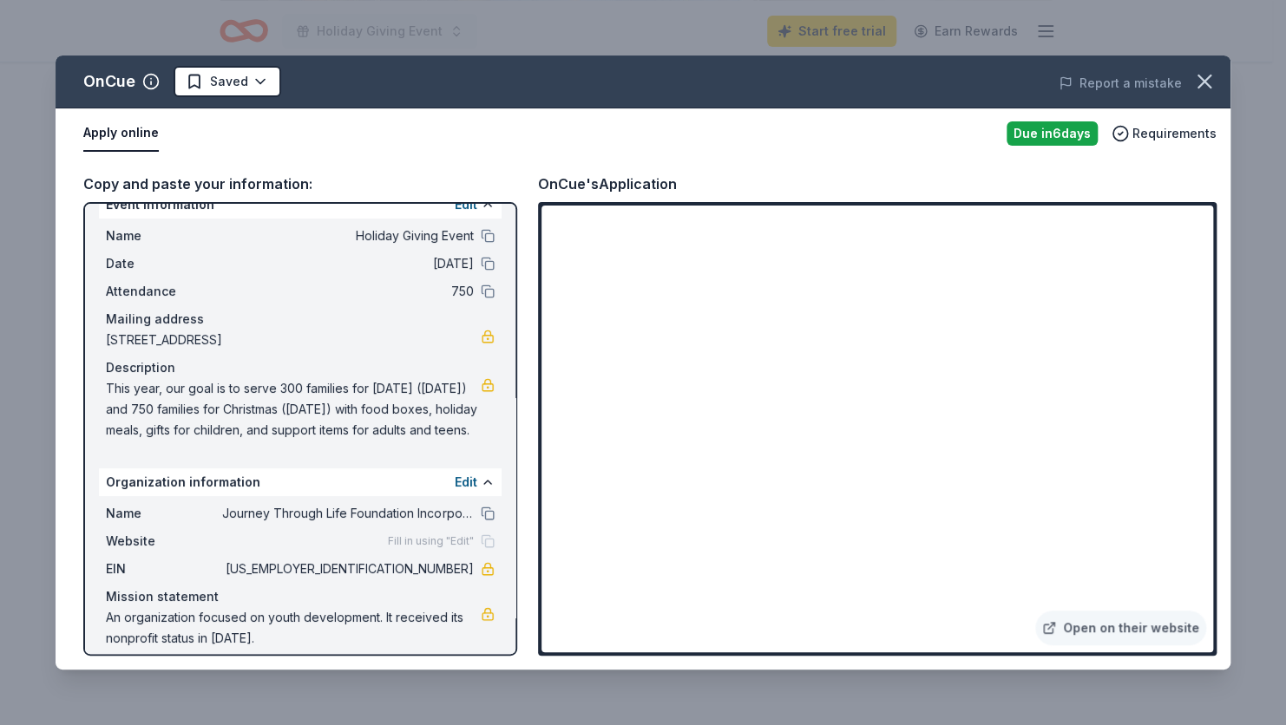
scroll to position [42, 0]
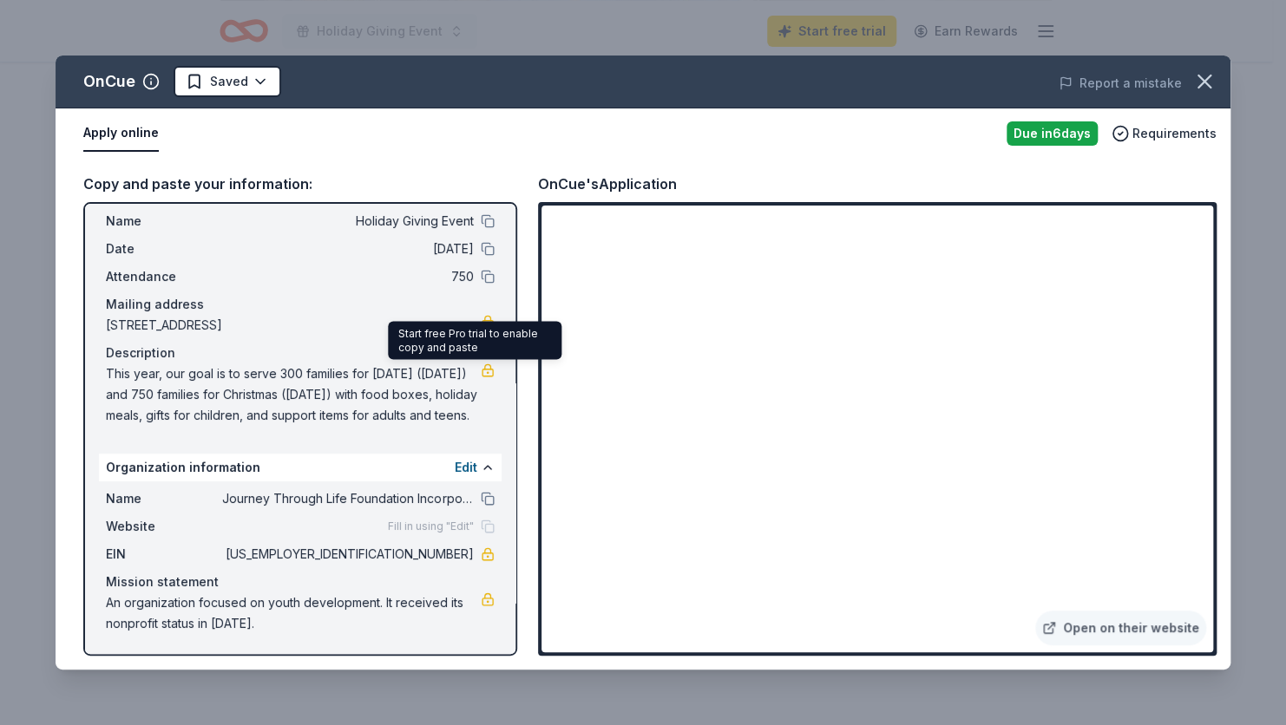
click at [481, 371] on link at bounding box center [488, 371] width 14 height 14
click at [108, 369] on span "This year, our goal is to serve 300 families for [DATE] ([DATE]) and 750 famili…" at bounding box center [293, 395] width 375 height 62
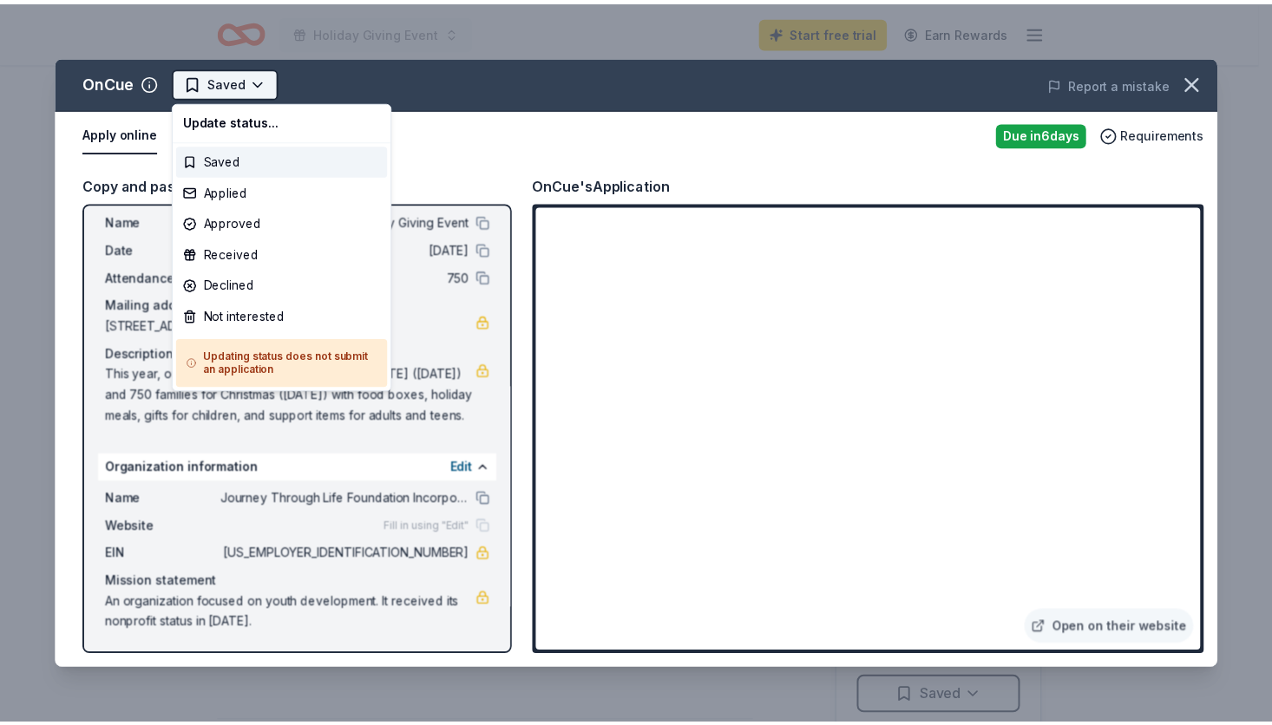
scroll to position [0, 0]
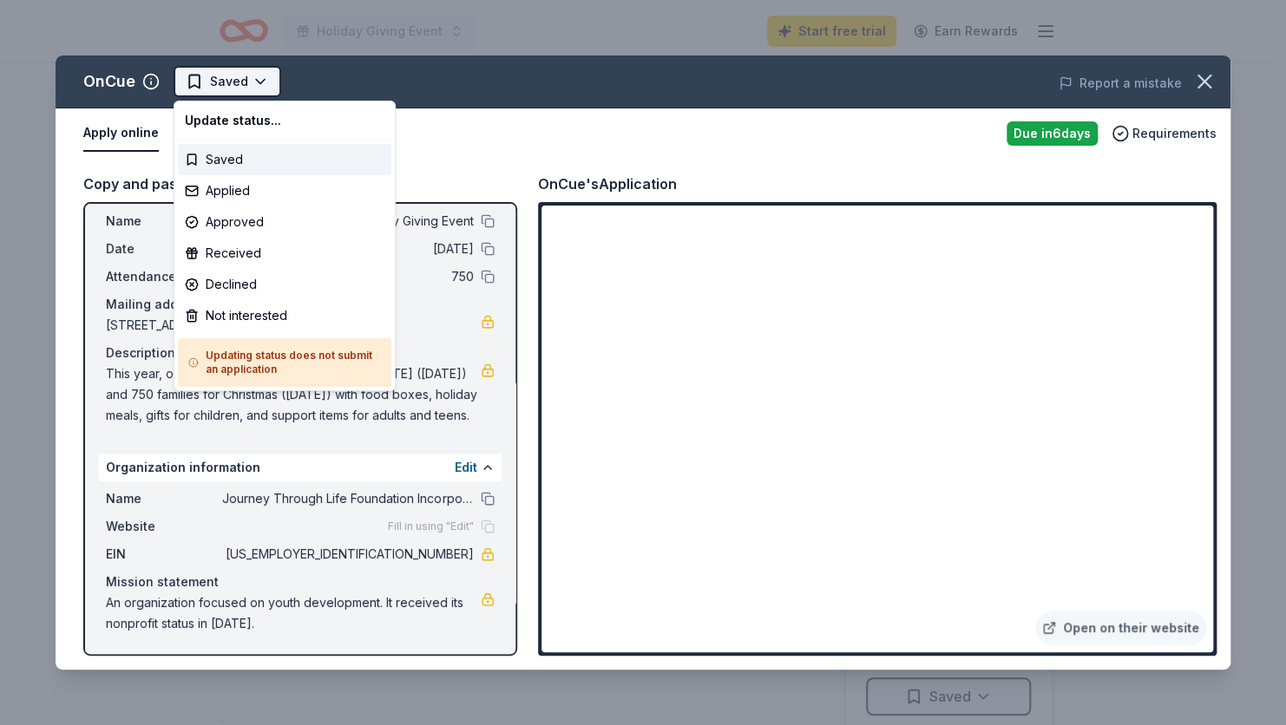
click at [263, 74] on html "Holiday Giving Event Start free trial Earn Rewards Due [DATE] Share OnCue New S…" at bounding box center [643, 362] width 1286 height 725
click at [261, 184] on div "Applied" at bounding box center [284, 190] width 213 height 31
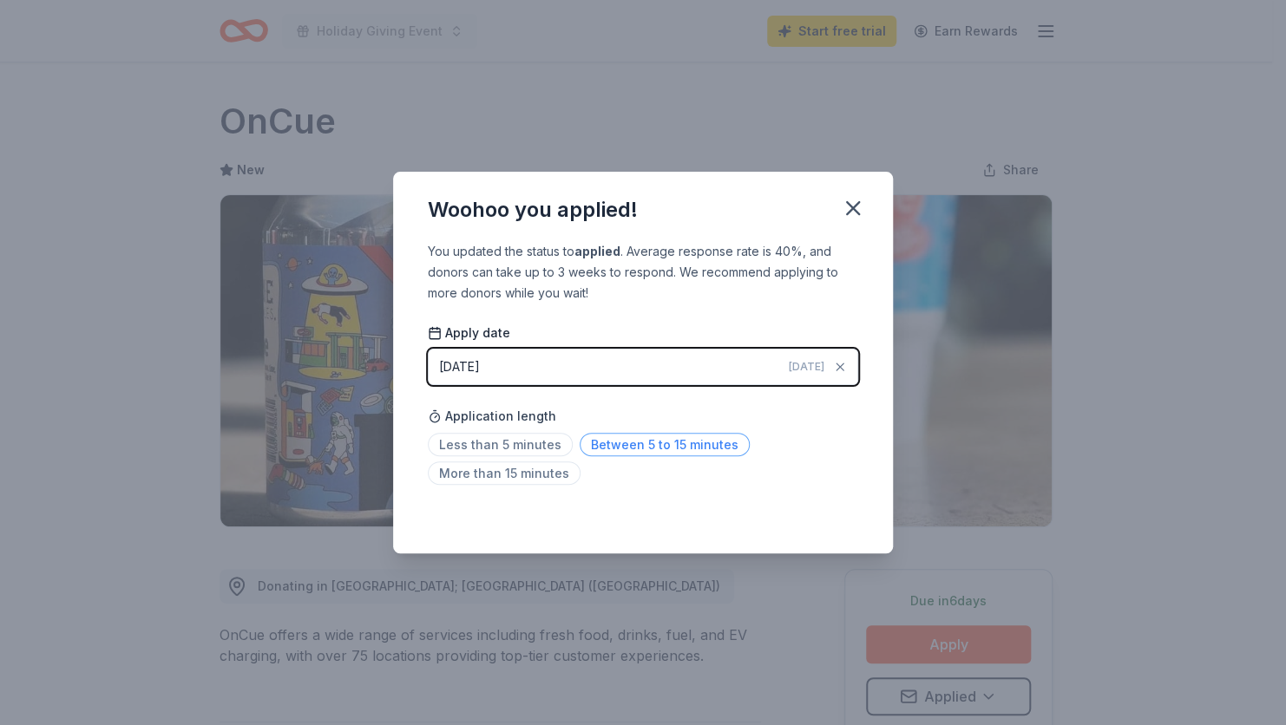
click at [649, 441] on span "Between 5 to 15 minutes" at bounding box center [665, 444] width 170 height 23
click at [845, 207] on icon "button" at bounding box center [853, 208] width 24 height 24
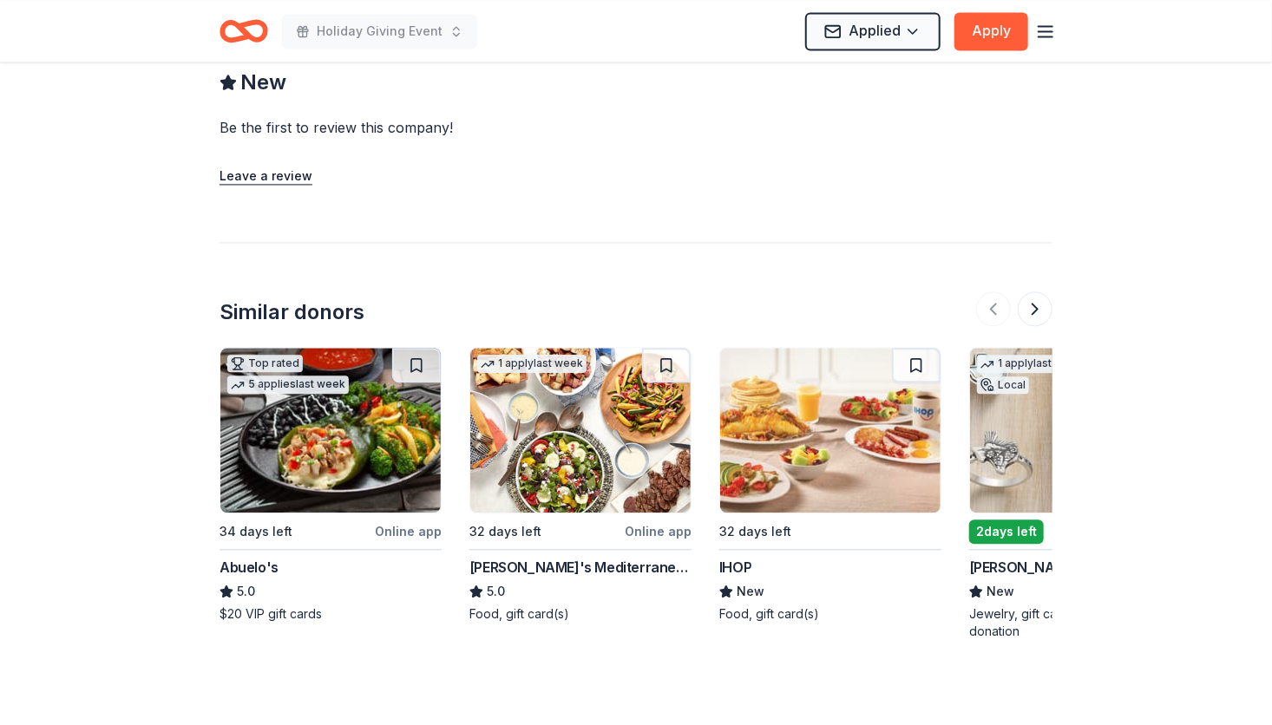
scroll to position [1736, 0]
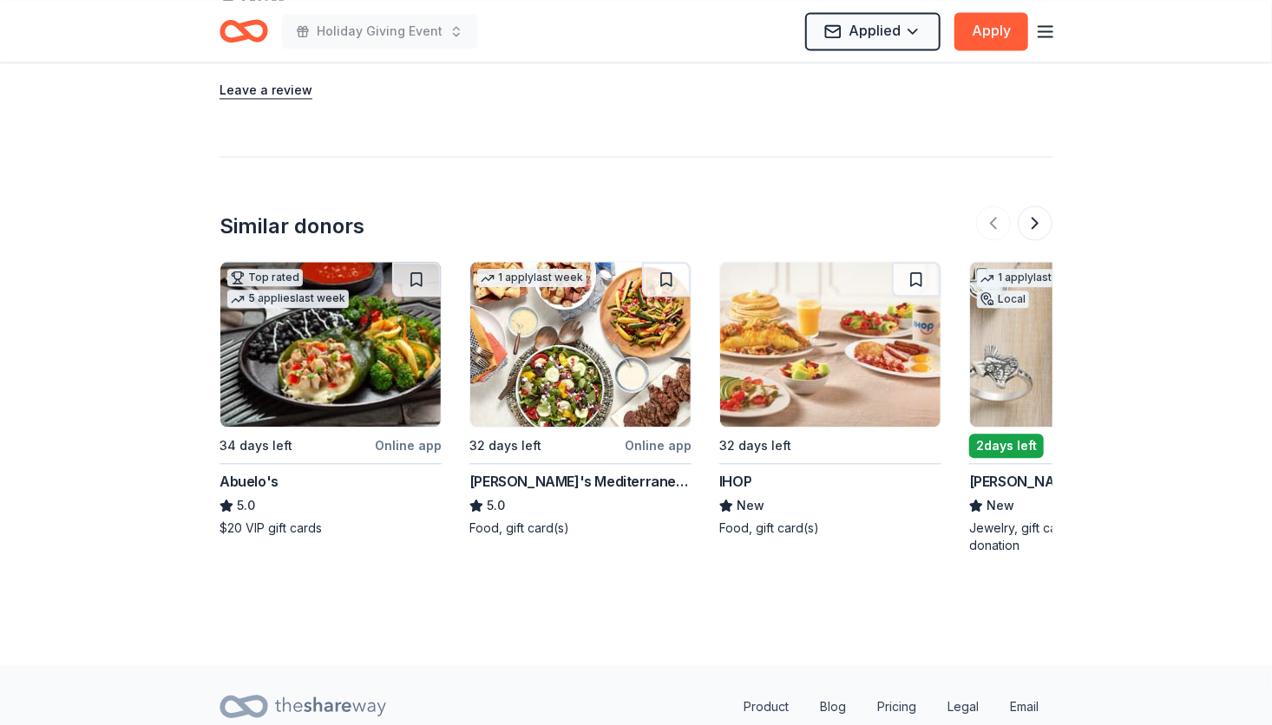
click at [1008, 413] on img at bounding box center [1080, 344] width 220 height 165
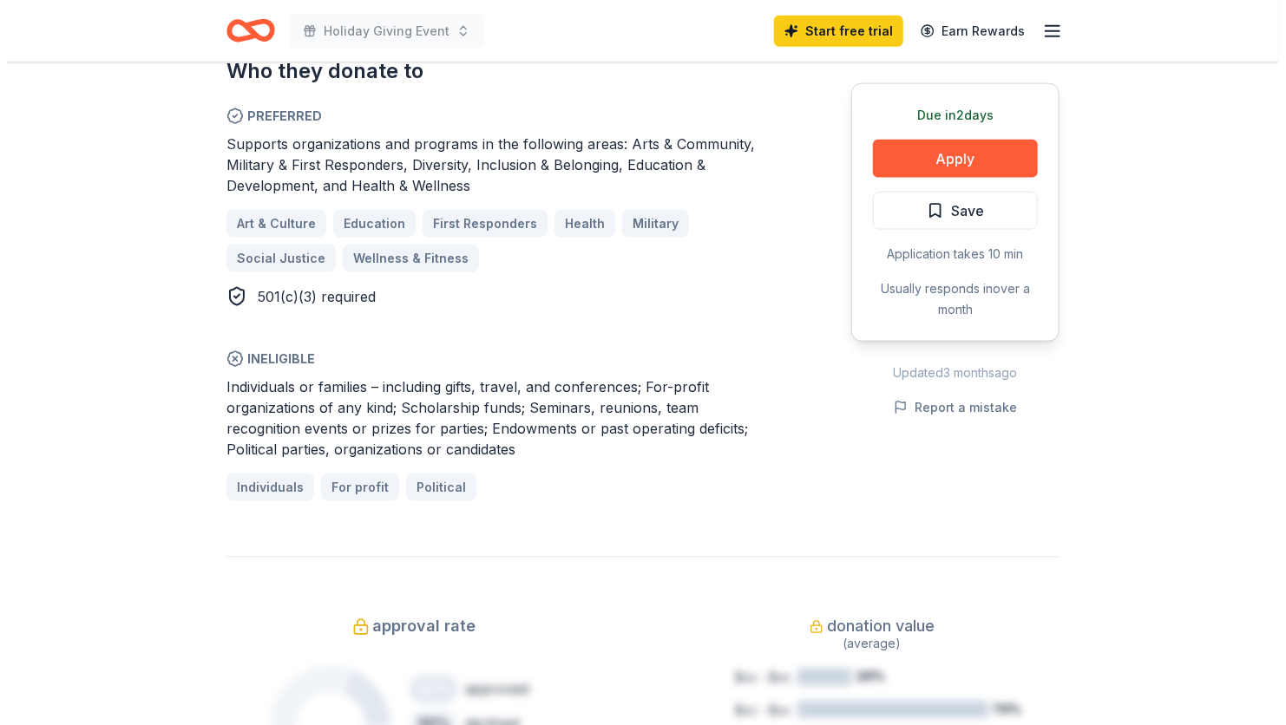
scroll to position [868, 0]
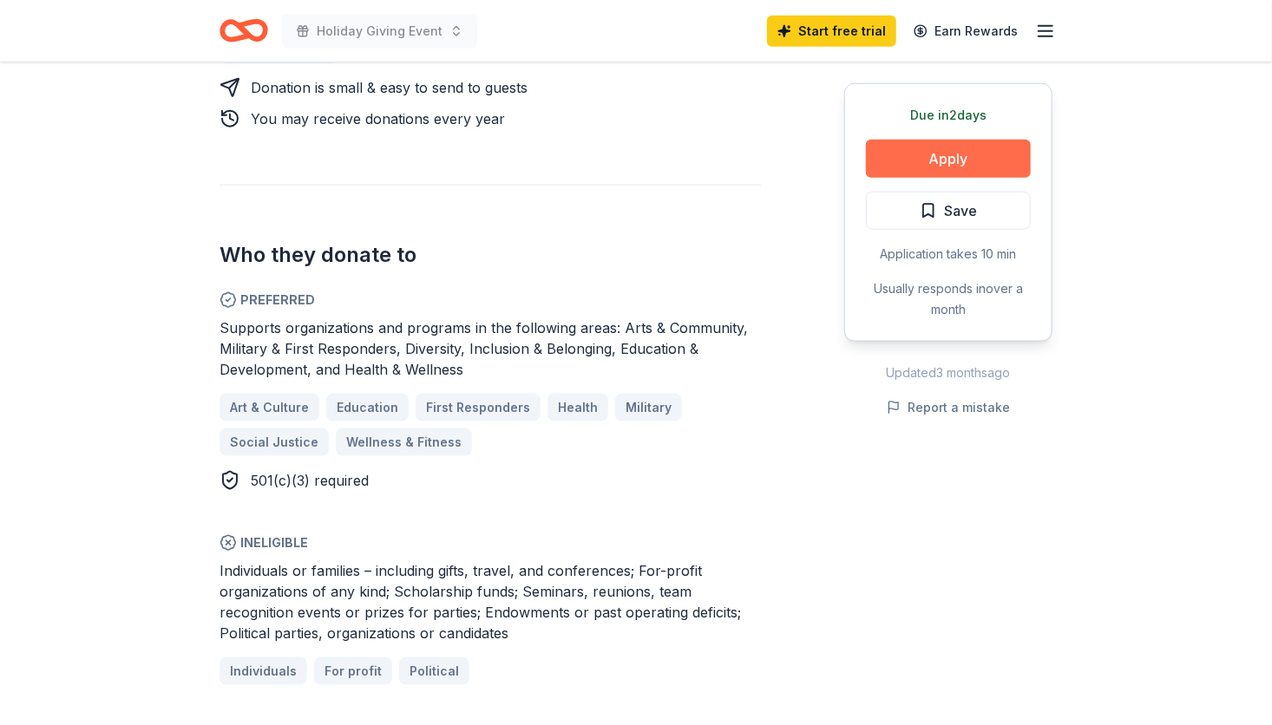
click at [935, 154] on button "Apply" at bounding box center [948, 159] width 165 height 38
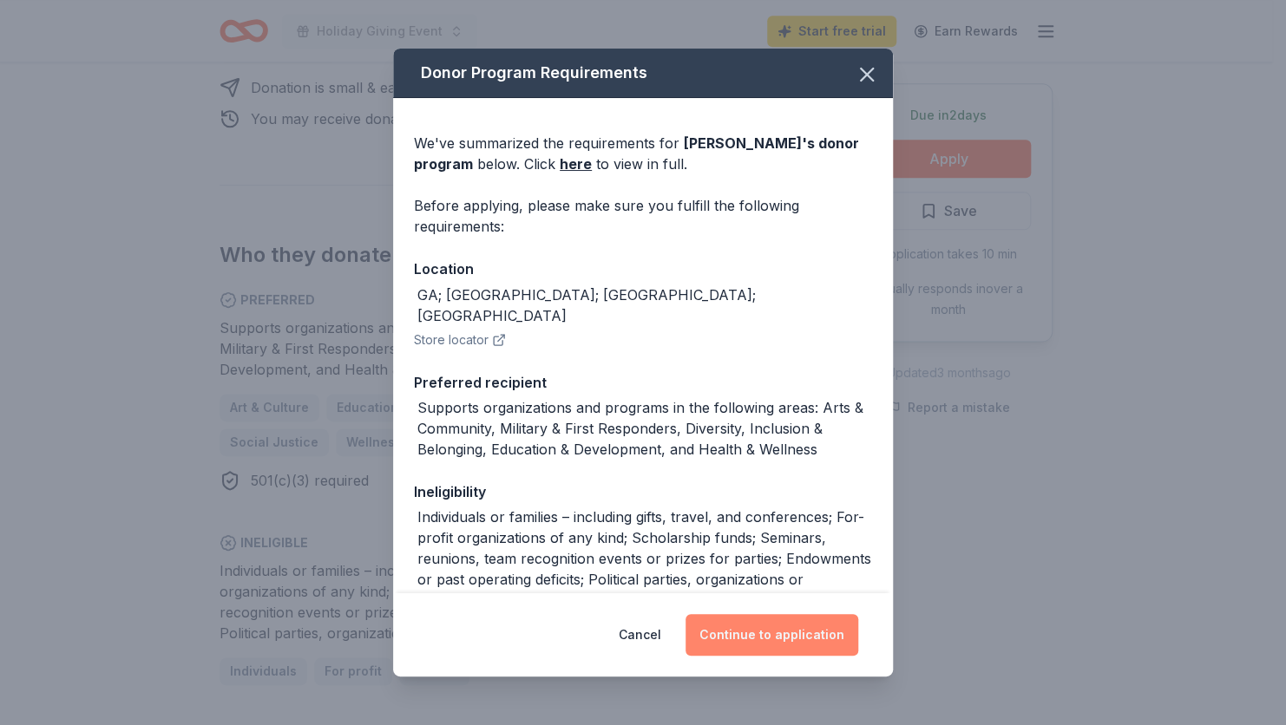
click at [796, 626] on button "Continue to application" at bounding box center [772, 635] width 173 height 42
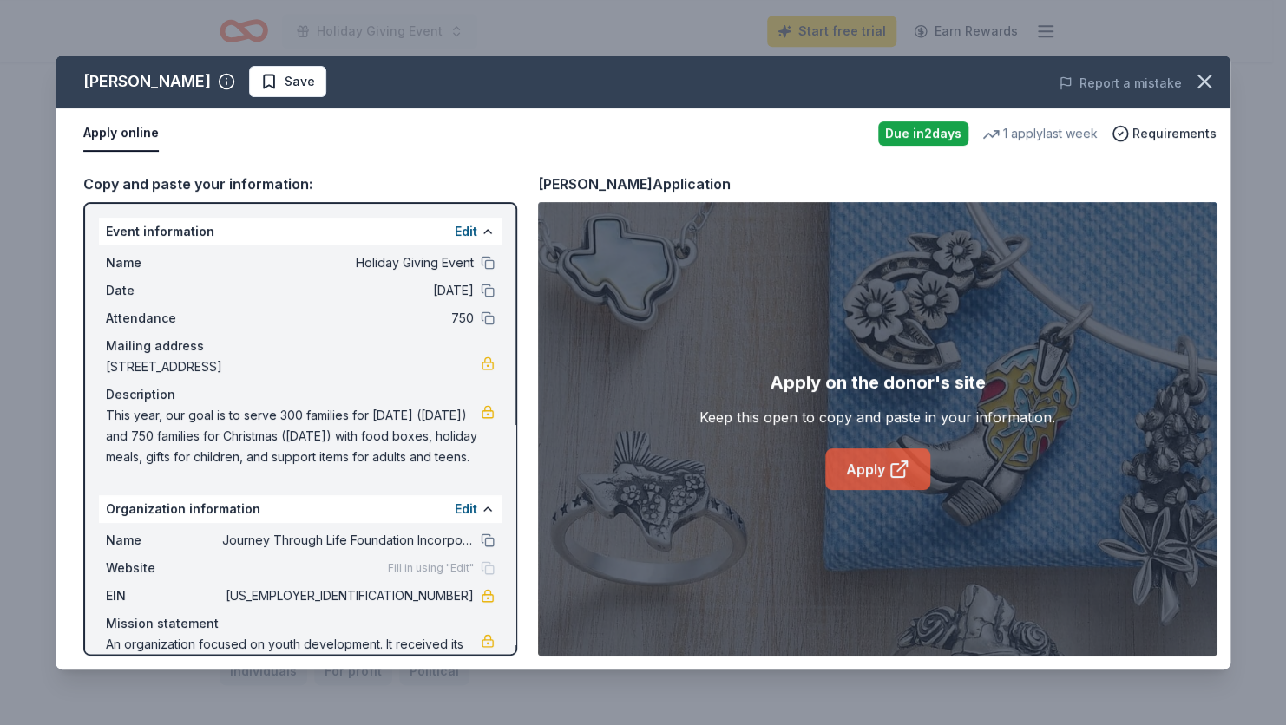
click at [874, 468] on link "Apply" at bounding box center [877, 470] width 105 height 42
